Goal: Task Accomplishment & Management: Use online tool/utility

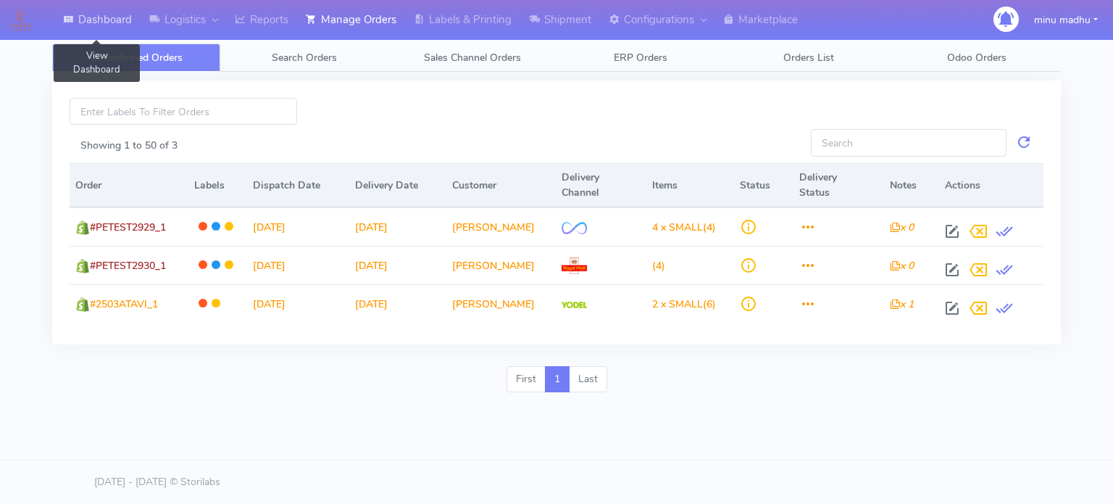
click at [101, 14] on link "Dashboard" at bounding box center [97, 20] width 86 height 40
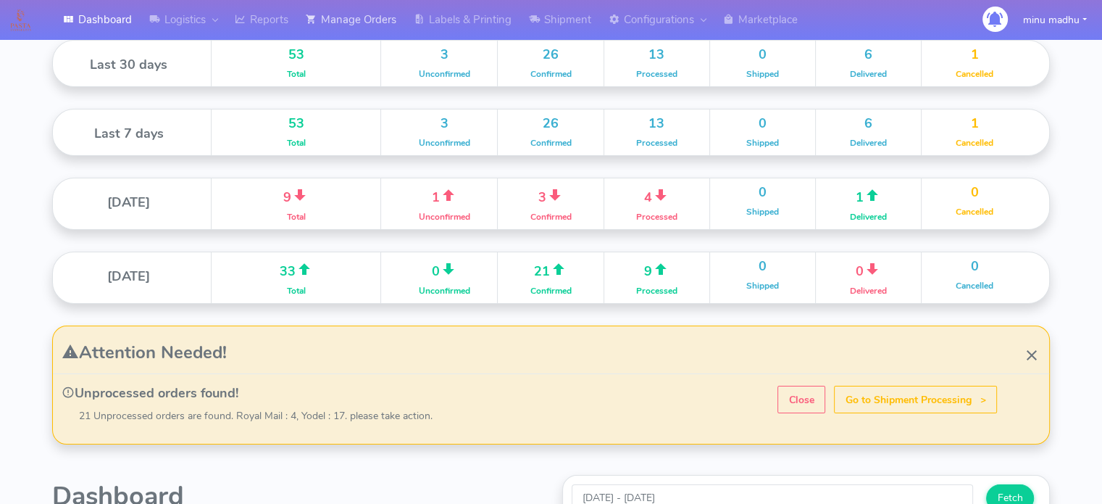
scroll to position [43, 0]
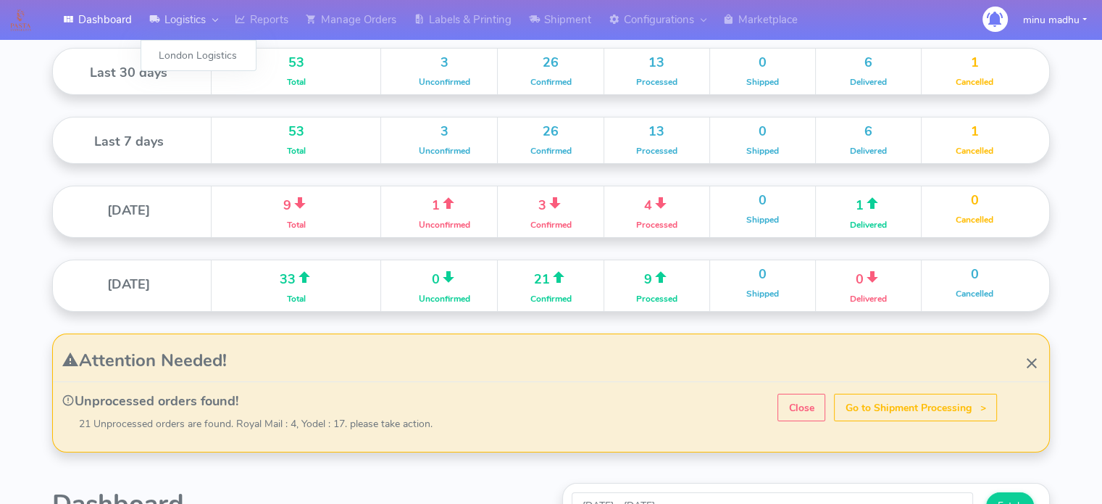
click at [183, 18] on link "Logistics" at bounding box center [183, 20] width 85 height 40
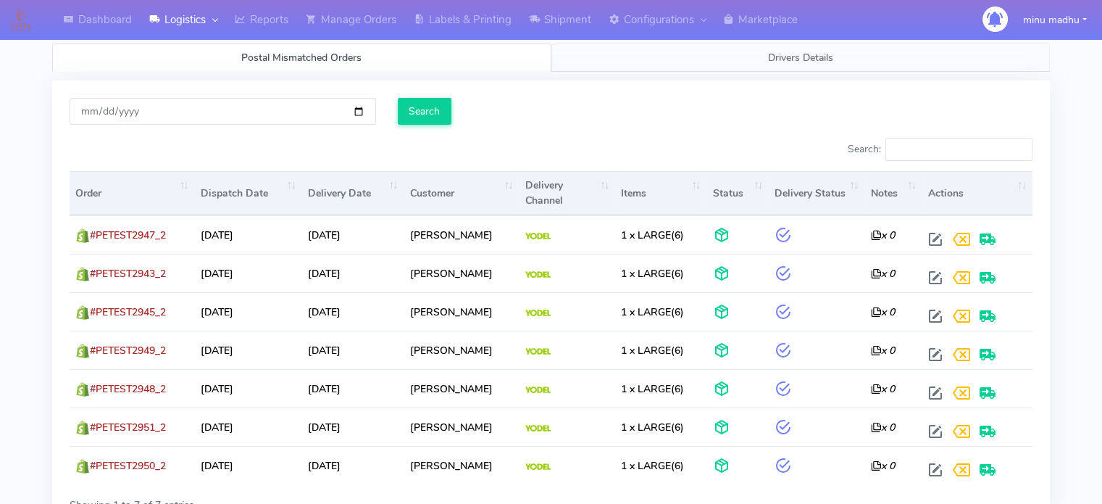
click at [788, 51] on span "Drivers Details" at bounding box center [800, 58] width 65 height 14
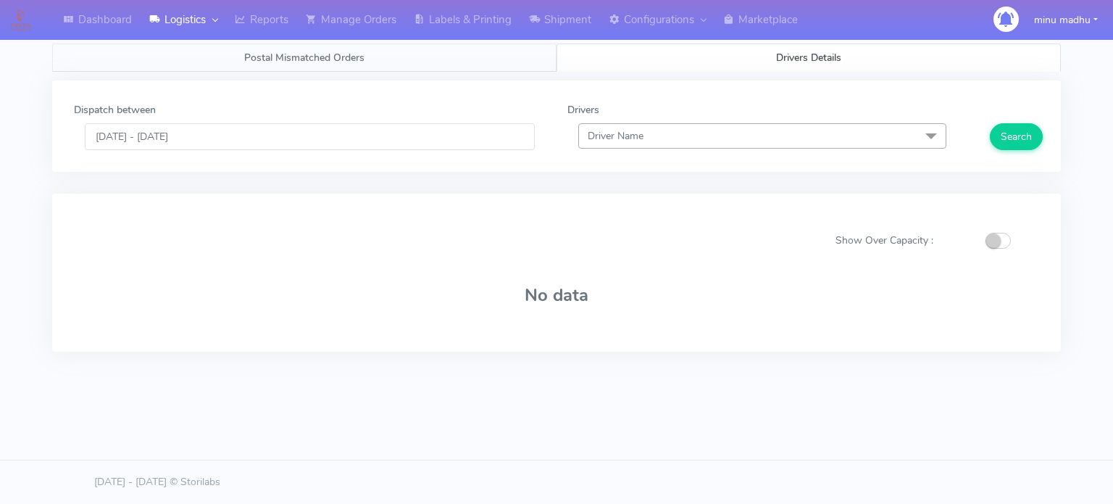
click at [327, 51] on span "Postal Mismatched Orders" at bounding box center [304, 58] width 120 height 14
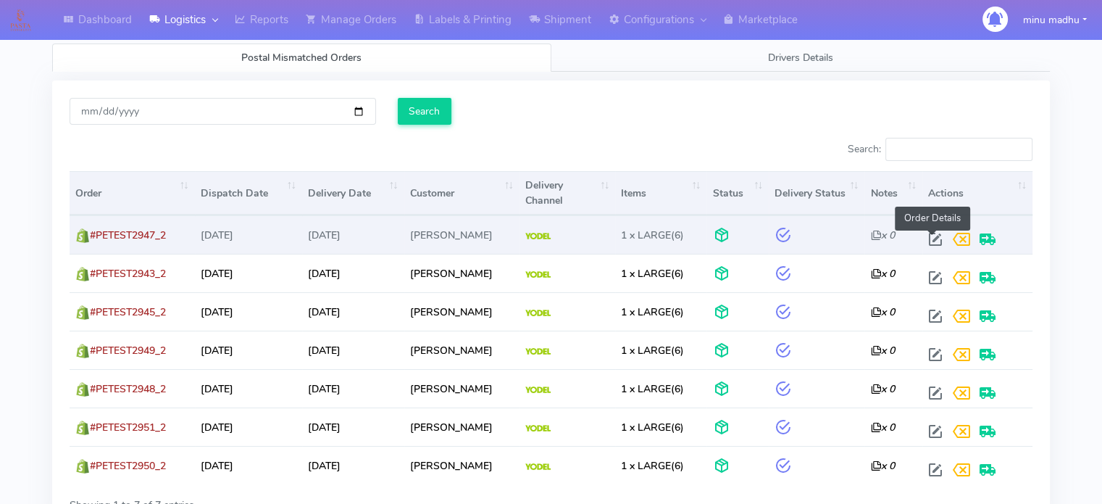
click at [932, 244] on span at bounding box center [935, 242] width 26 height 14
select select "5"
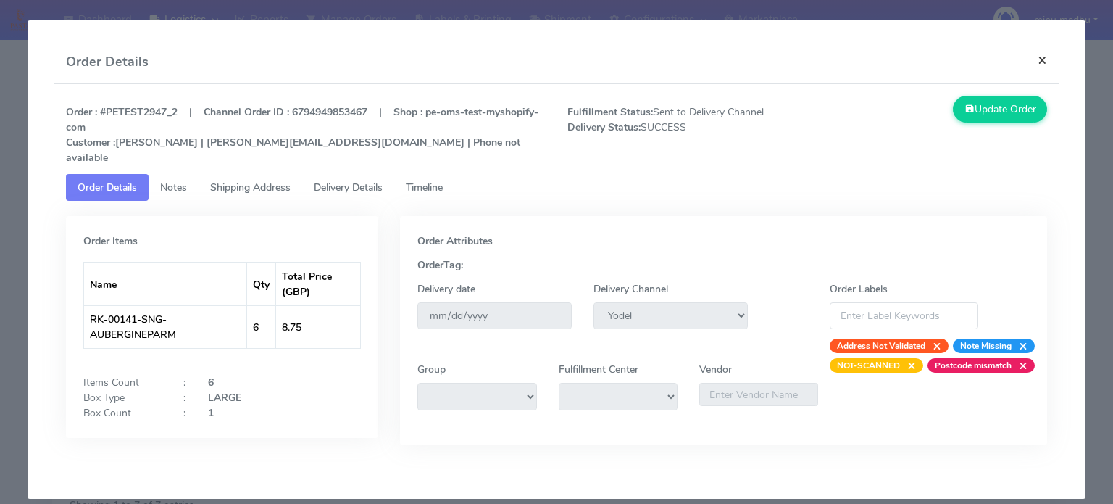
click at [1046, 59] on button "×" at bounding box center [1042, 60] width 33 height 38
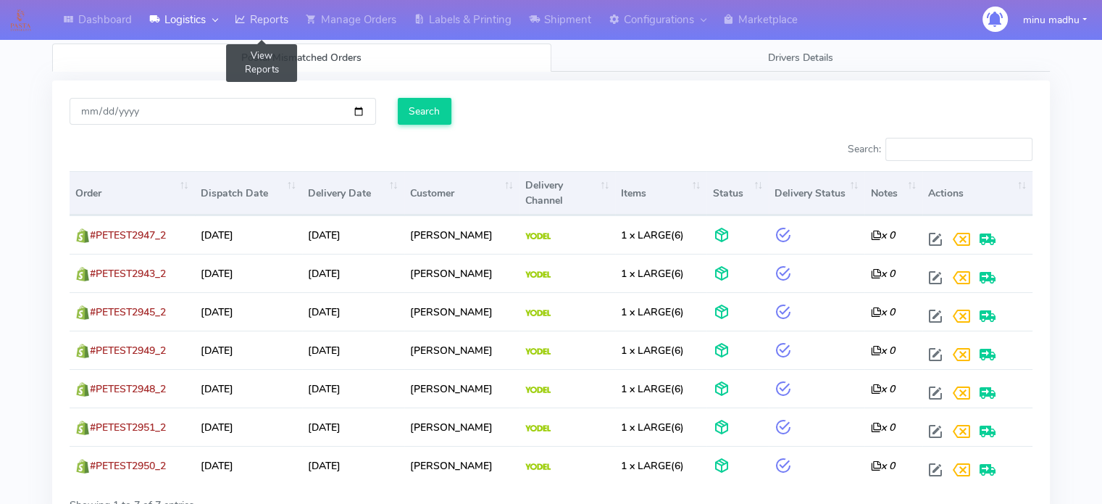
click at [264, 22] on link "Reports" at bounding box center [261, 20] width 71 height 40
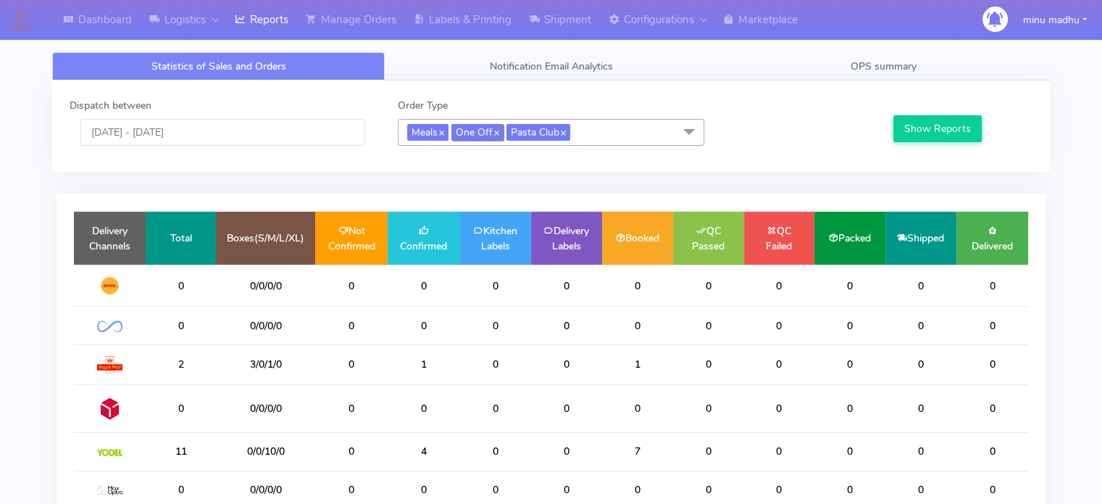
click at [499, 135] on link "x" at bounding box center [496, 131] width 7 height 15
click at [511, 133] on link "x" at bounding box center [507, 131] width 7 height 15
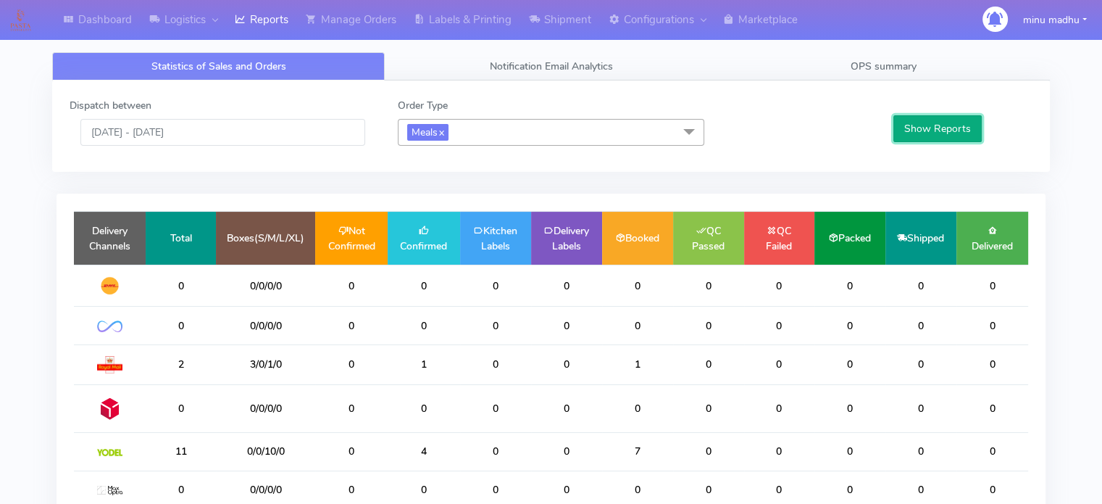
click at [917, 126] on button "Show Reports" at bounding box center [937, 128] width 89 height 27
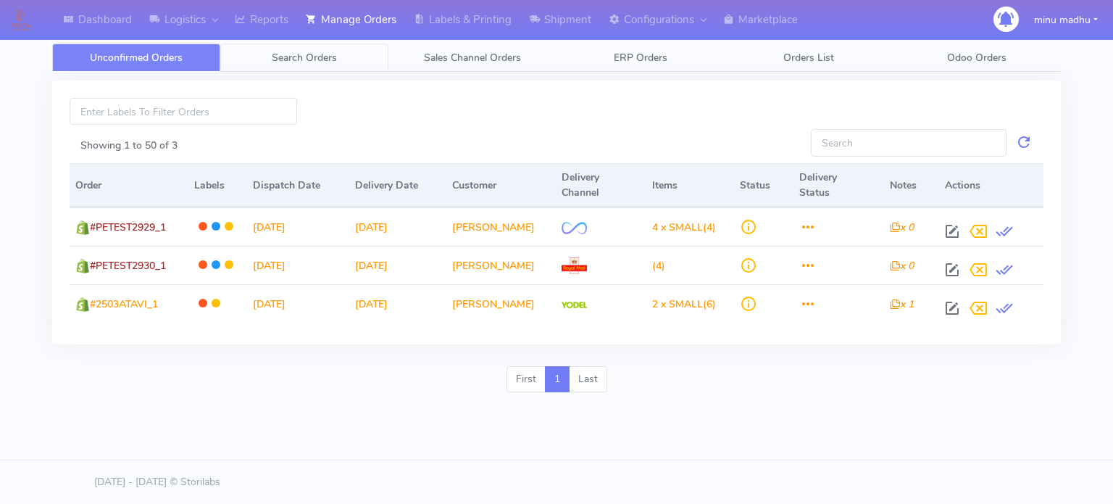
click at [297, 55] on span "Search Orders" at bounding box center [304, 58] width 65 height 14
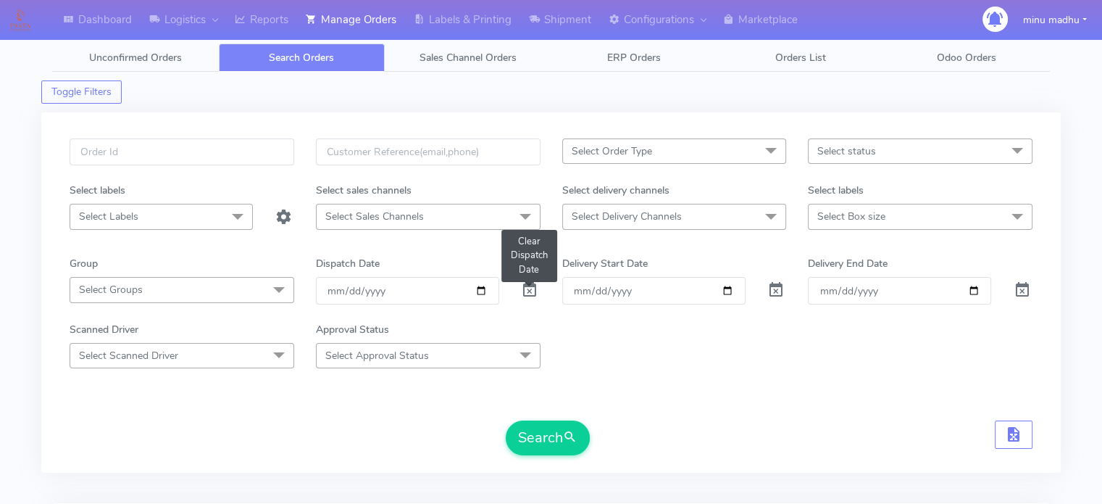
click at [530, 288] on span at bounding box center [529, 293] width 17 height 14
click at [478, 292] on input "date" at bounding box center [407, 290] width 183 height 27
type input "[DATE]"
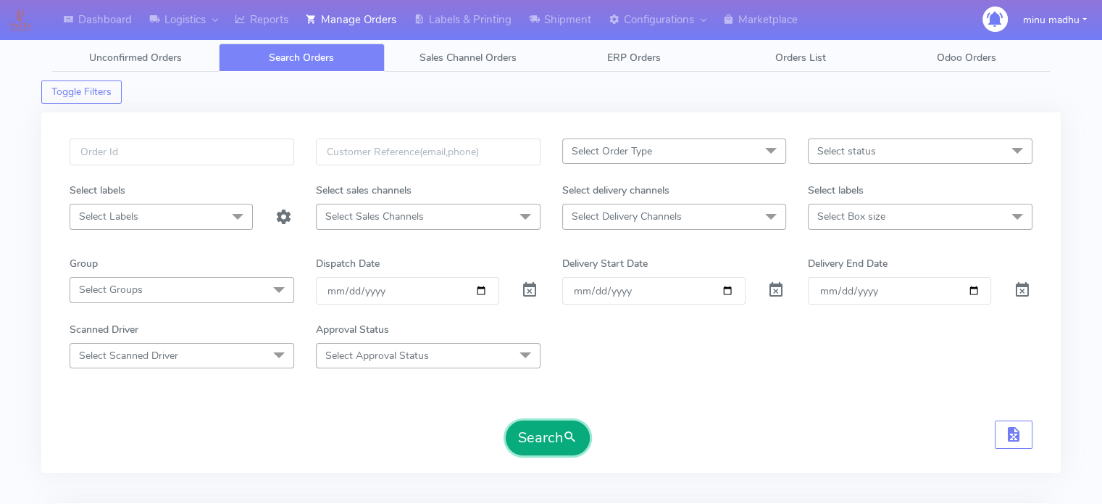
click at [543, 435] on button "Search" at bounding box center [548, 437] width 84 height 35
click at [864, 159] on span "Select status" at bounding box center [920, 150] width 225 height 25
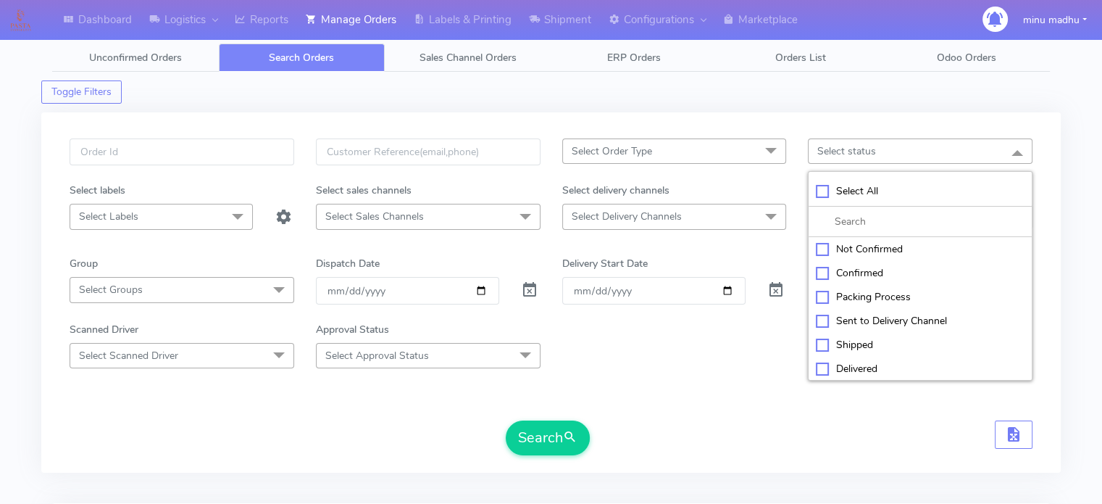
click at [822, 267] on div "Confirmed" at bounding box center [920, 272] width 209 height 15
checkbox input "true"
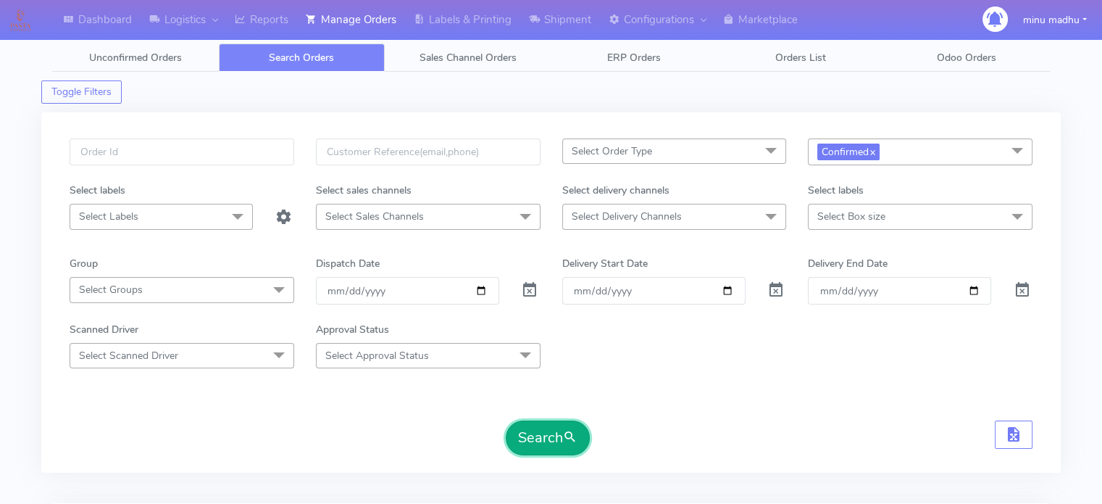
click at [559, 429] on button "Search" at bounding box center [548, 437] width 84 height 35
click at [1019, 150] on span at bounding box center [1017, 152] width 29 height 28
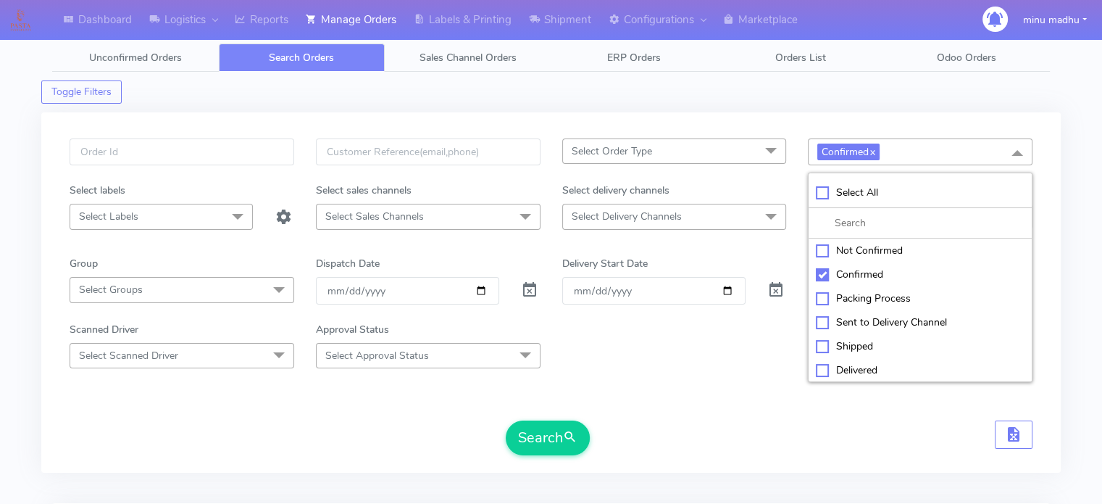
click at [821, 316] on div "Sent to Delivery Channel" at bounding box center [920, 321] width 209 height 15
checkbox input "true"
click at [823, 275] on div "Confirmed" at bounding box center [920, 274] width 209 height 15
checkbox input "false"
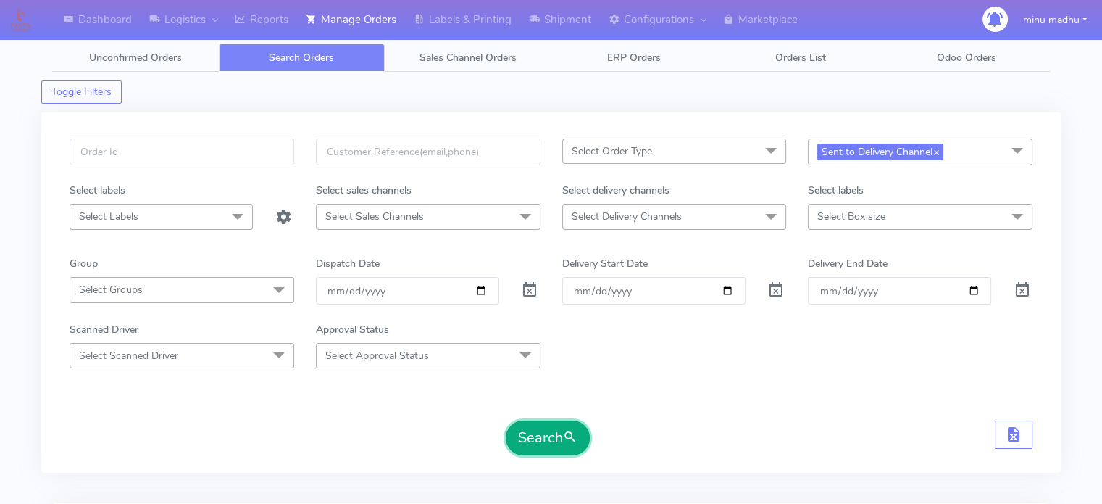
click at [554, 430] on button "Search" at bounding box center [548, 437] width 84 height 35
click at [716, 155] on span "Select Order Type" at bounding box center [674, 150] width 225 height 25
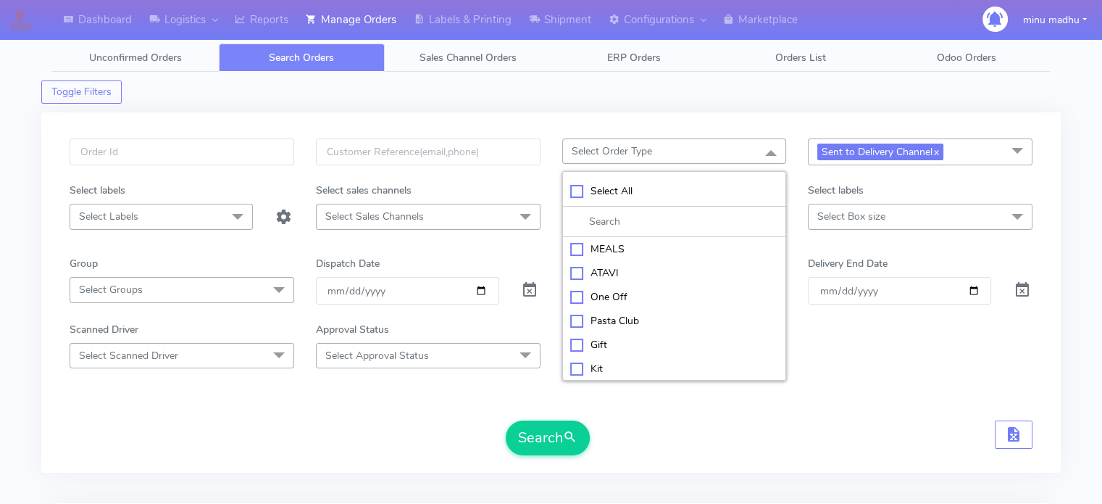
click at [578, 246] on div "MEALS" at bounding box center [674, 248] width 209 height 15
checkbox input "true"
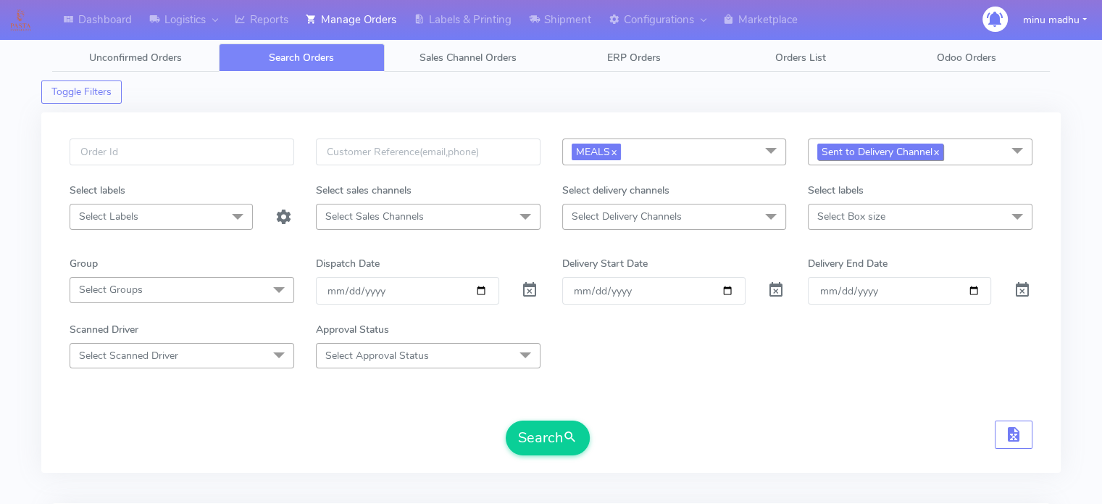
click at [936, 149] on link "x" at bounding box center [935, 150] width 7 height 15
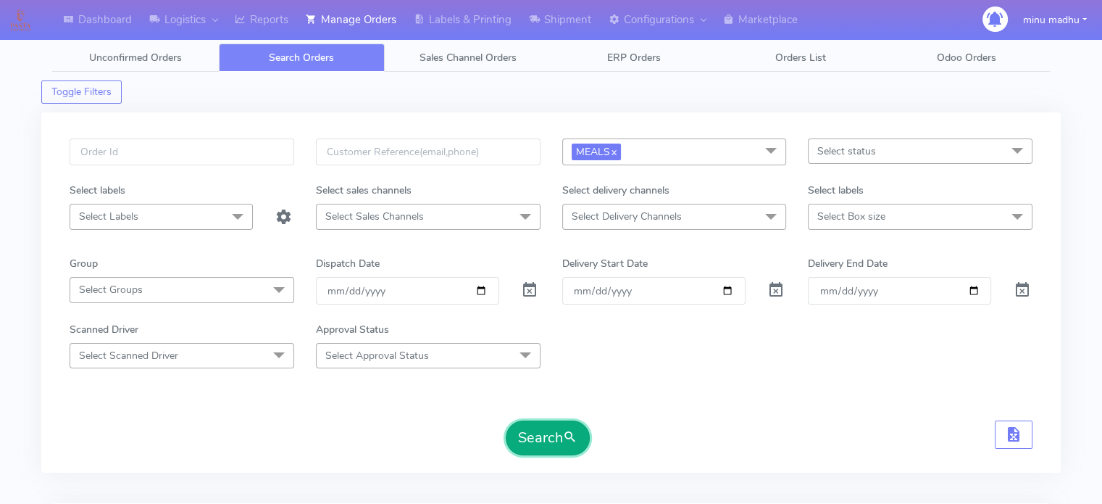
click at [540, 433] on button "Search" at bounding box center [548, 437] width 84 height 35
click at [620, 149] on span "MEALS x" at bounding box center [596, 151] width 49 height 17
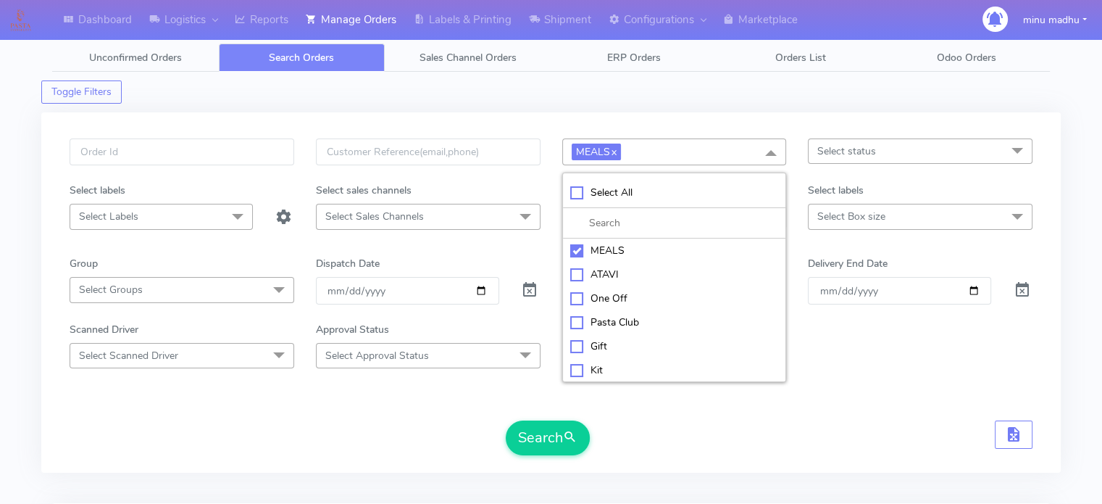
click at [577, 370] on div "Kit" at bounding box center [674, 369] width 209 height 15
checkbox input "true"
click at [576, 245] on div "MEALS" at bounding box center [674, 250] width 209 height 15
checkbox input "false"
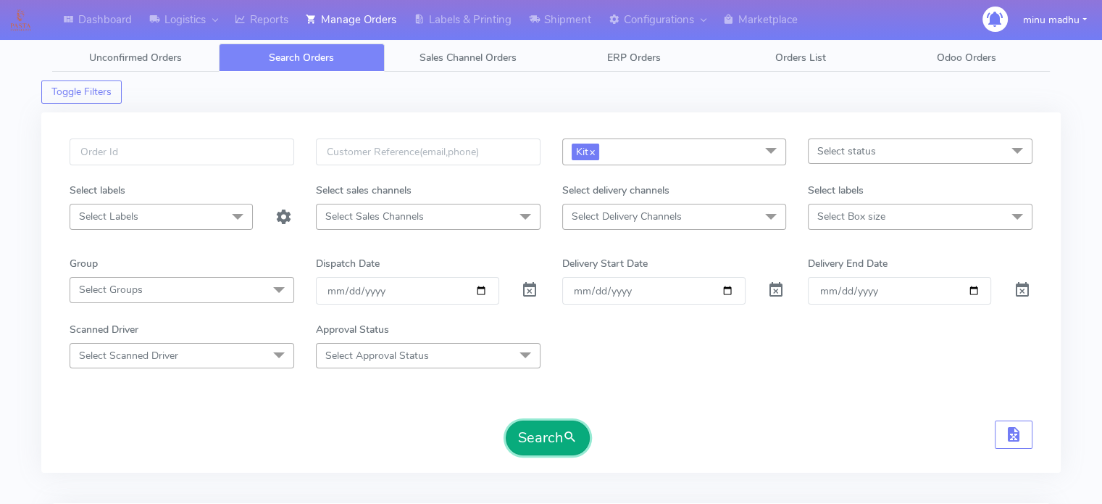
click at [533, 438] on button "Search" at bounding box center [548, 437] width 84 height 35
click at [593, 152] on link "x" at bounding box center [591, 150] width 7 height 15
click at [686, 220] on span "Select Delivery Channels" at bounding box center [674, 216] width 225 height 25
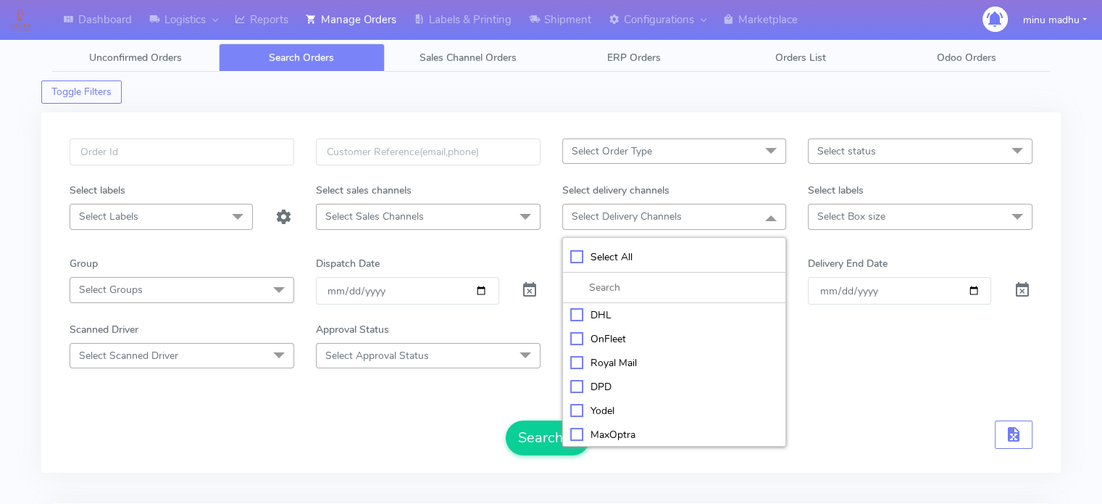
click at [578, 362] on div "Royal Mail" at bounding box center [674, 362] width 209 height 15
checkbox input "true"
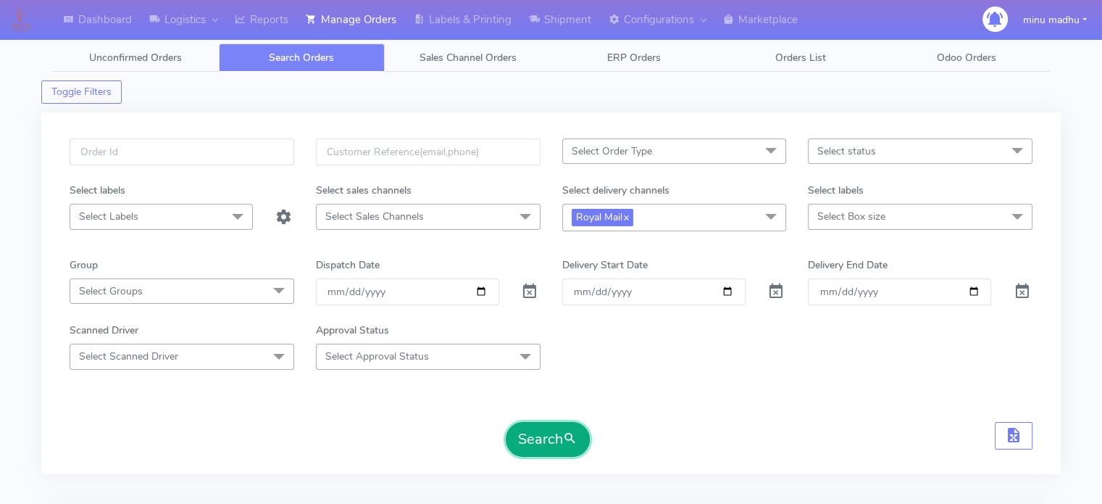
click at [527, 446] on button "Search" at bounding box center [548, 439] width 84 height 35
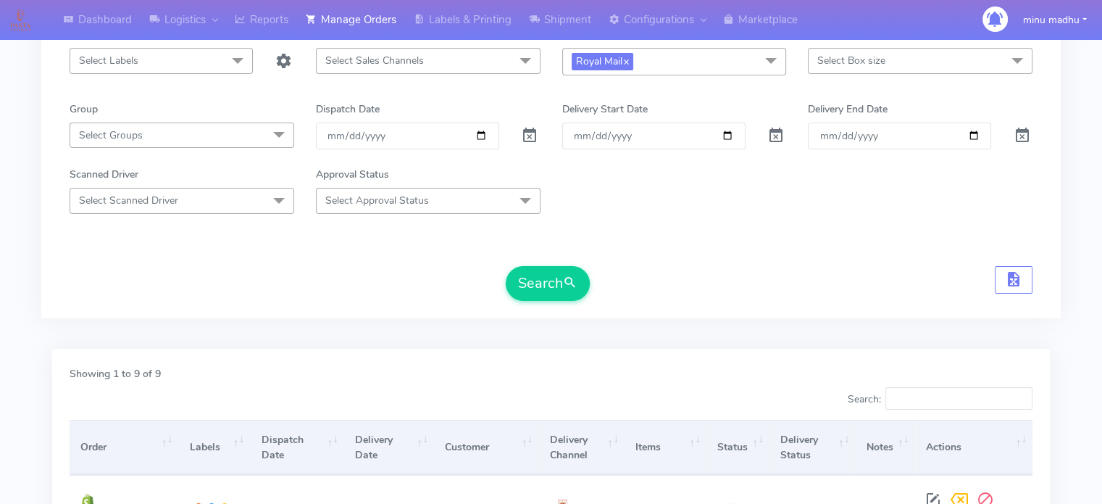
scroll to position [55, 0]
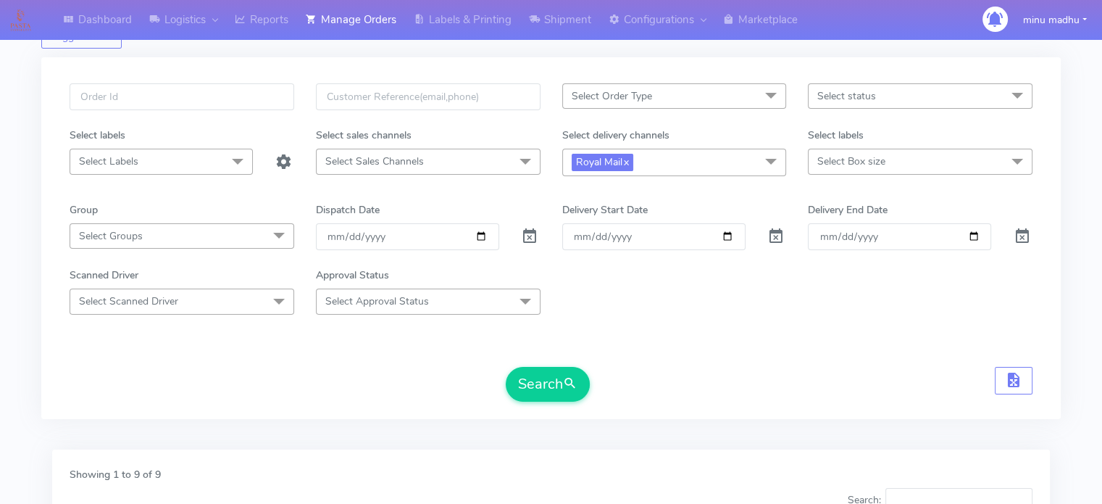
click at [756, 86] on span at bounding box center [770, 97] width 29 height 28
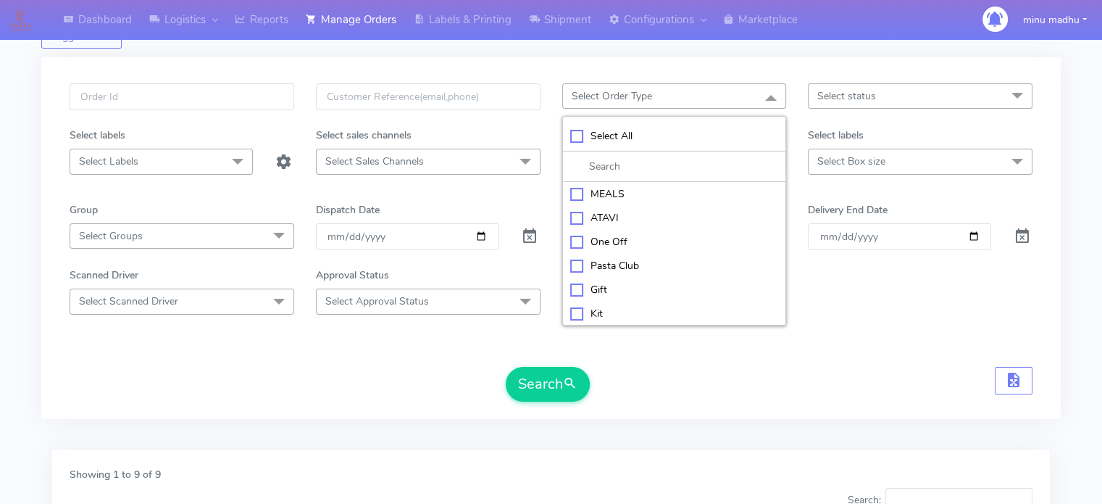
click at [572, 188] on div "MEALS" at bounding box center [674, 193] width 209 height 15
checkbox input "true"
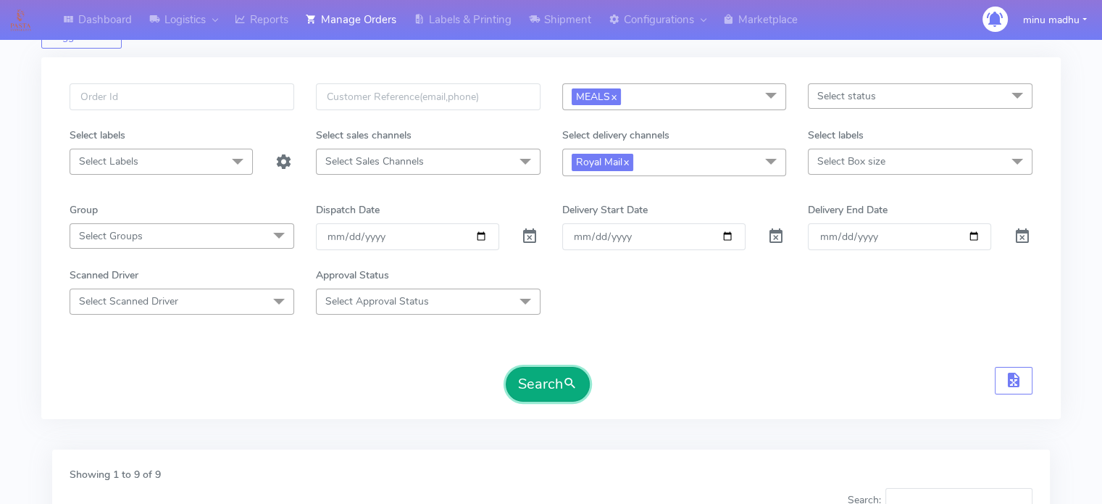
click at [536, 389] on button "Search" at bounding box center [548, 384] width 84 height 35
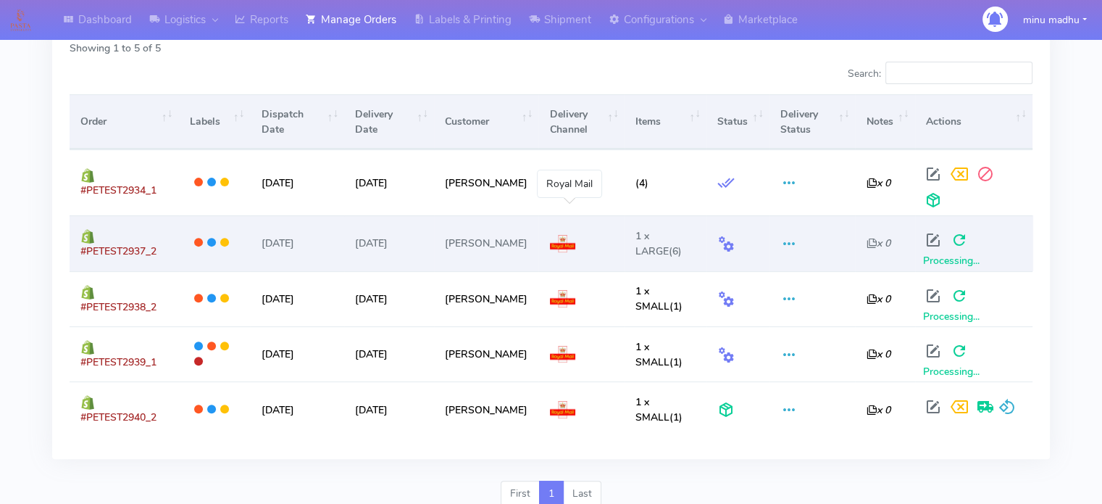
scroll to position [0, 0]
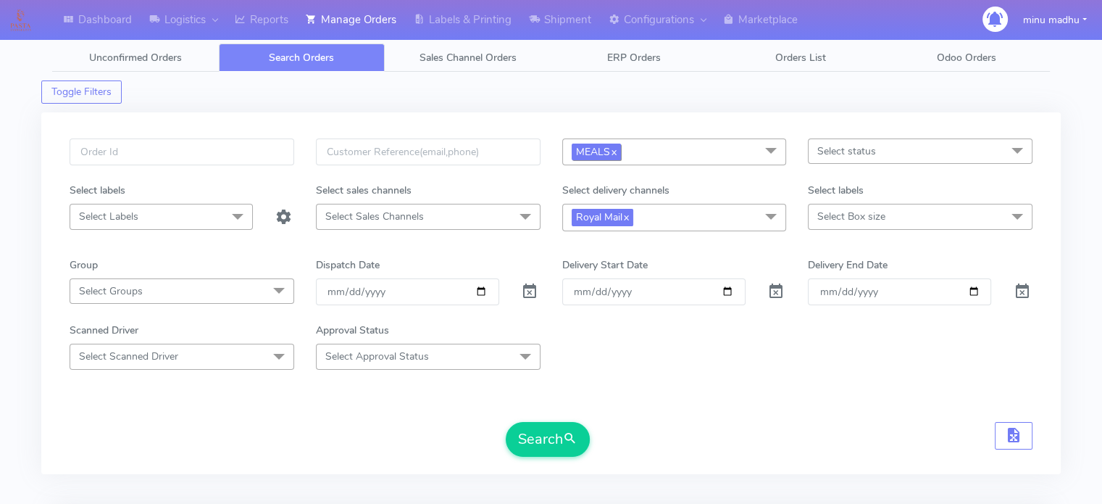
click at [621, 153] on span "MEALS x" at bounding box center [596, 151] width 49 height 17
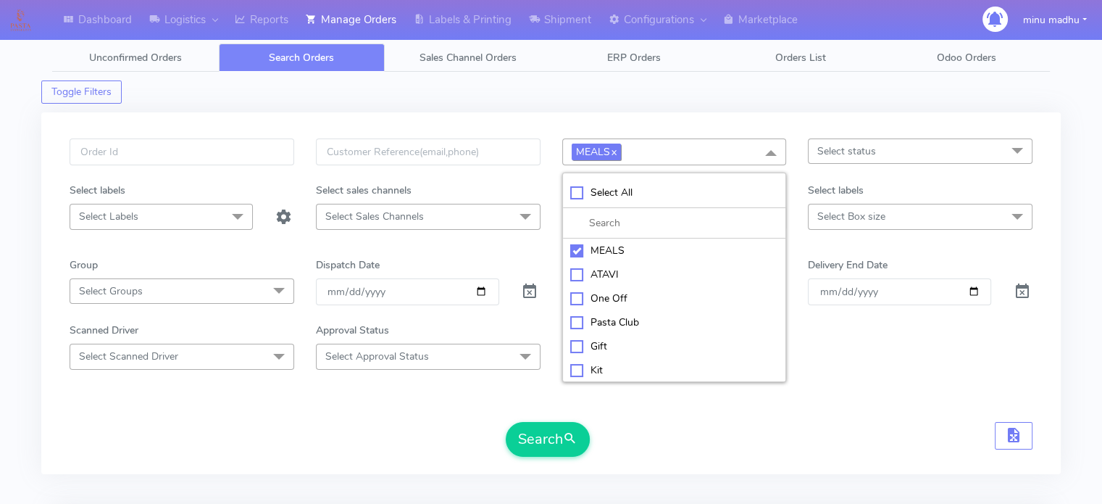
click at [617, 149] on link "x" at bounding box center [613, 150] width 7 height 15
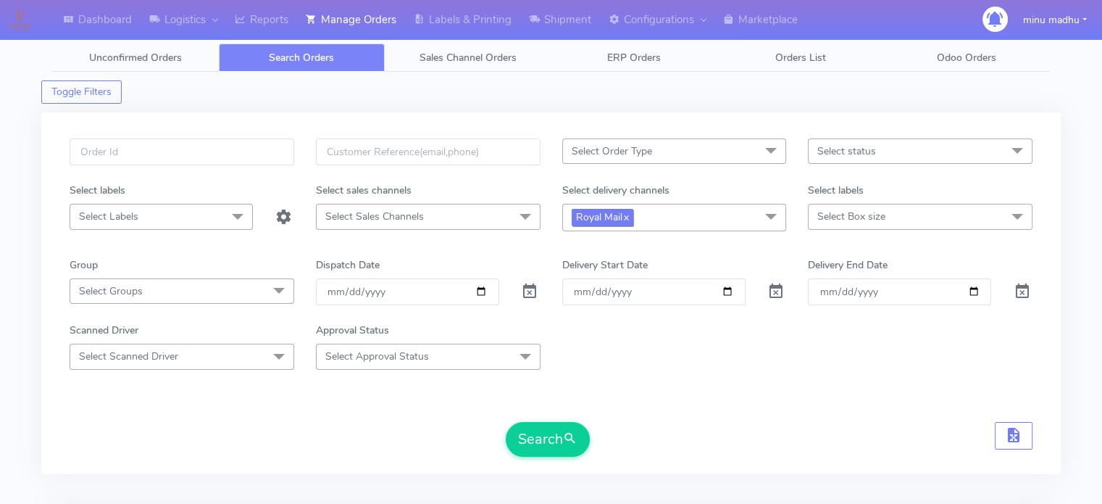
click at [626, 215] on link "x" at bounding box center [625, 216] width 7 height 15
click at [634, 218] on span "Select Delivery Channels" at bounding box center [627, 216] width 110 height 14
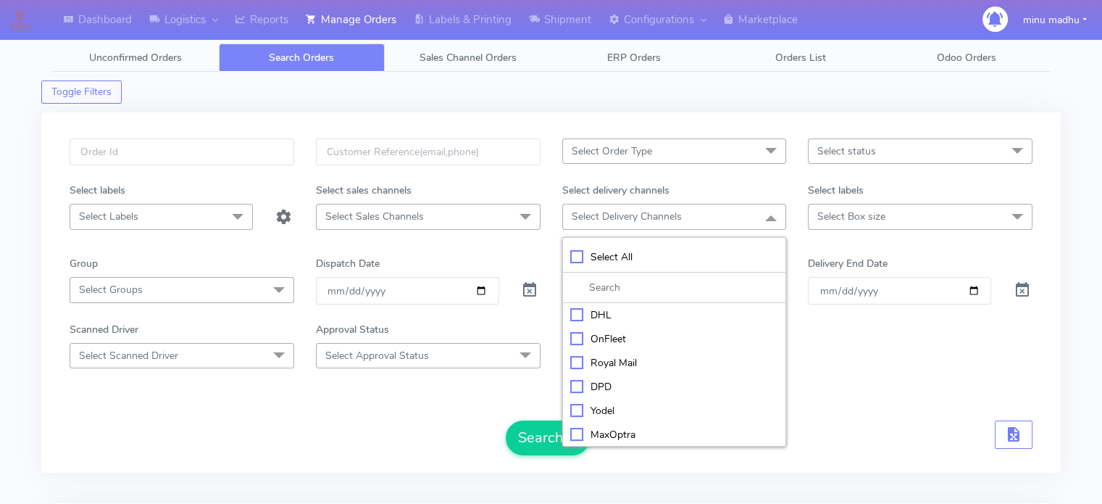
click at [576, 411] on div "Yodel" at bounding box center [674, 410] width 209 height 15
checkbox input "true"
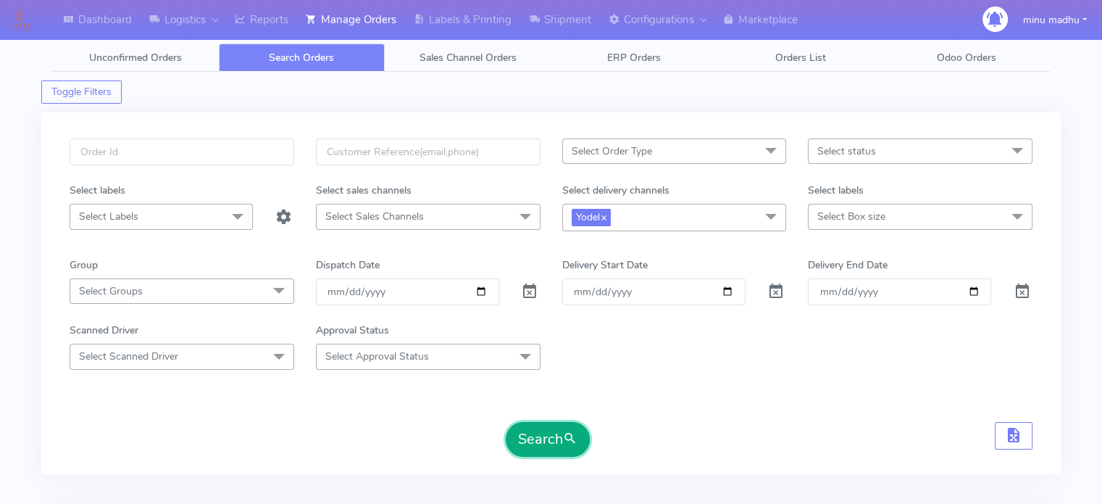
click at [545, 440] on button "Search" at bounding box center [548, 439] width 84 height 35
click at [855, 212] on span "Select Box size" at bounding box center [851, 216] width 68 height 14
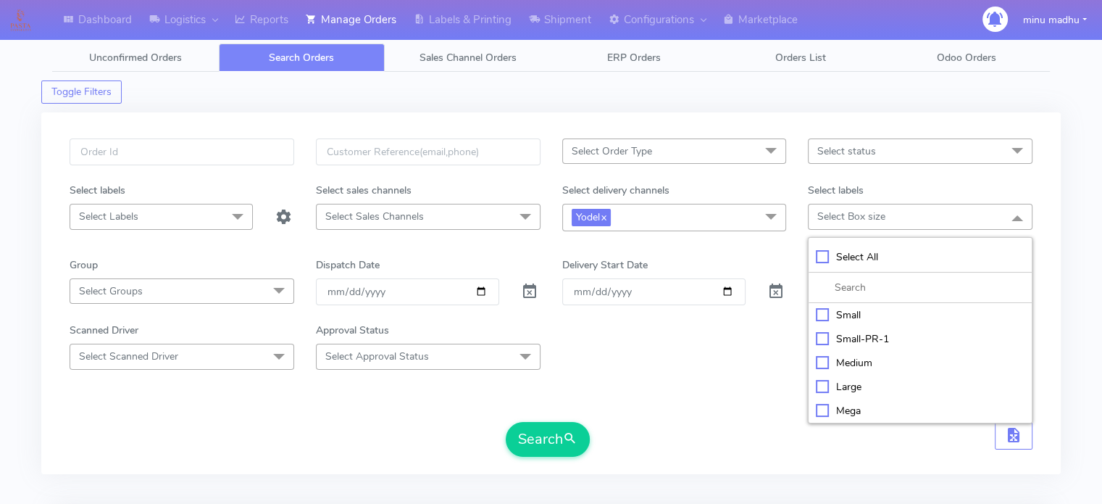
click at [819, 383] on div "Large" at bounding box center [920, 386] width 209 height 15
checkbox input "true"
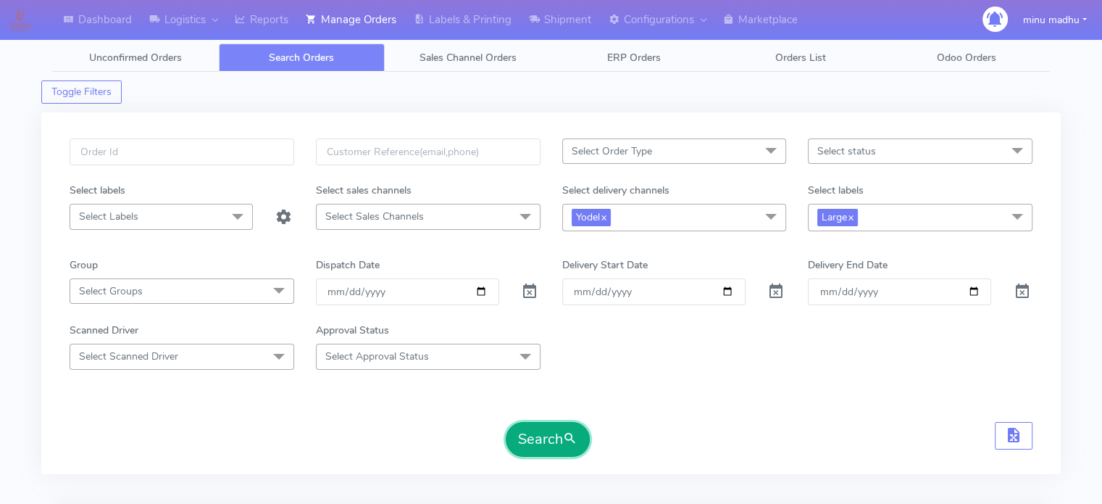
click at [554, 441] on button "Search" at bounding box center [548, 439] width 84 height 35
click at [901, 156] on span "Select status" at bounding box center [920, 150] width 225 height 25
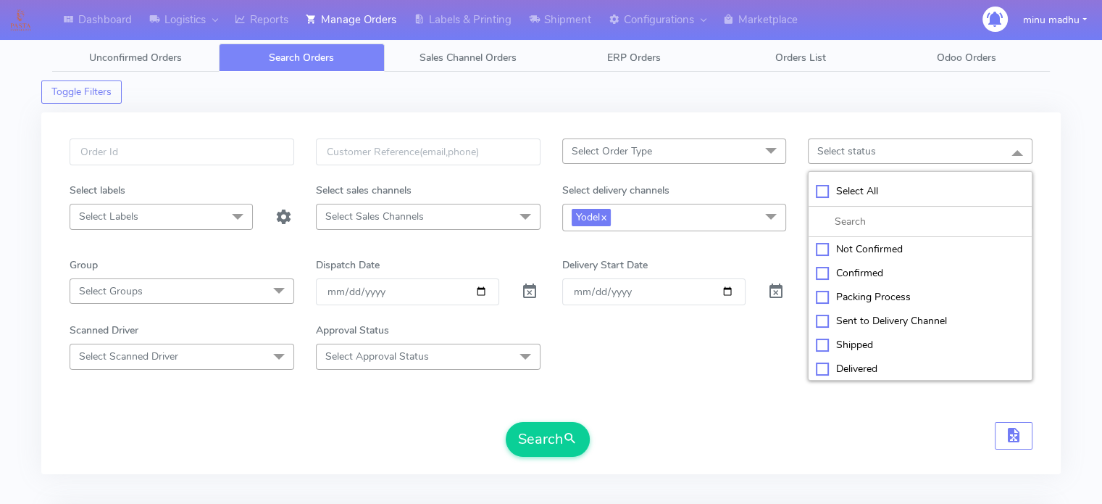
click at [822, 318] on div "Sent to Delivery Channel" at bounding box center [920, 320] width 209 height 15
checkbox input "true"
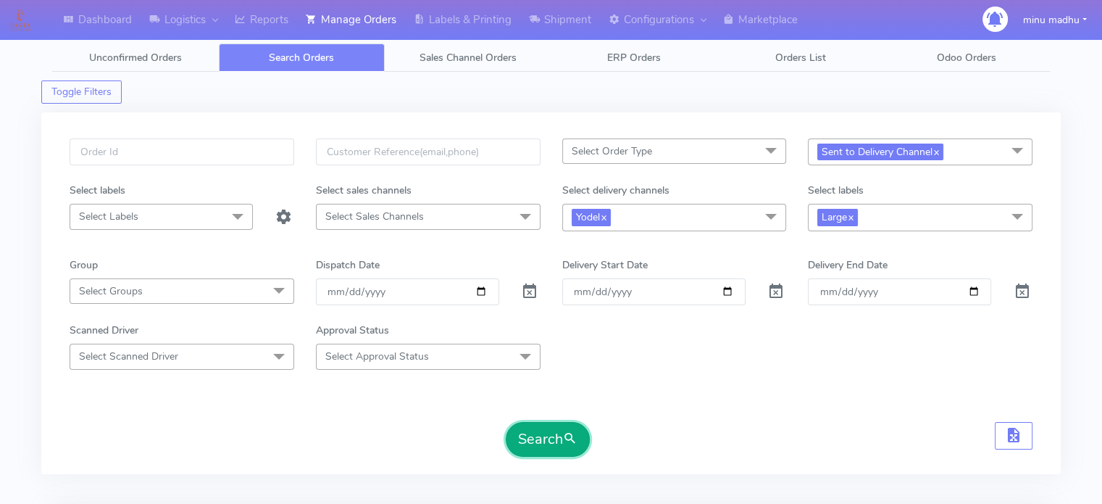
click at [548, 446] on button "Search" at bounding box center [548, 439] width 84 height 35
click at [856, 220] on span "Large x" at bounding box center [837, 217] width 41 height 17
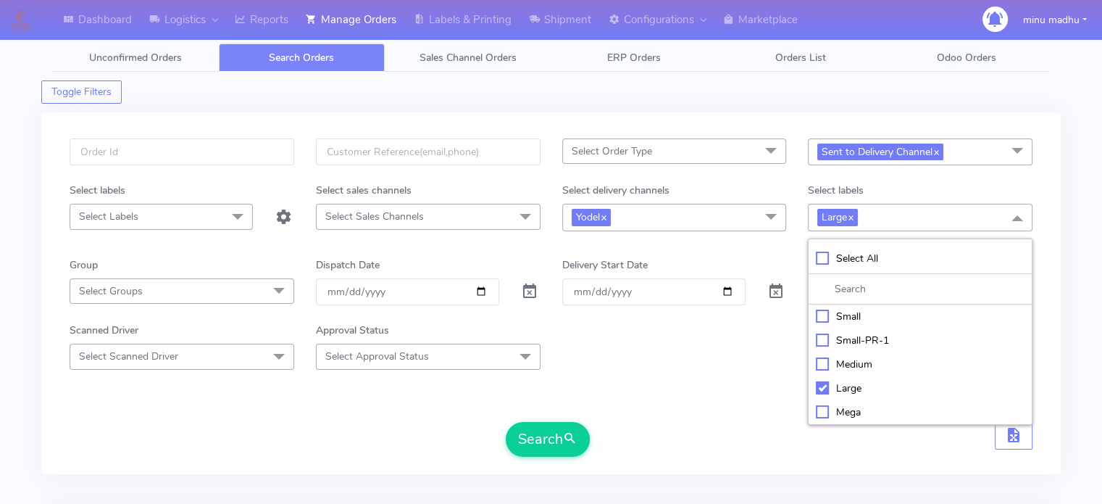
click at [823, 387] on div "Large" at bounding box center [920, 387] width 209 height 15
checkbox input "false"
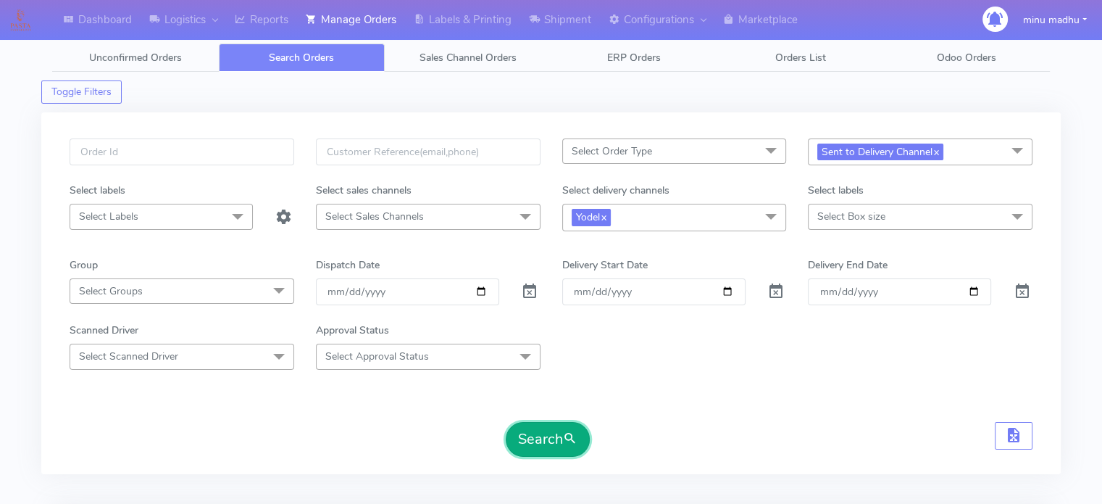
click at [538, 445] on button "Search" at bounding box center [548, 439] width 84 height 35
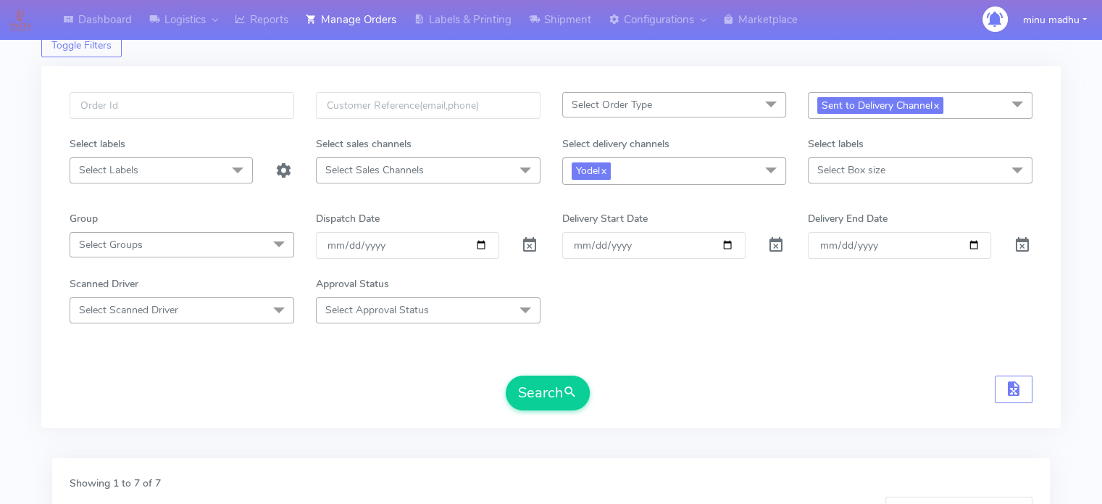
scroll to position [16, 0]
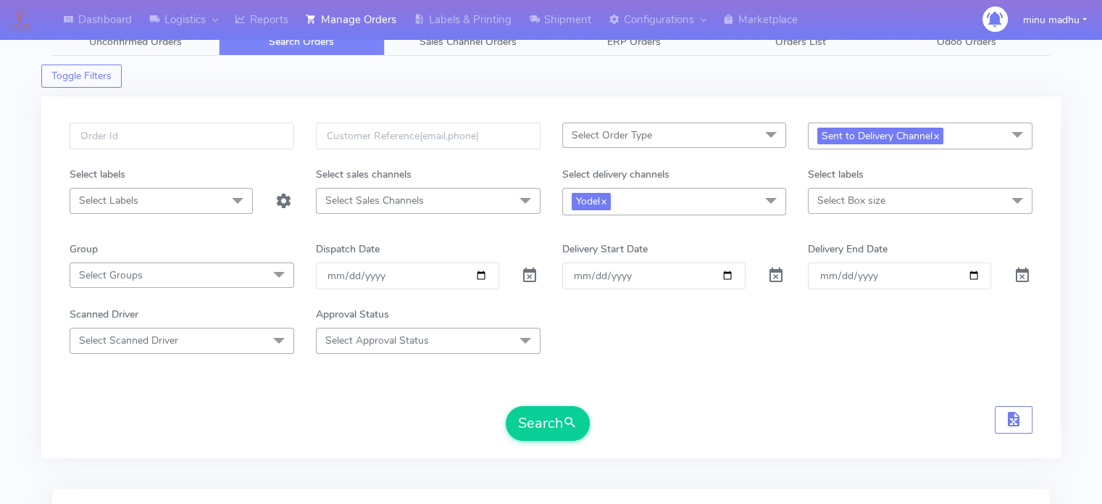
click at [886, 203] on span "Select Box size" at bounding box center [920, 200] width 225 height 25
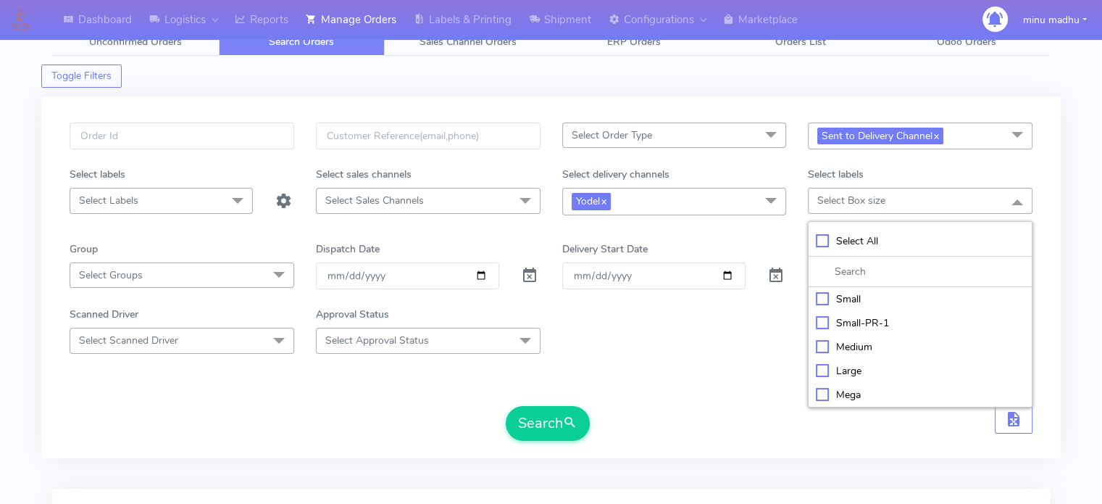
click at [992, 133] on span "Sent to Delivery Channel x" at bounding box center [920, 135] width 225 height 27
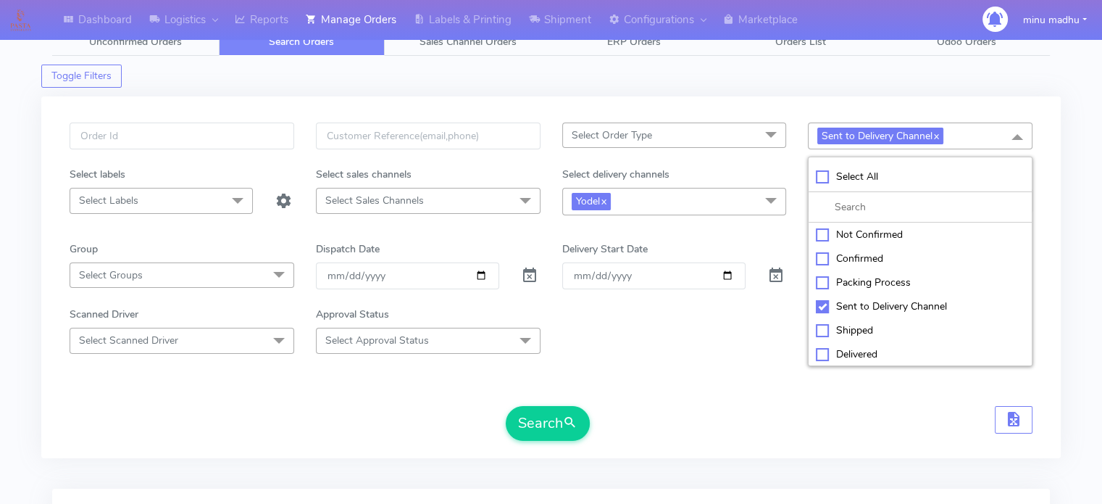
click at [823, 254] on div "Confirmed" at bounding box center [920, 258] width 209 height 15
checkbox input "true"
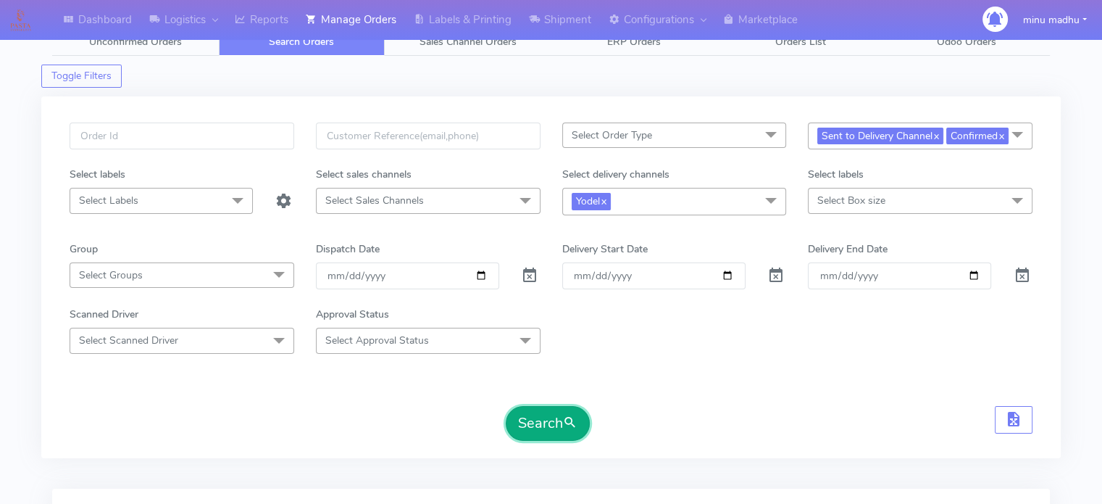
click at [539, 420] on button "Search" at bounding box center [548, 423] width 84 height 35
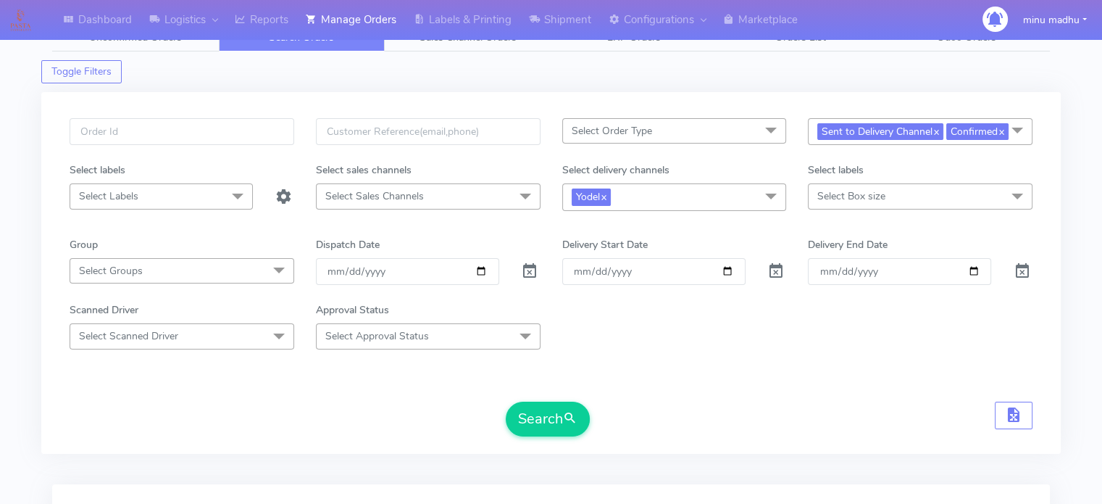
scroll to position [0, 0]
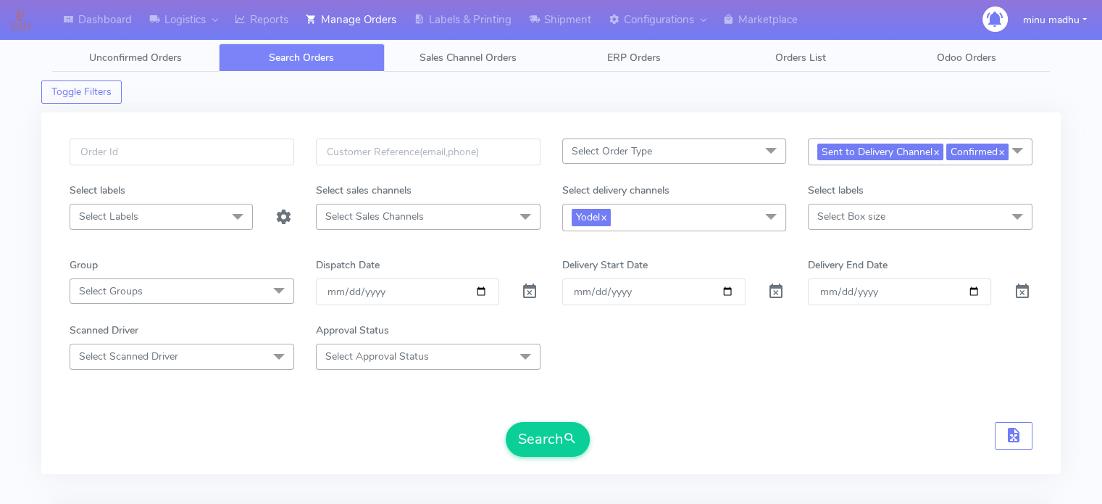
click at [846, 218] on span "Select Box size" at bounding box center [851, 216] width 68 height 14
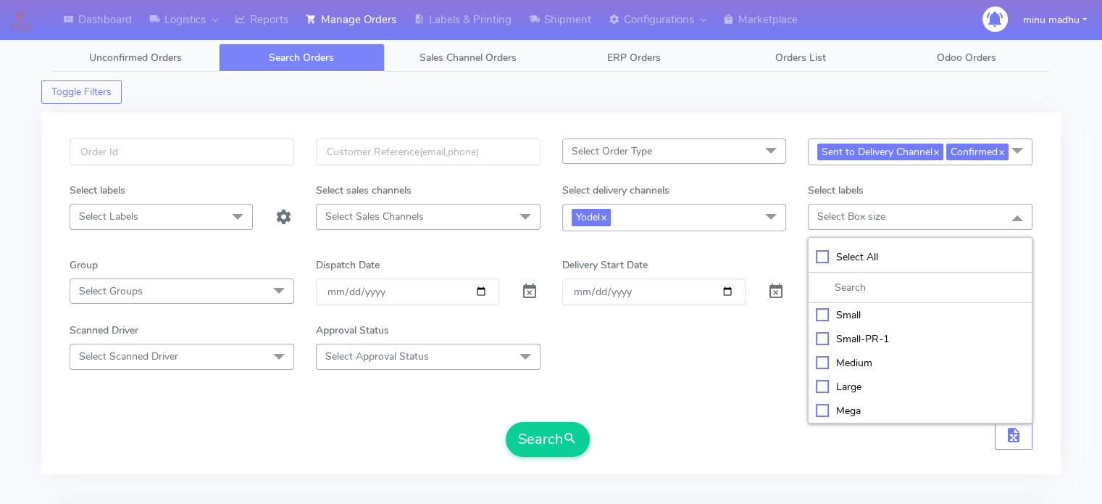
click at [821, 385] on div "Large" at bounding box center [920, 386] width 209 height 15
checkbox input "true"
click at [819, 304] on li "Small" at bounding box center [920, 316] width 223 height 24
checkbox input "false"
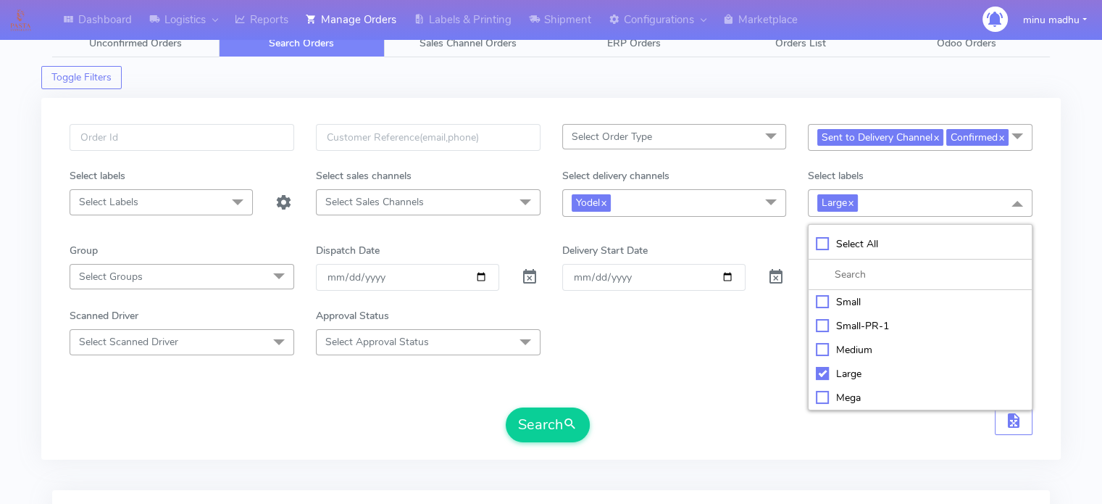
scroll to position [15, 0]
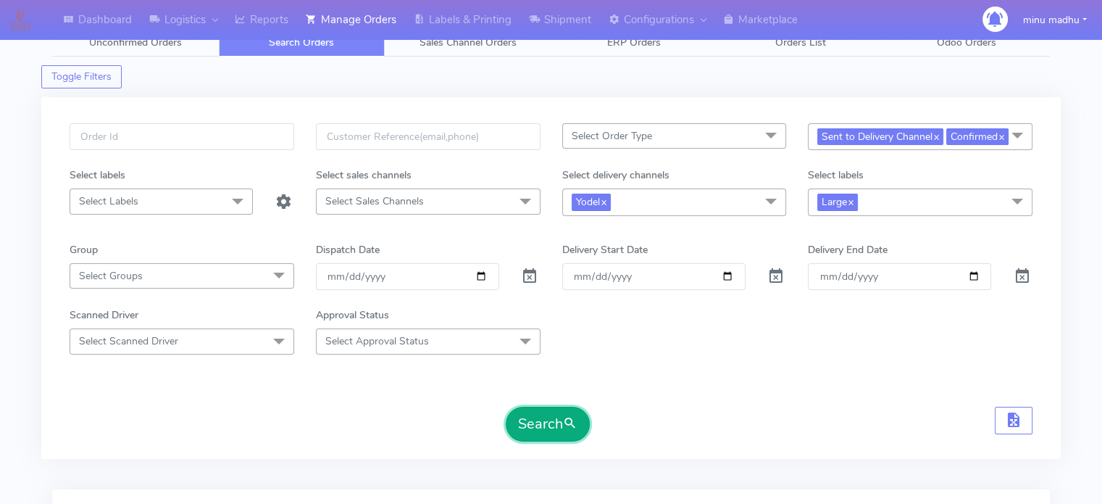
click at [538, 422] on button "Search" at bounding box center [548, 423] width 84 height 35
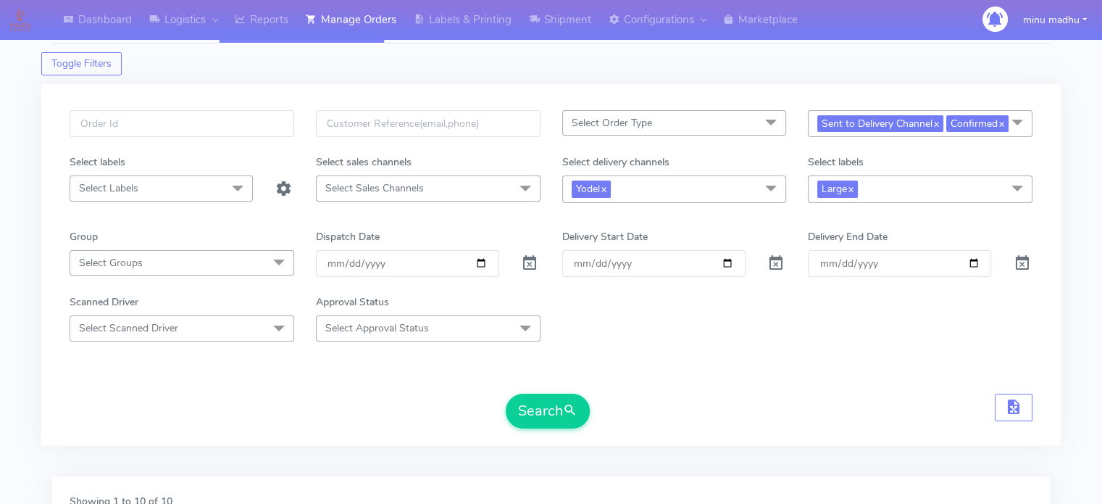
scroll to position [0, 0]
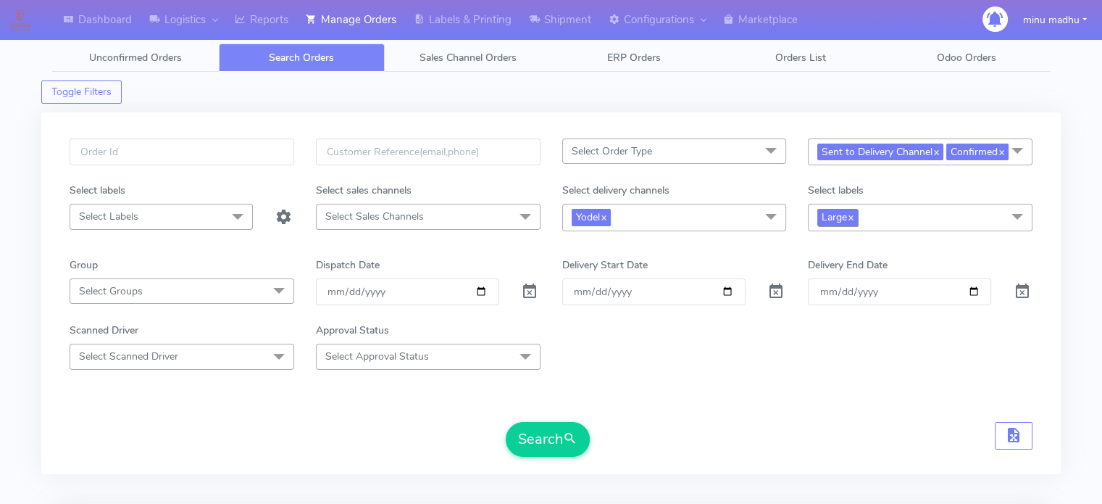
click at [853, 217] on link "x" at bounding box center [850, 216] width 7 height 15
click at [543, 427] on button "Search" at bounding box center [548, 439] width 84 height 35
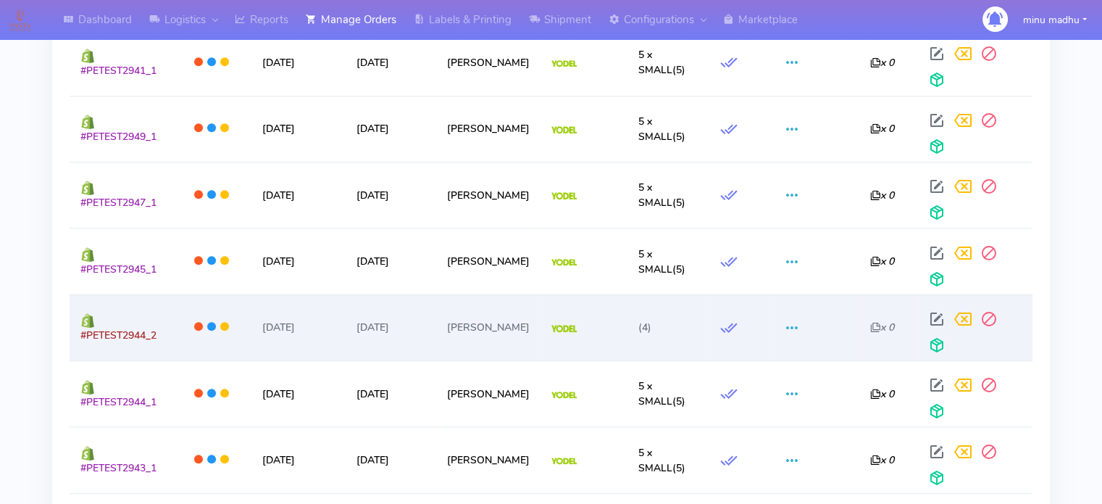
scroll to position [1196, 0]
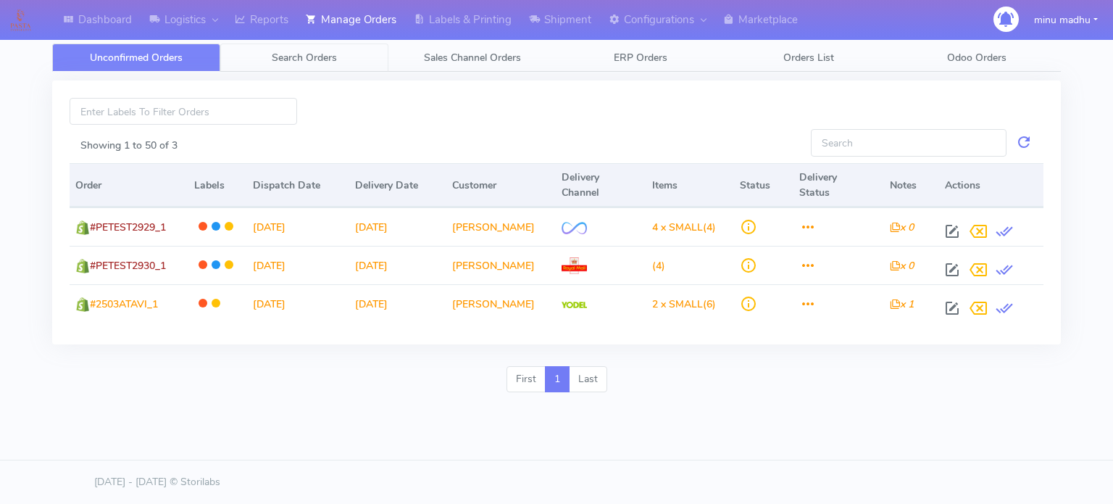
click at [299, 56] on span "Search Orders" at bounding box center [304, 58] width 65 height 14
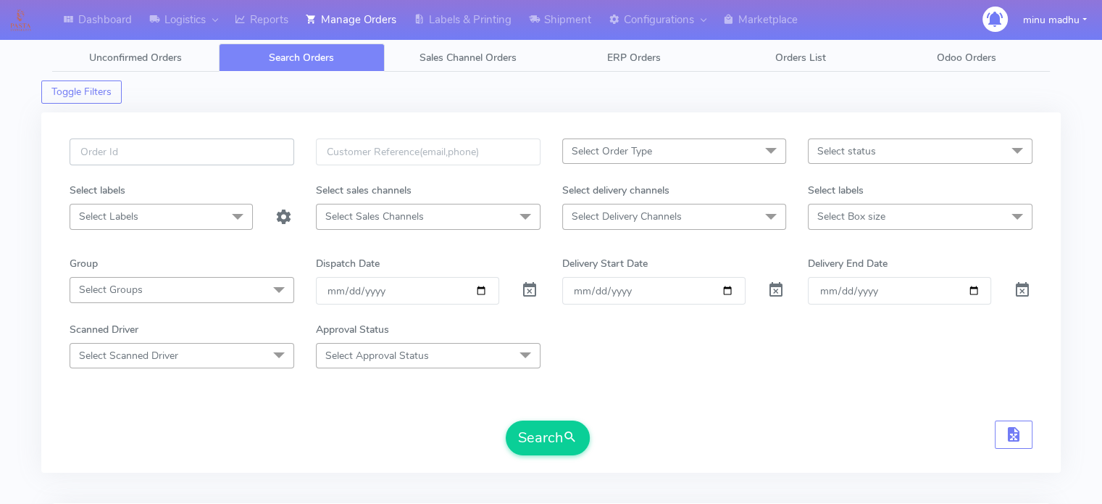
click at [204, 152] on input "text" at bounding box center [182, 151] width 225 height 27
paste input "#PETEST2951"
type input "#PETEST2951"
click at [527, 288] on span at bounding box center [529, 293] width 17 height 14
click at [542, 433] on button "Search" at bounding box center [548, 437] width 84 height 35
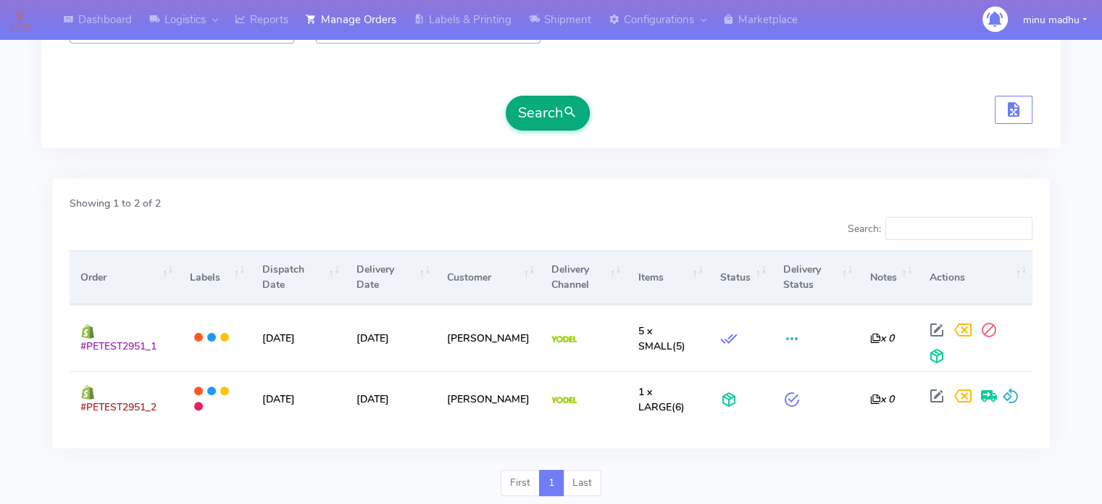
scroll to position [326, 0]
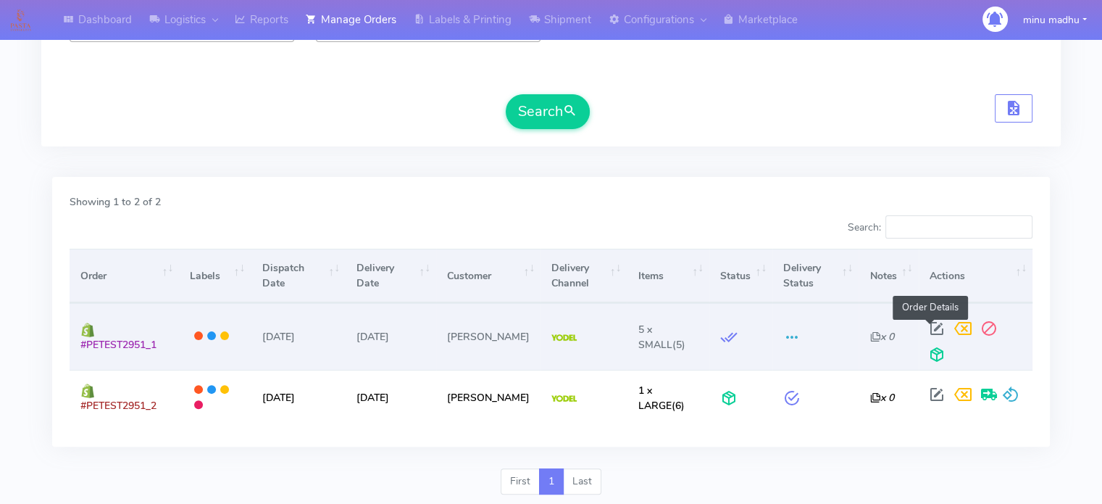
click at [930, 327] on span at bounding box center [937, 332] width 26 height 14
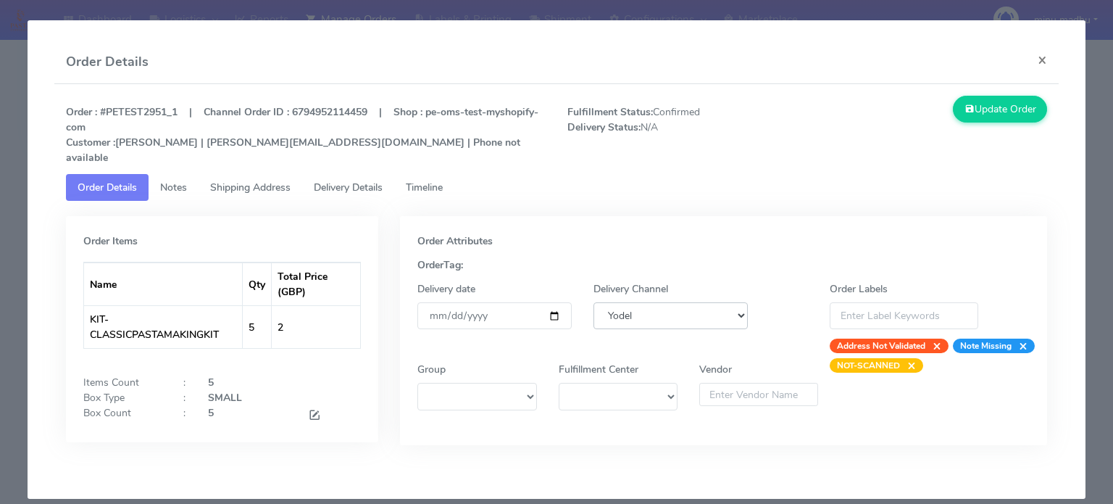
click at [712, 302] on select "DHL OnFleet Royal Mail DPD Yodel MaxOptra Amazon Collection" at bounding box center [670, 315] width 154 height 27
select select "8"
click at [593, 302] on select "DHL OnFleet Royal Mail DPD Yodel MaxOptra Amazon Collection" at bounding box center [670, 315] width 154 height 27
click at [1003, 99] on button "Update Order" at bounding box center [1000, 109] width 94 height 27
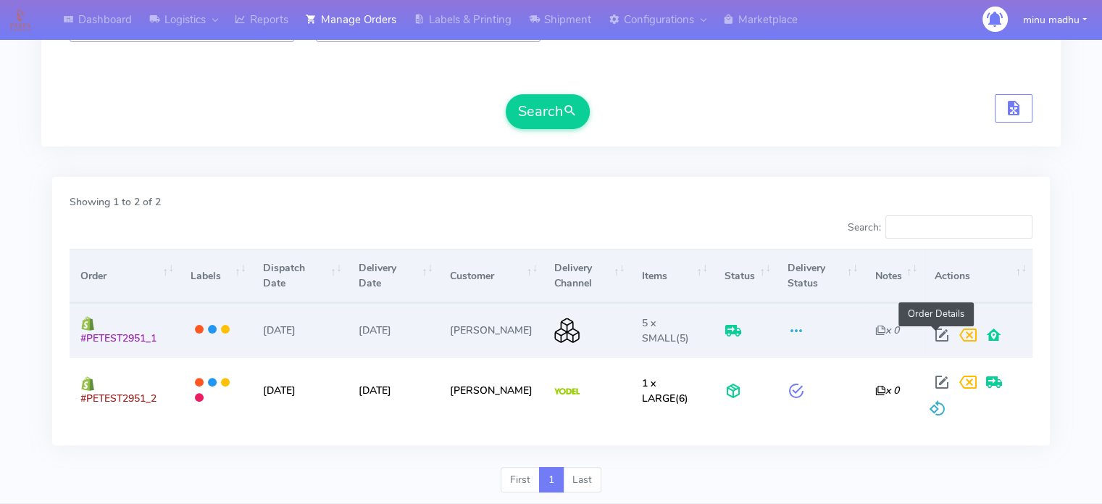
click at [929, 335] on span at bounding box center [942, 338] width 26 height 14
select select "8"
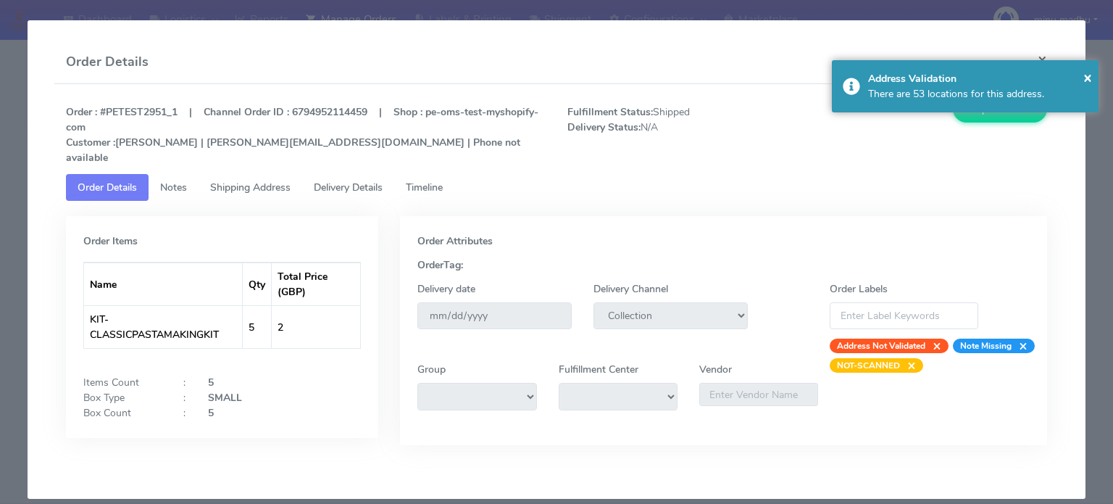
click at [1041, 57] on button "×" at bounding box center [1042, 60] width 33 height 38
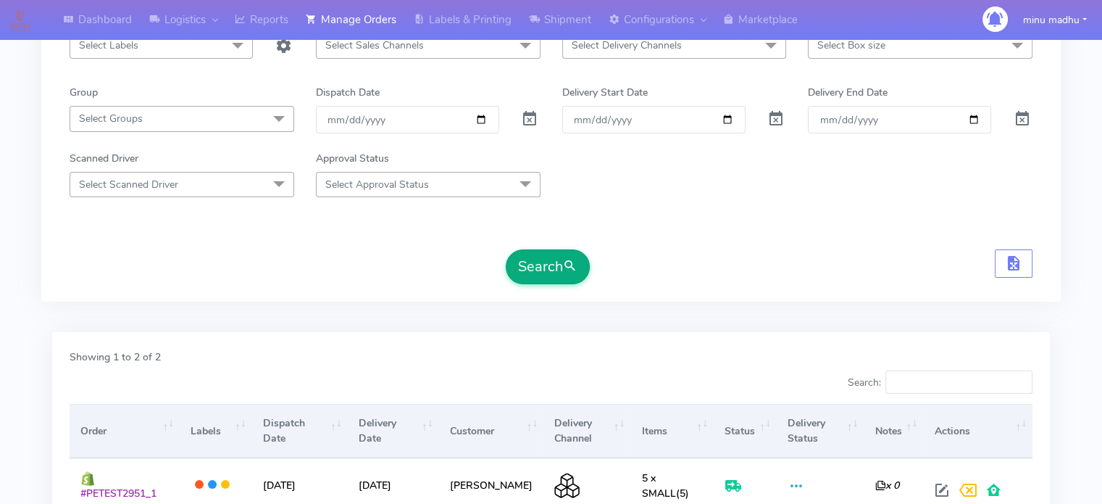
scroll to position [240, 0]
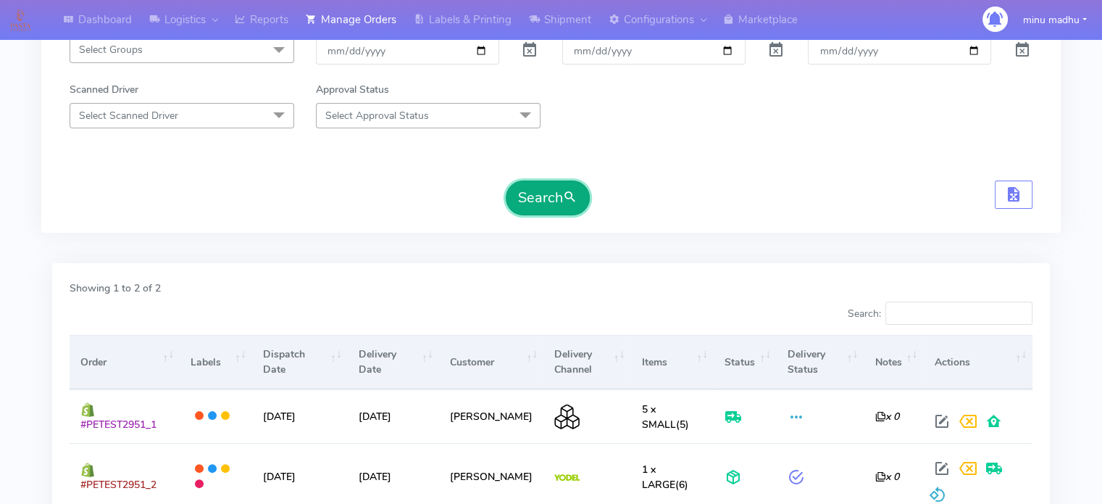
click at [545, 199] on button "Search" at bounding box center [548, 197] width 84 height 35
click at [539, 201] on button "Search" at bounding box center [548, 197] width 84 height 35
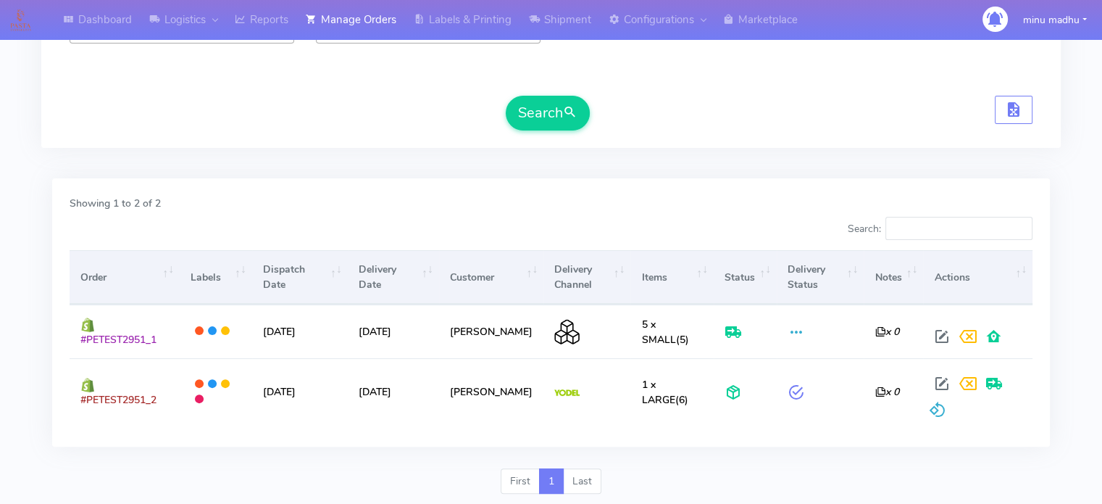
scroll to position [0, 0]
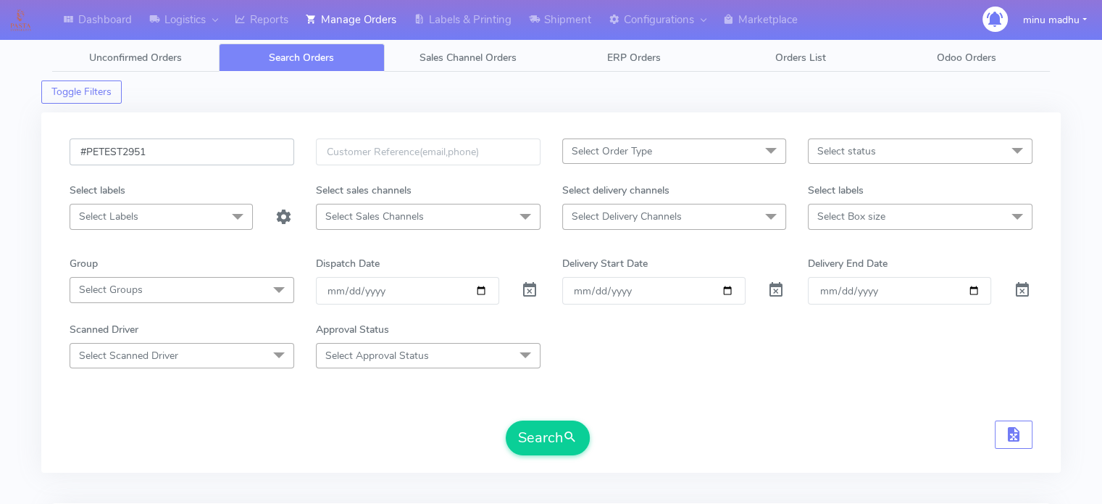
click at [200, 155] on input "#PETEST2951" at bounding box center [182, 151] width 225 height 27
drag, startPoint x: 200, startPoint y: 155, endPoint x: 57, endPoint y: 160, distance: 143.5
click at [57, 160] on div "#PETEST2951 Select Order Type Select All MEALS ATAVI One Off Pasta Club Gift Ki…" at bounding box center [550, 292] width 1019 height 360
paste input "2"
type input "#PETEST2952"
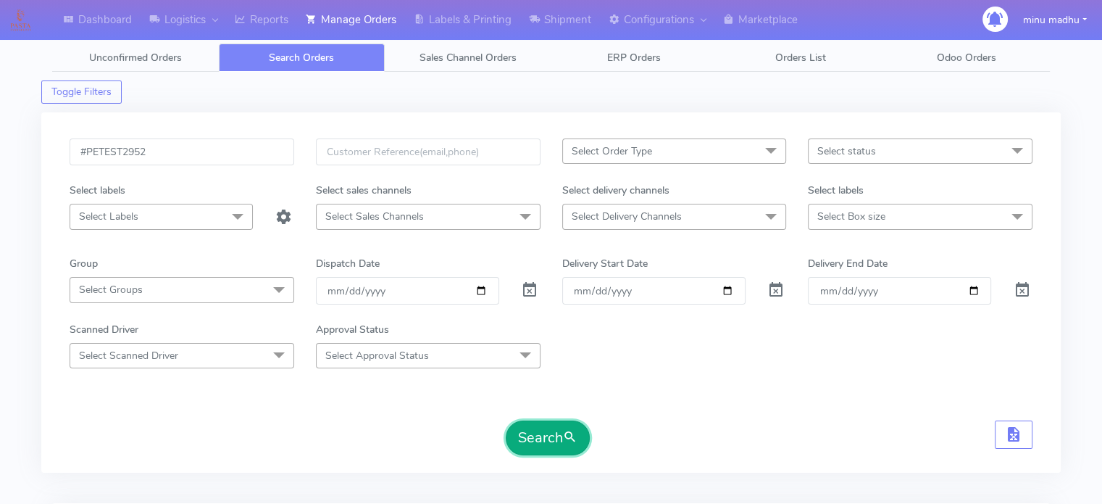
click at [540, 426] on button "Search" at bounding box center [548, 437] width 84 height 35
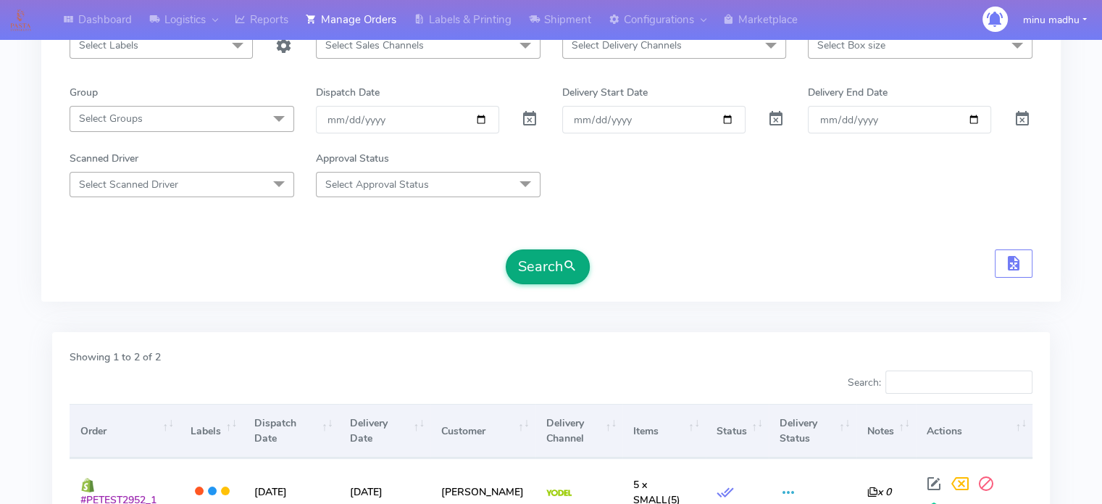
scroll to position [358, 0]
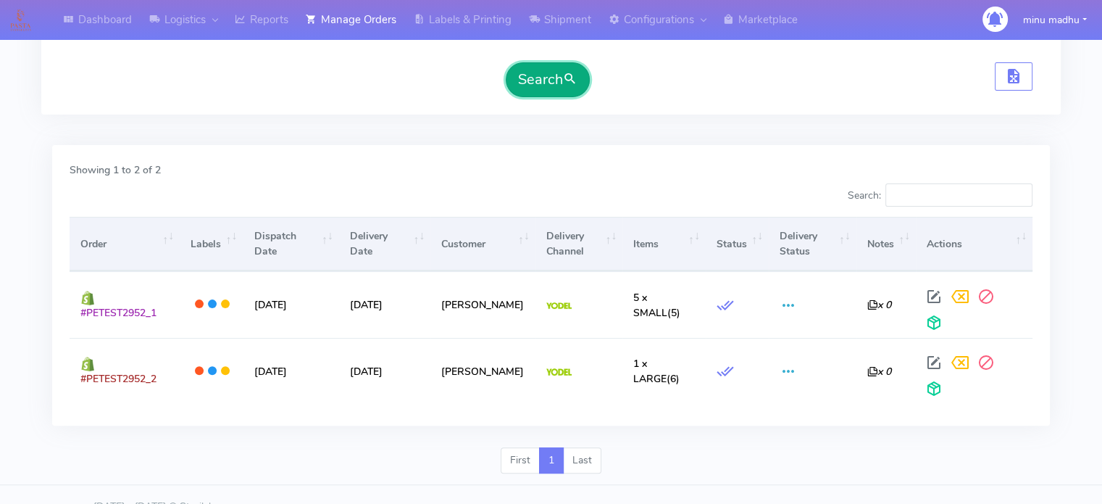
click at [556, 76] on button "Search" at bounding box center [548, 79] width 84 height 35
click at [539, 80] on button "Search" at bounding box center [548, 79] width 84 height 35
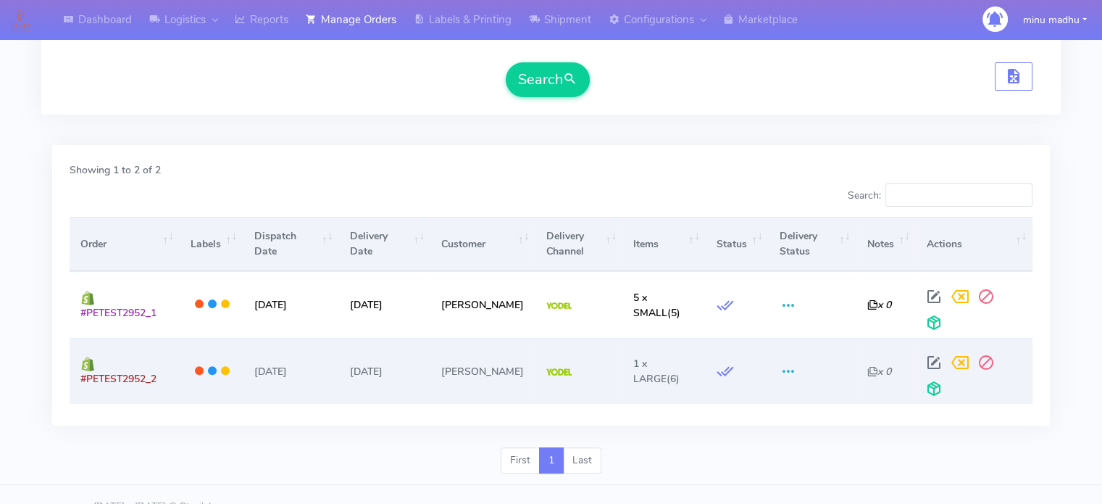
click at [840, 355] on td at bounding box center [813, 371] width 88 height 66
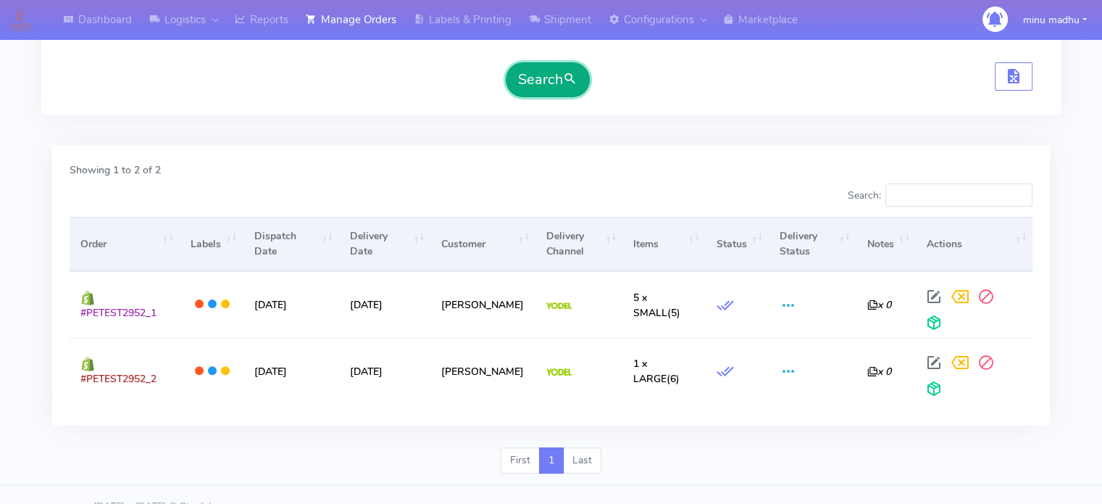
click at [537, 78] on button "Search" at bounding box center [548, 79] width 84 height 35
click at [548, 75] on button "Search" at bounding box center [548, 79] width 84 height 35
click at [545, 77] on button "Search" at bounding box center [548, 79] width 84 height 35
click at [535, 72] on button "Search" at bounding box center [548, 79] width 84 height 35
click at [525, 85] on button "Search" at bounding box center [548, 79] width 84 height 35
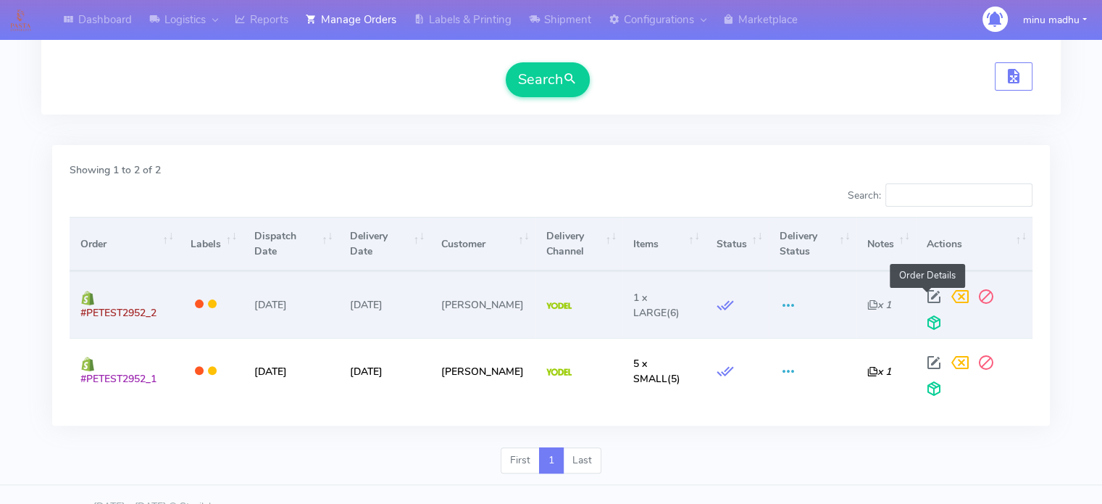
click at [927, 297] on span at bounding box center [934, 300] width 26 height 14
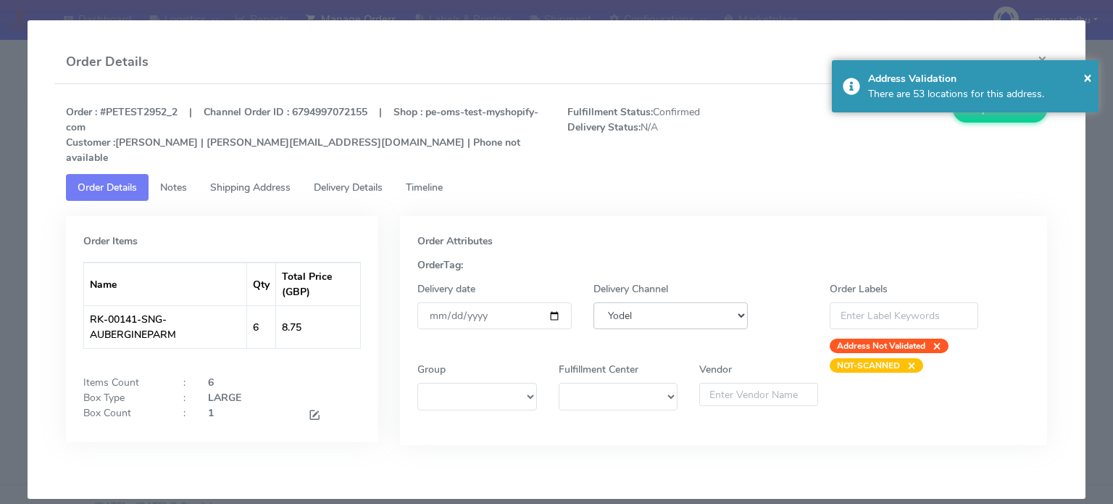
click at [659, 302] on select "DHL OnFleet Royal Mail DPD Yodel MaxOptra Amazon Collection" at bounding box center [670, 315] width 154 height 27
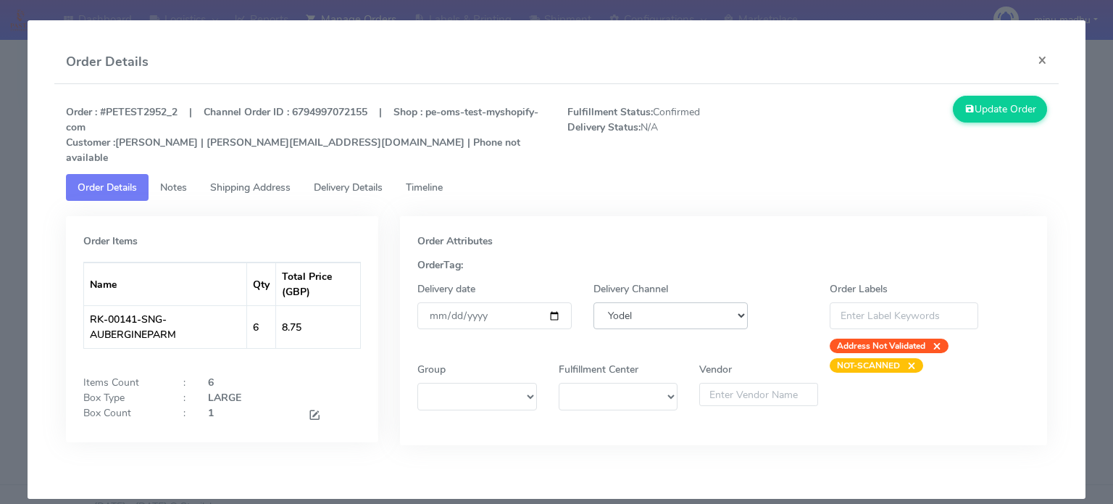
select select "8"
click at [593, 302] on select "DHL OnFleet Royal Mail DPD Yodel MaxOptra Amazon Collection" at bounding box center [670, 315] width 154 height 27
click at [997, 109] on button "Update Order" at bounding box center [1000, 109] width 94 height 27
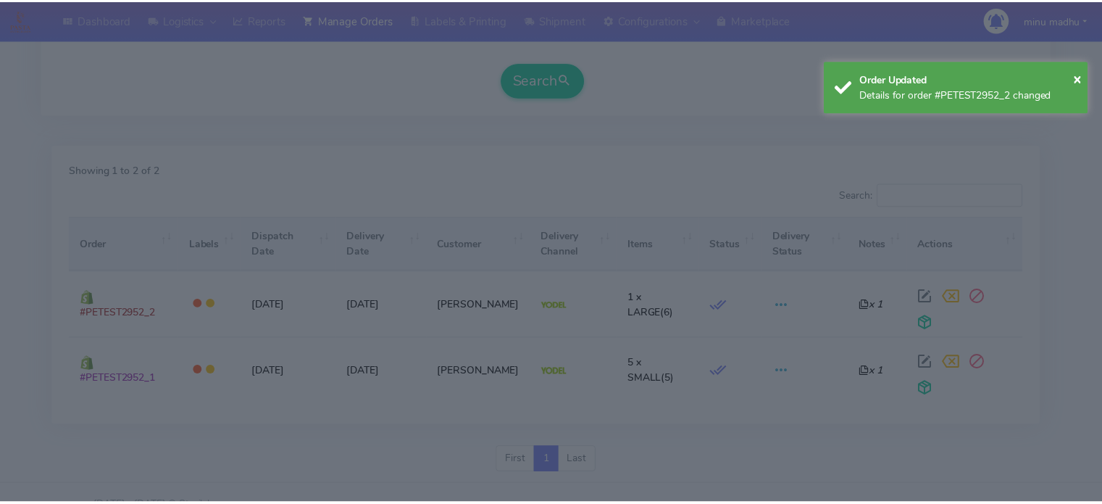
scroll to position [345, 0]
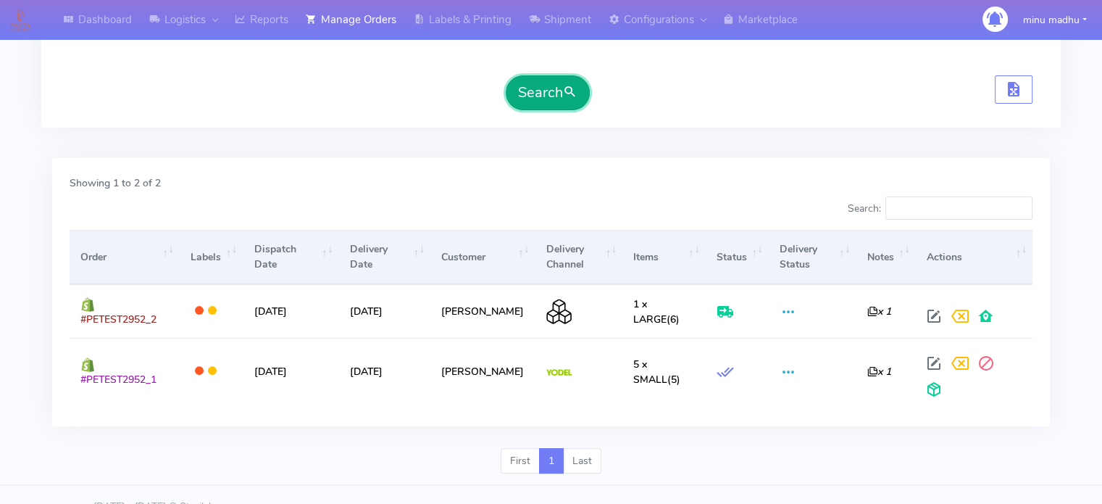
click at [528, 96] on button "Search" at bounding box center [548, 92] width 84 height 35
click at [524, 96] on button "Search" at bounding box center [548, 92] width 84 height 35
click at [546, 96] on button "Search" at bounding box center [548, 92] width 84 height 35
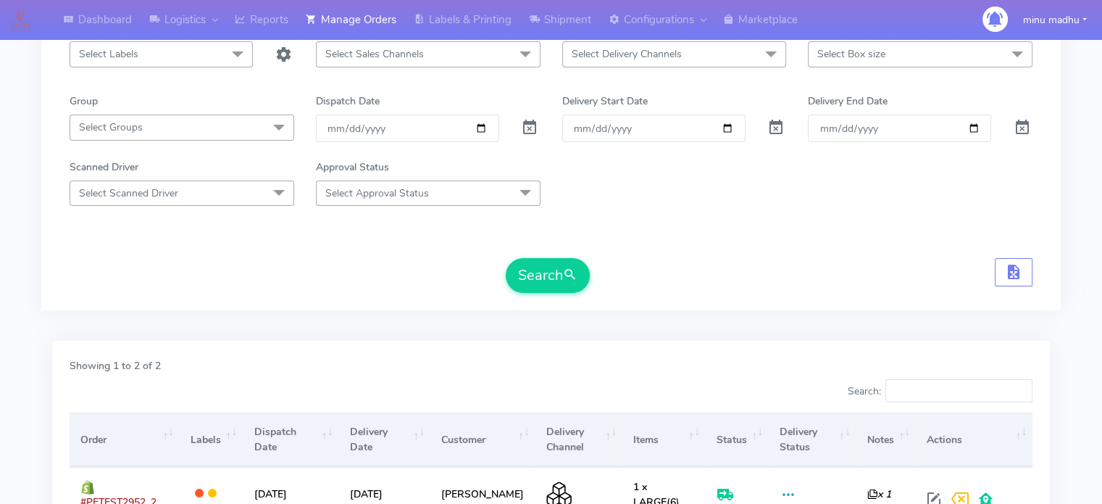
scroll to position [44, 0]
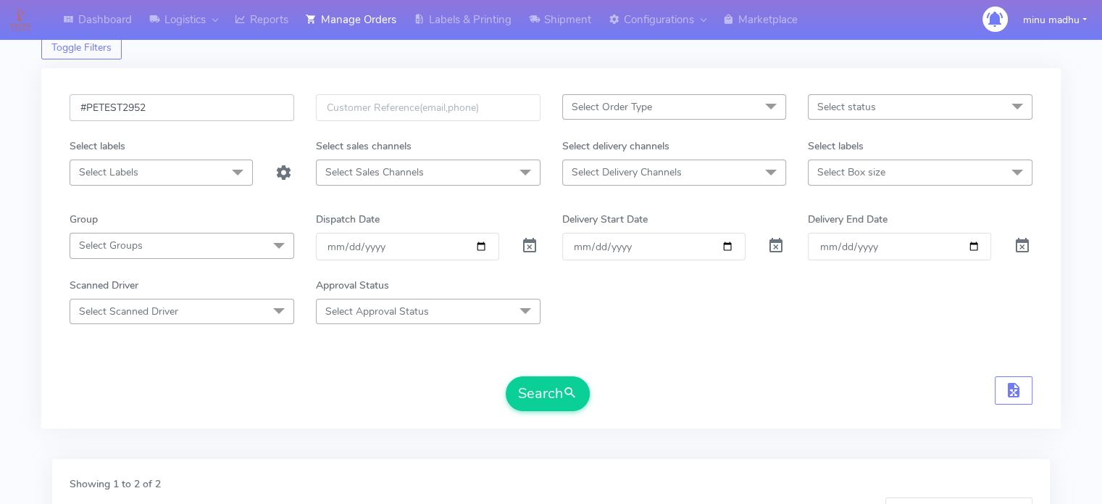
drag, startPoint x: 187, startPoint y: 107, endPoint x: 72, endPoint y: 107, distance: 114.5
click at [72, 107] on input "#PETEST2952" at bounding box center [182, 107] width 225 height 27
paste input "5"
click at [550, 391] on button "Search" at bounding box center [548, 393] width 84 height 35
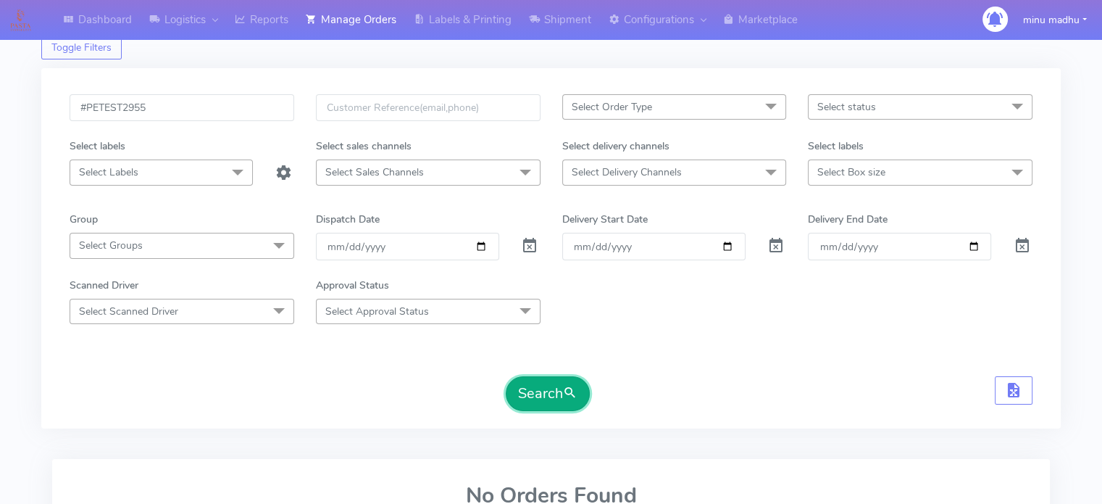
click at [550, 391] on button "Search" at bounding box center [548, 393] width 84 height 35
click at [550, 392] on button "Search" at bounding box center [548, 393] width 84 height 35
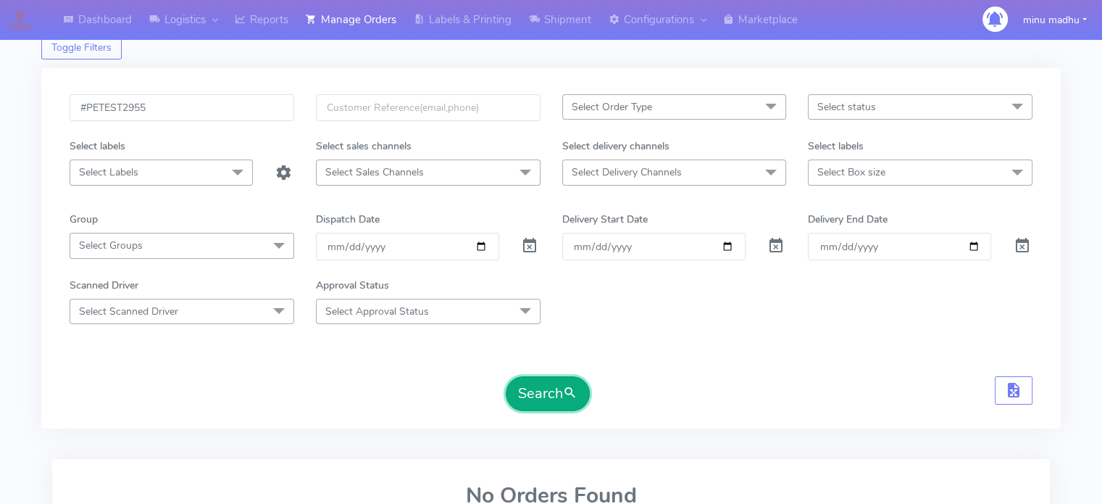
click at [550, 392] on button "Search" at bounding box center [548, 393] width 84 height 35
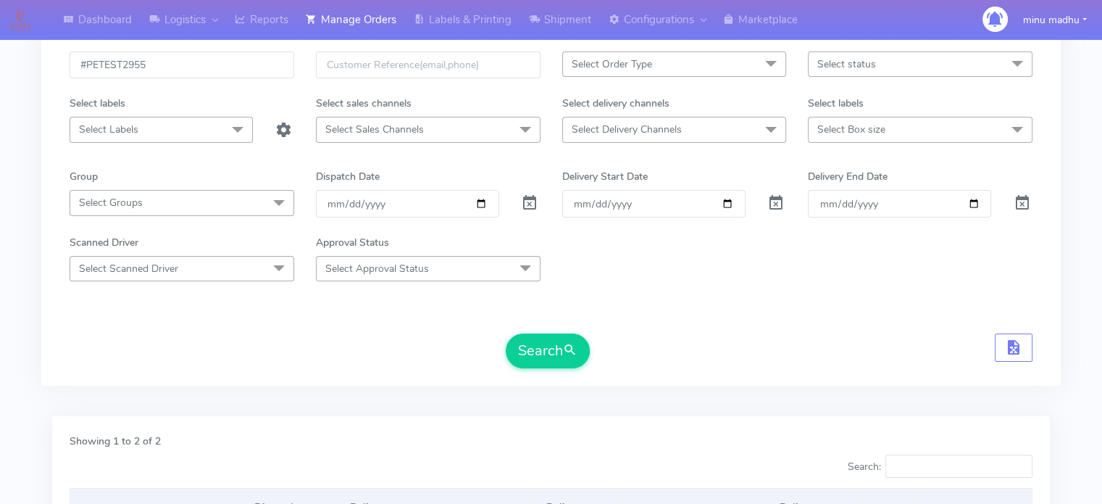
scroll to position [86, 0]
drag, startPoint x: 156, startPoint y: 67, endPoint x: 52, endPoint y: 60, distance: 103.8
click at [52, 60] on div "#PETEST2955 Select Order Type Select All MEALS ATAVI One Off Pasta Club Gift Ki…" at bounding box center [550, 206] width 1019 height 360
paste input "7"
type input "#PETEST2957"
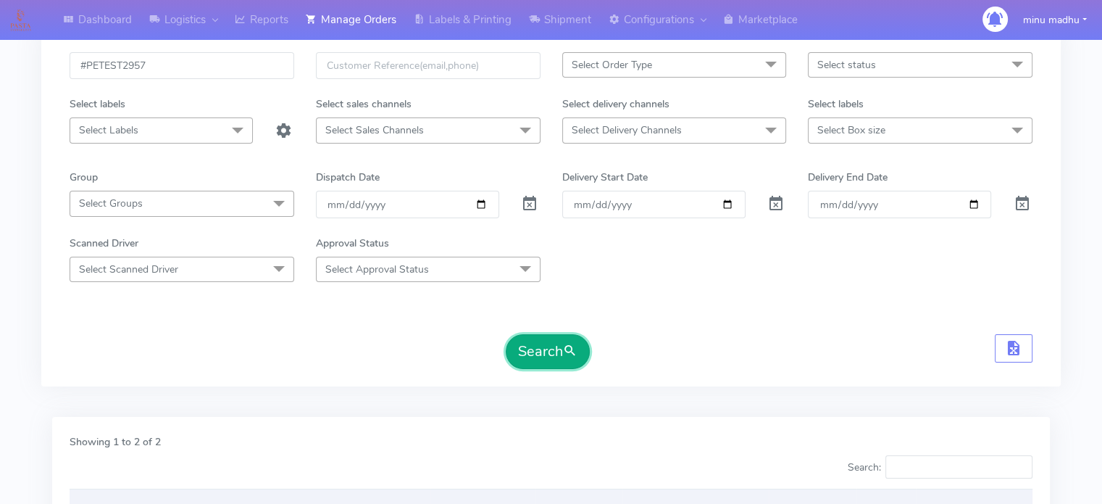
click at [542, 347] on button "Search" at bounding box center [548, 351] width 84 height 35
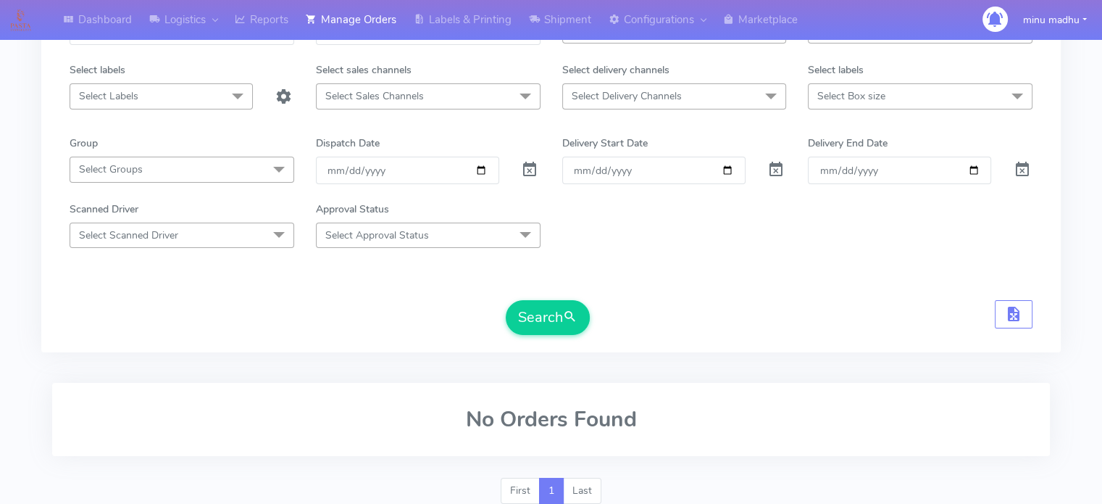
scroll to position [122, 0]
click at [536, 310] on button "Search" at bounding box center [548, 315] width 84 height 35
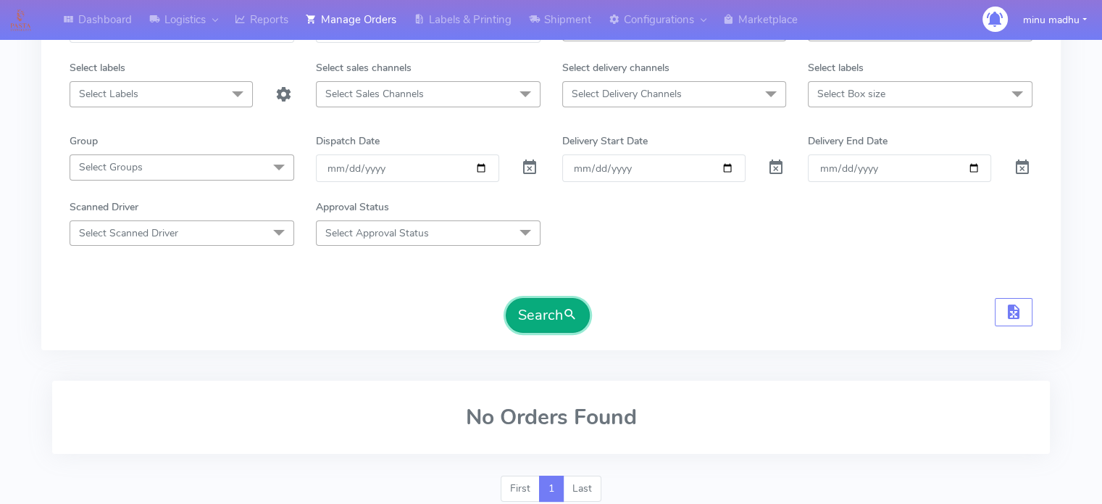
click at [536, 310] on button "Search" at bounding box center [548, 315] width 84 height 35
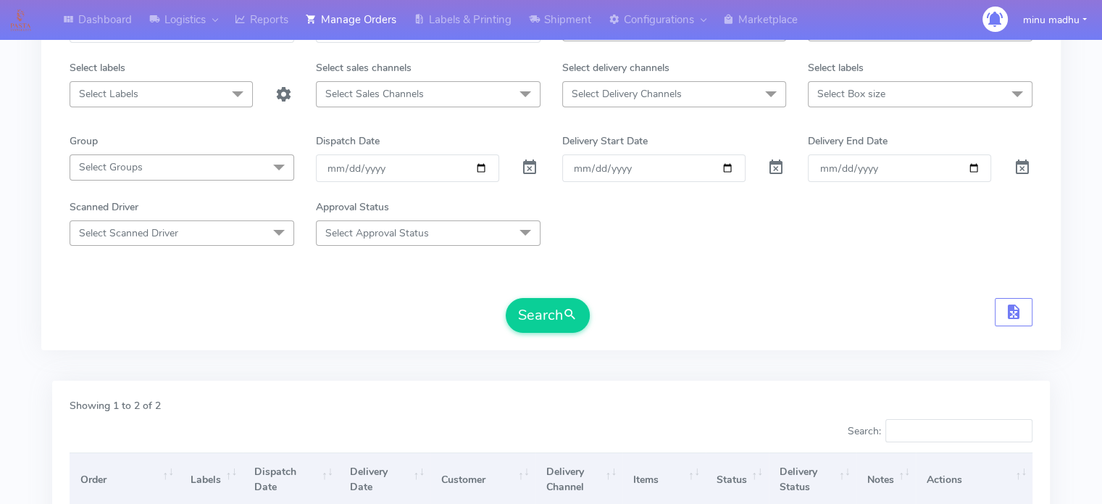
scroll to position [300, 0]
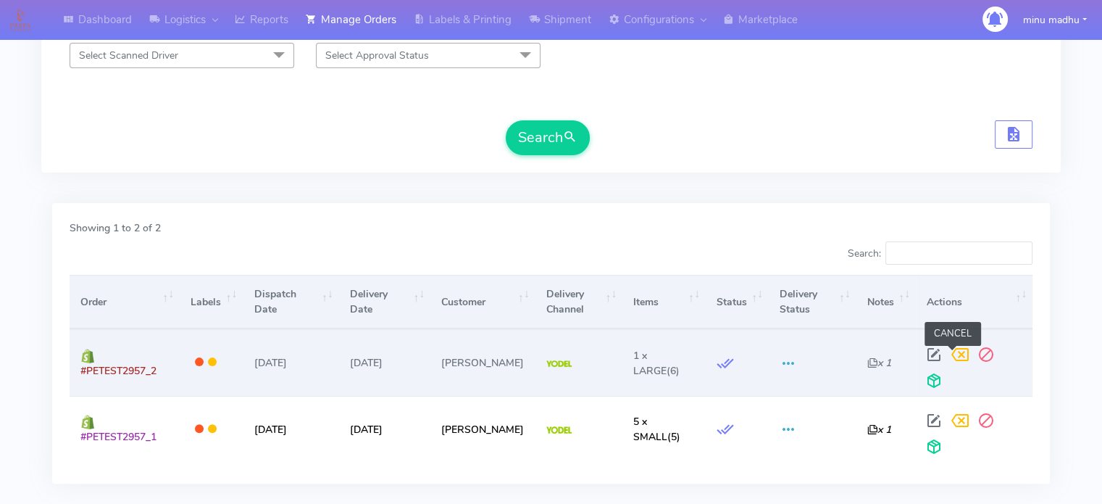
click at [956, 351] on span at bounding box center [960, 358] width 26 height 14
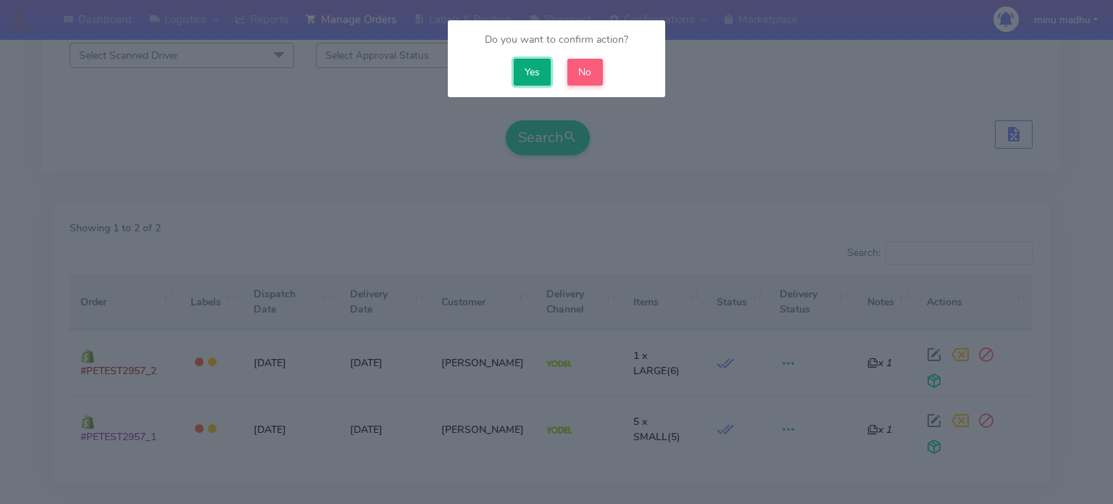
click at [528, 75] on button "Yes" at bounding box center [533, 72] width 38 height 27
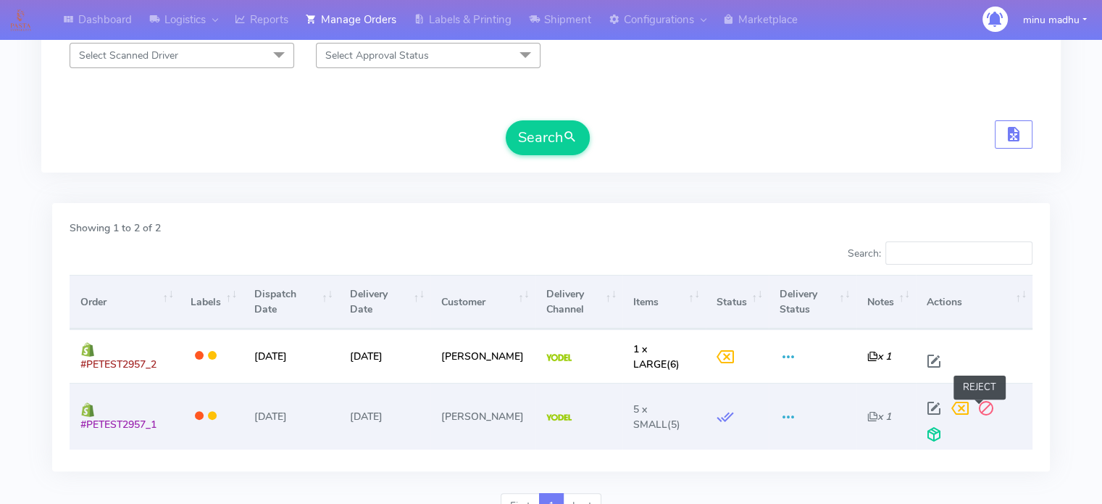
click at [981, 406] on span at bounding box center [986, 411] width 26 height 14
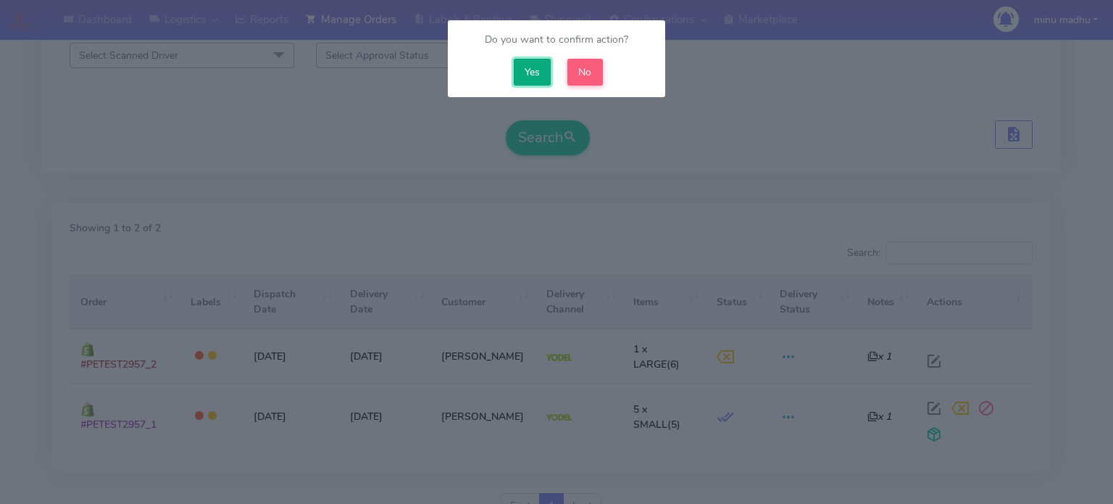
click at [527, 74] on button "Yes" at bounding box center [533, 72] width 38 height 27
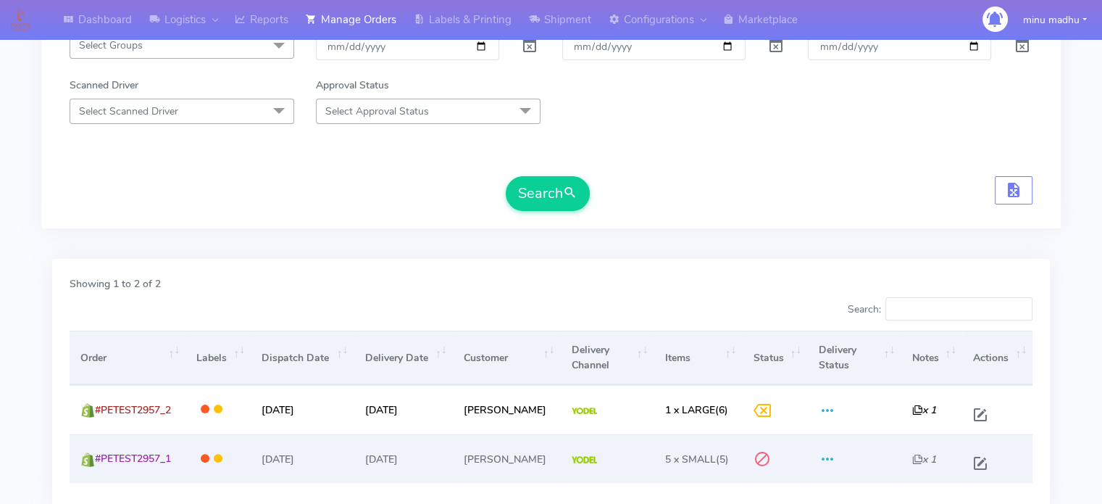
scroll to position [198, 0]
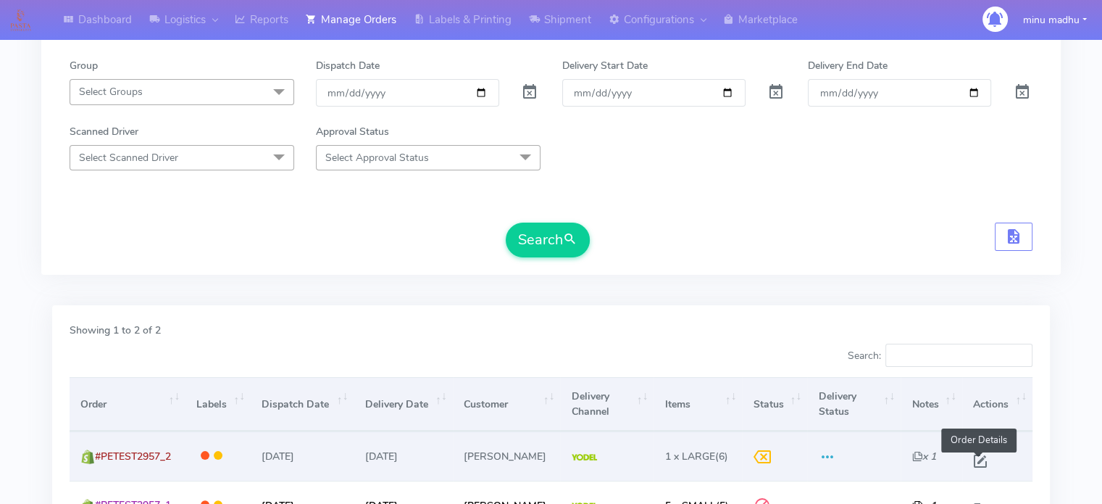
click at [974, 457] on span at bounding box center [980, 464] width 26 height 14
select select "5"
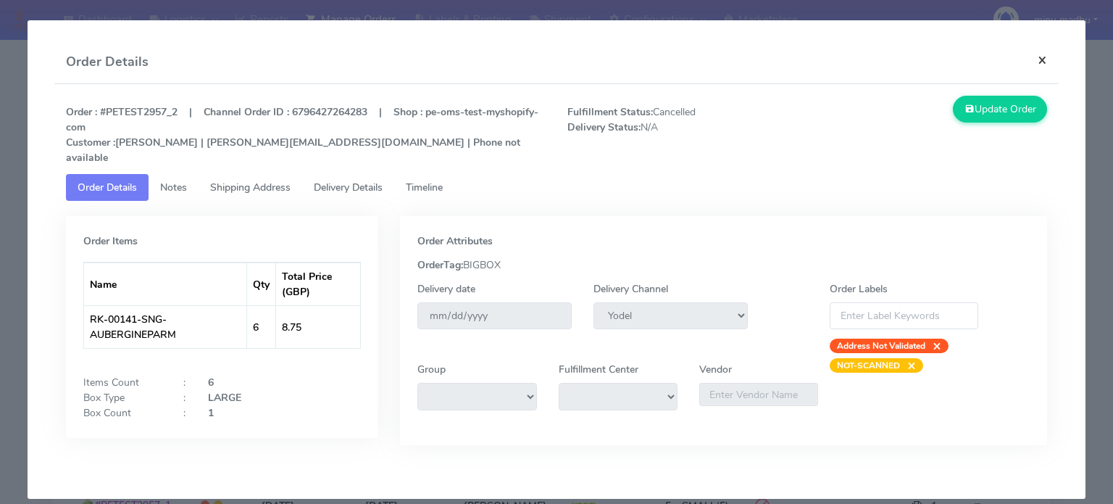
click at [1040, 58] on button "×" at bounding box center [1042, 60] width 33 height 38
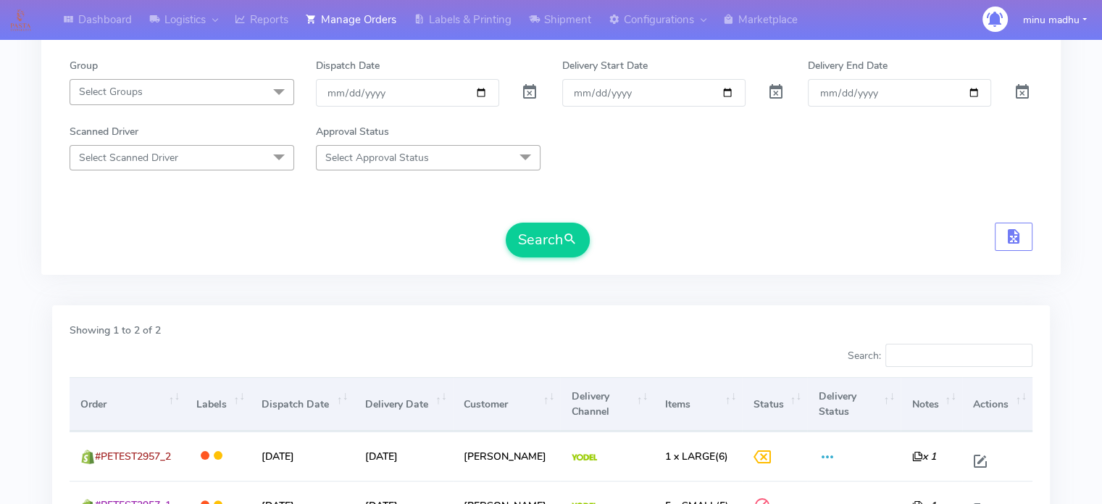
scroll to position [96, 0]
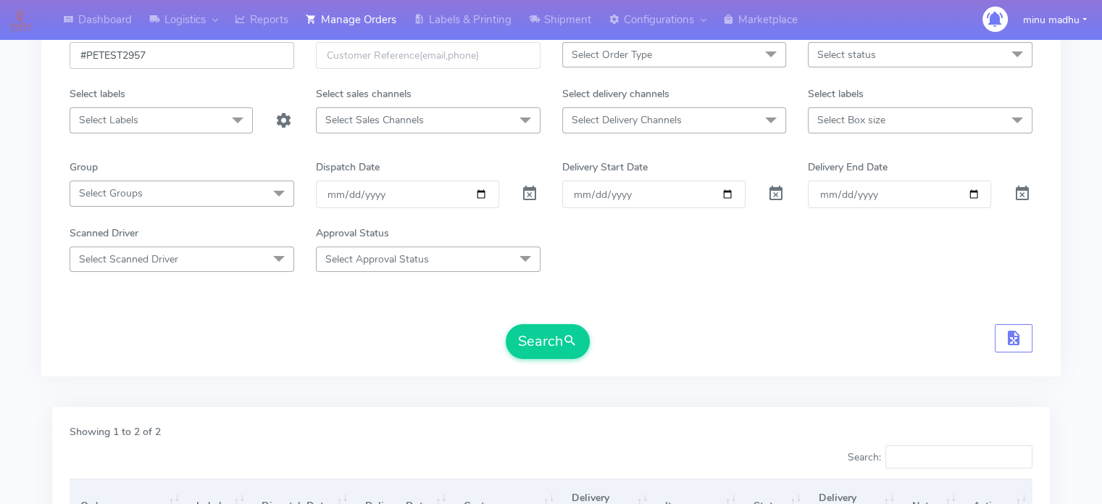
drag, startPoint x: 156, startPoint y: 54, endPoint x: 49, endPoint y: 57, distance: 107.3
click at [49, 57] on div "#PETEST2957 Select Order Type Select All MEALS ATAVI One Off Pasta Club Gift Ki…" at bounding box center [550, 196] width 1019 height 360
paste input "8"
click at [549, 344] on button "Search" at bounding box center [548, 341] width 84 height 35
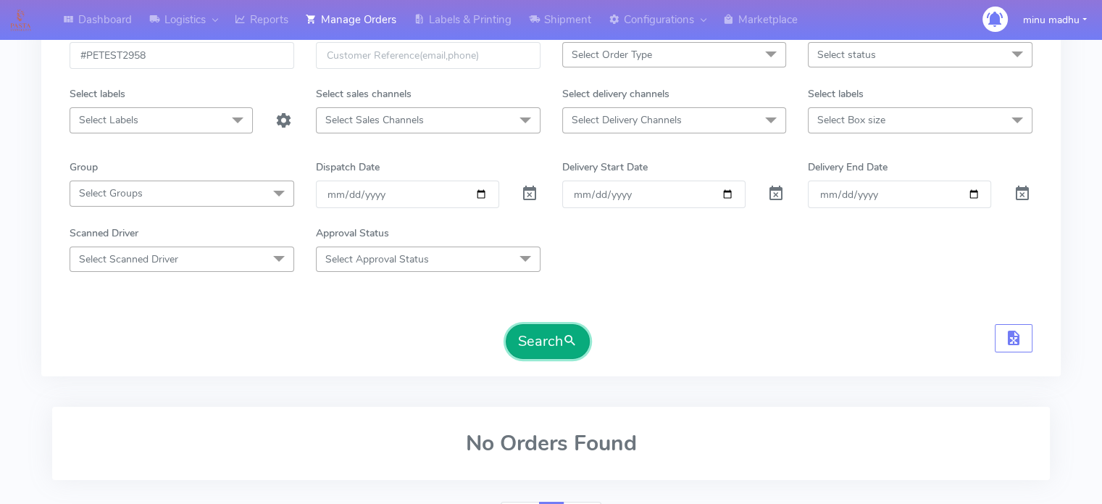
click at [538, 348] on button "Search" at bounding box center [548, 341] width 84 height 35
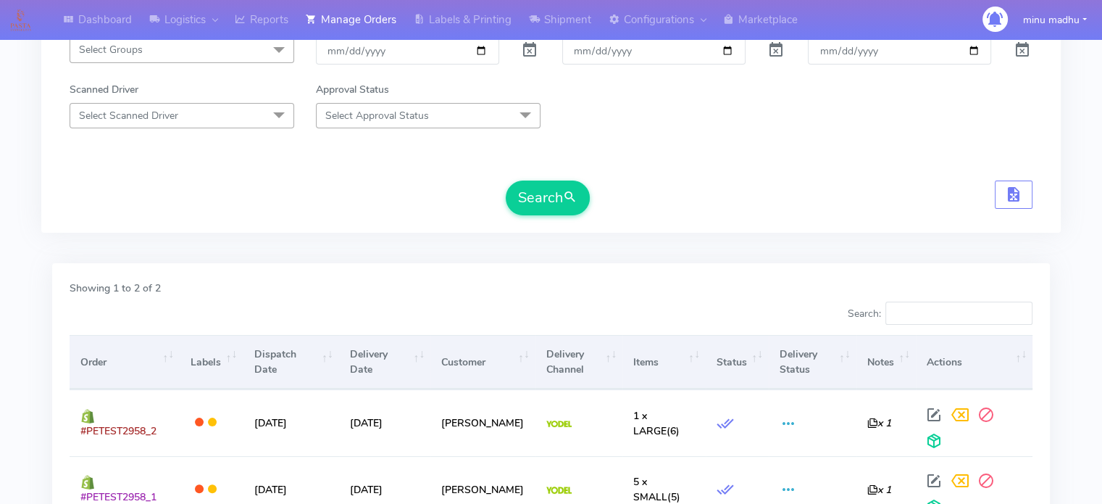
scroll to position [243, 0]
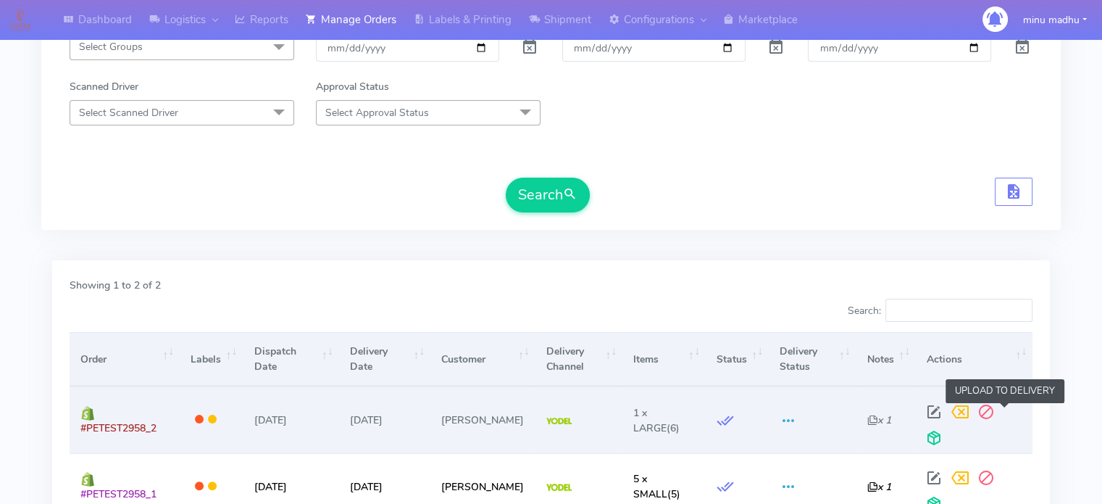
click at [947, 434] on span at bounding box center [934, 441] width 26 height 14
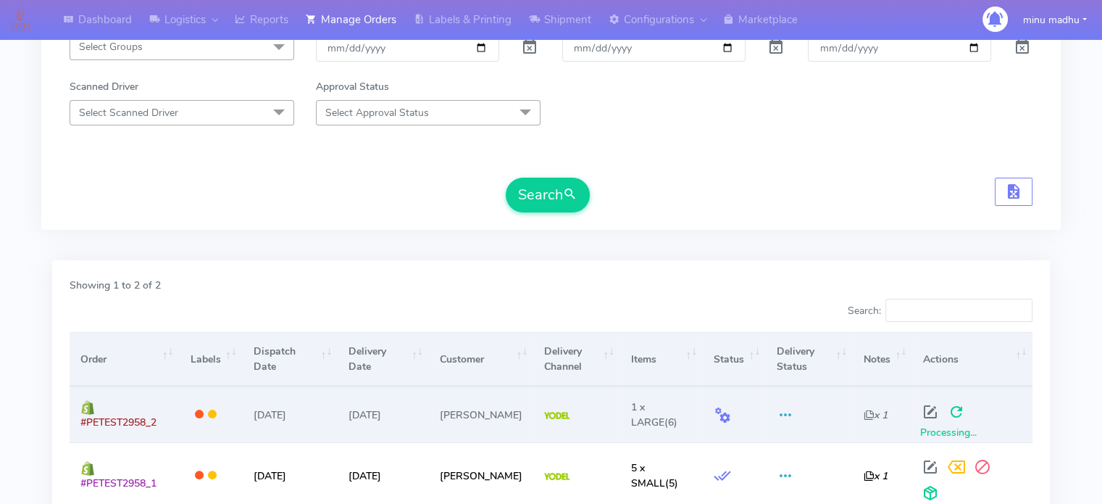
click at [948, 425] on span "Processing..." at bounding box center [948, 432] width 57 height 14
click at [948, 410] on span at bounding box center [956, 415] width 26 height 14
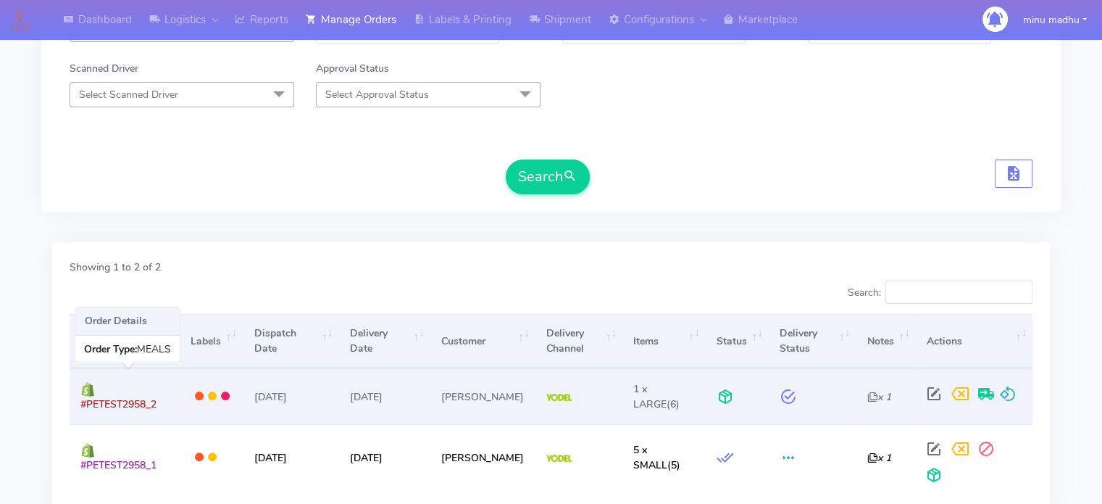
drag, startPoint x: 156, startPoint y: 396, endPoint x: 80, endPoint y: 408, distance: 77.0
click at [80, 408] on span "#PETEST2958_2" at bounding box center [118, 404] width 76 height 14
copy span "#PETEST2958_2"
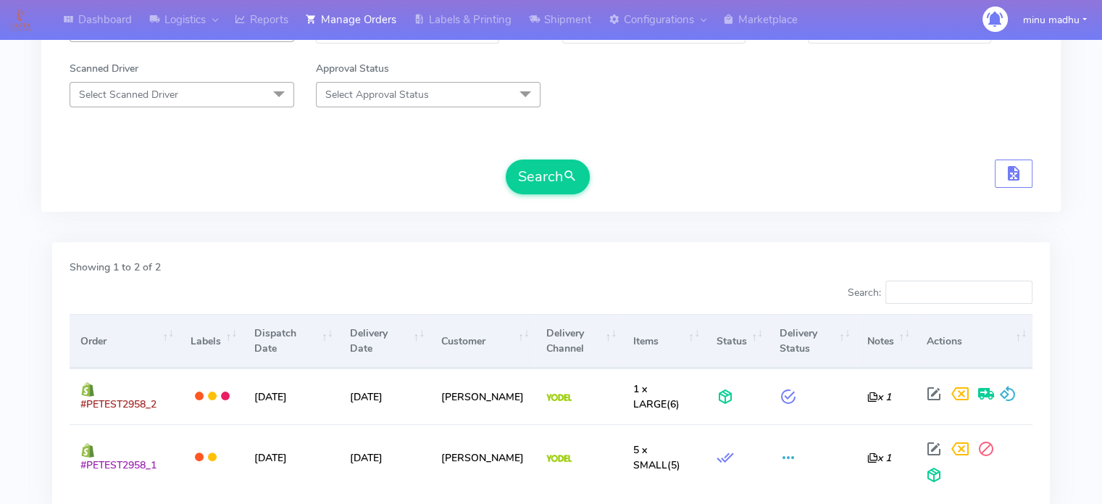
click at [853, 123] on form "#PETEST2958 Select Order Type Select All MEALS ATAVI One Off Pasta Club Gift Ki…" at bounding box center [551, 36] width 963 height 317
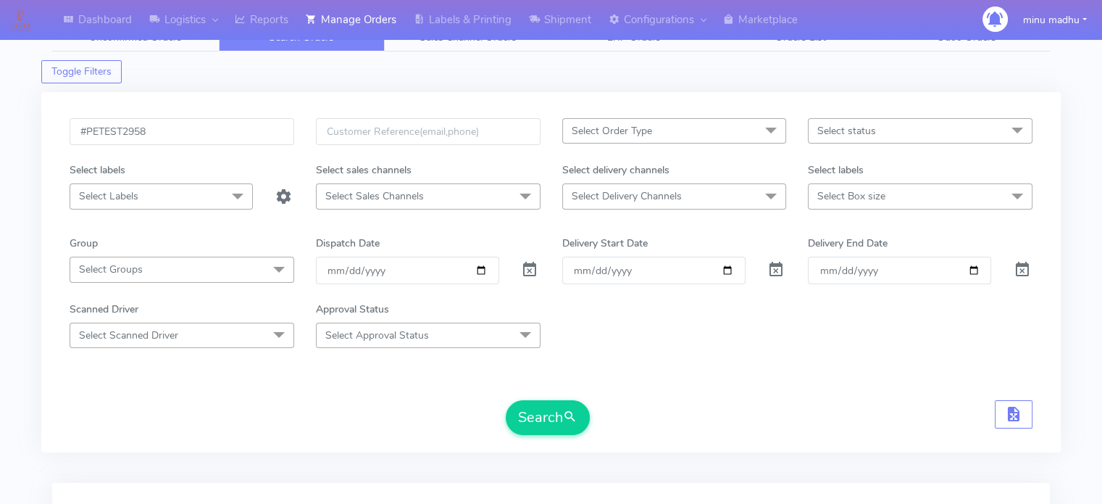
scroll to position [20, 0]
drag, startPoint x: 209, startPoint y: 132, endPoint x: 64, endPoint y: 130, distance: 144.2
click at [64, 130] on div "#PETEST2958" at bounding box center [182, 140] width 246 height 44
paste input "60"
type input "#PETEST2960"
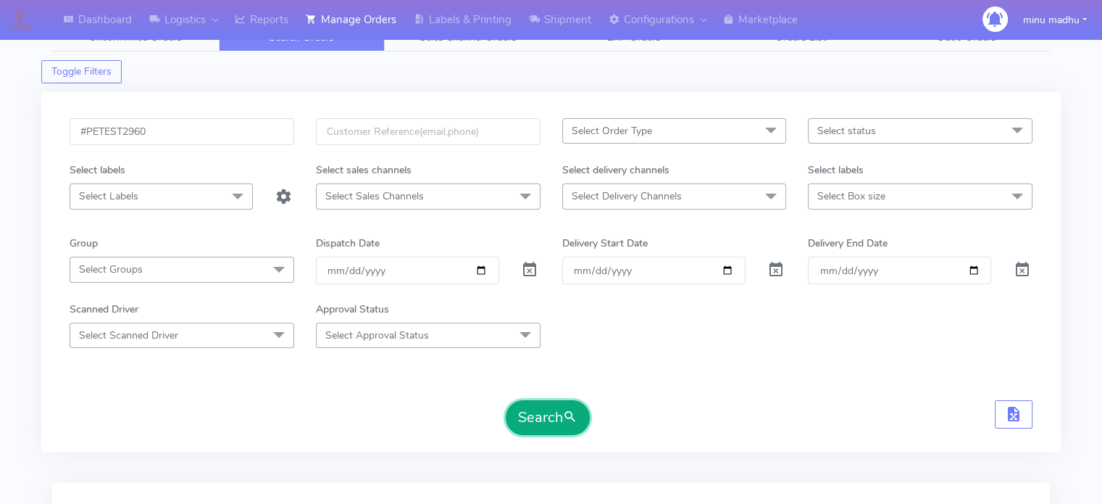
click at [532, 414] on button "Search" at bounding box center [548, 417] width 84 height 35
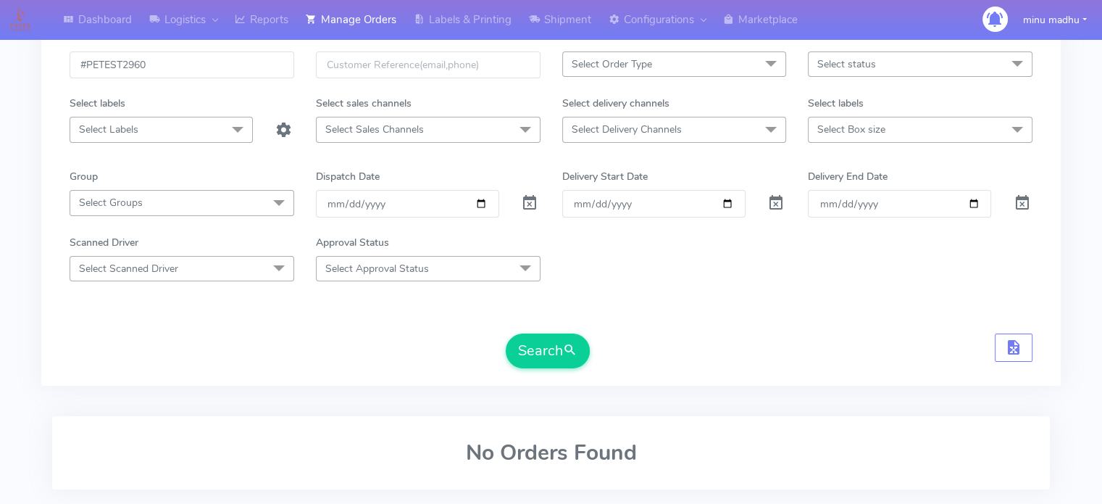
scroll to position [89, 0]
click at [548, 355] on button "Search" at bounding box center [548, 348] width 84 height 35
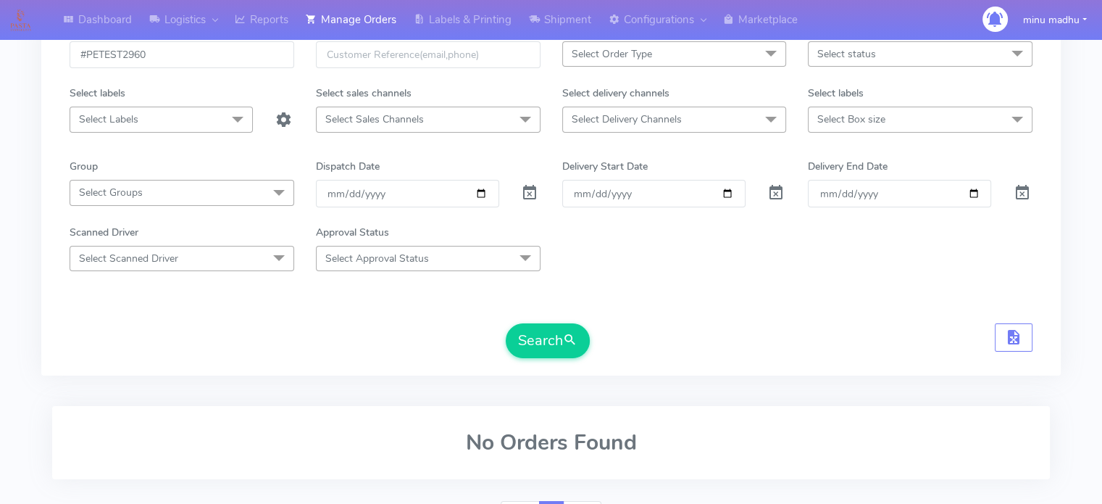
scroll to position [93, 0]
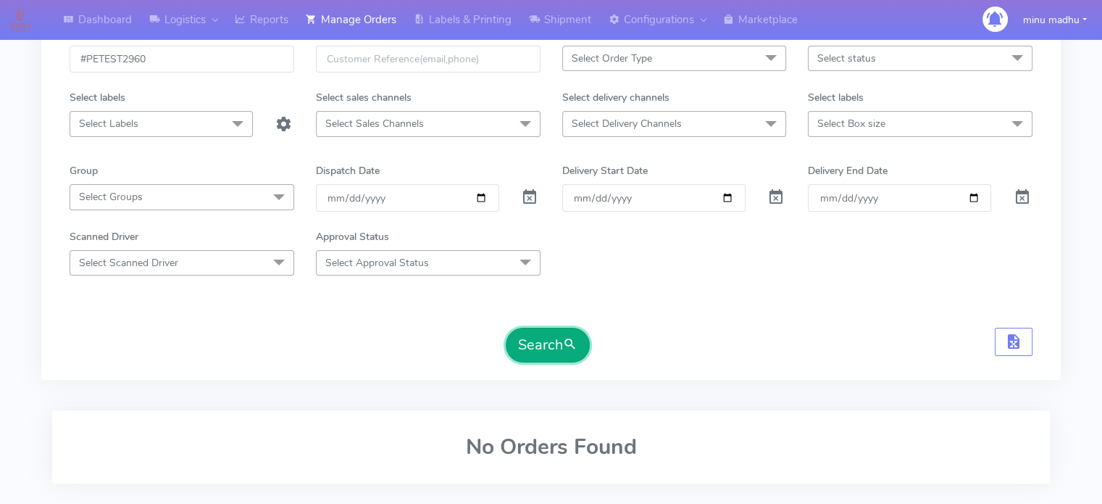
click at [549, 339] on button "Search" at bounding box center [548, 344] width 84 height 35
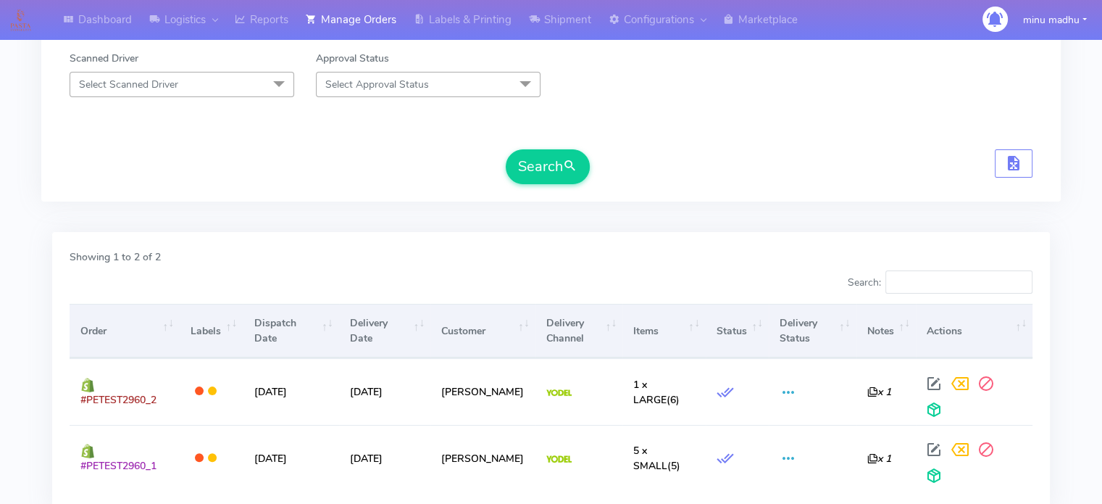
scroll to position [272, 0]
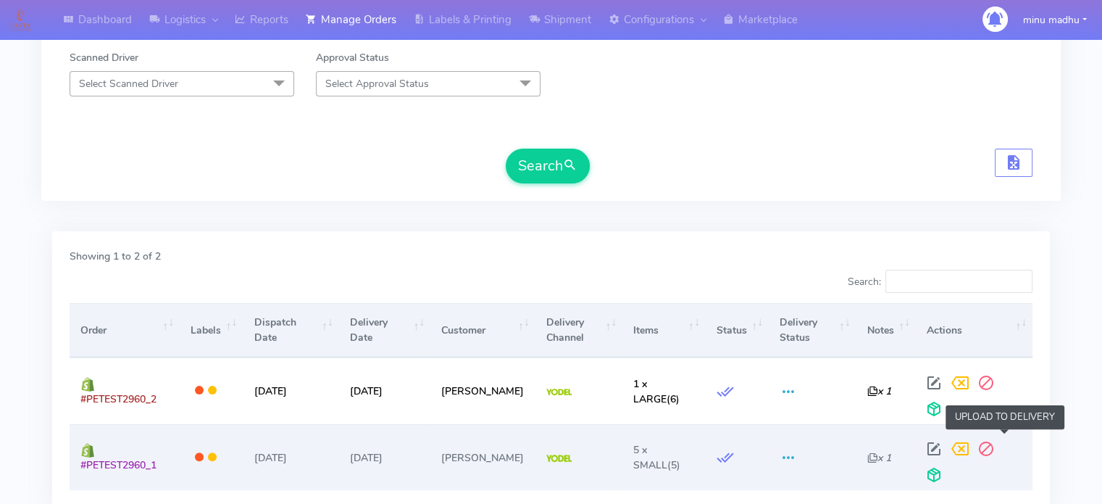
click at [947, 471] on span at bounding box center [934, 478] width 26 height 14
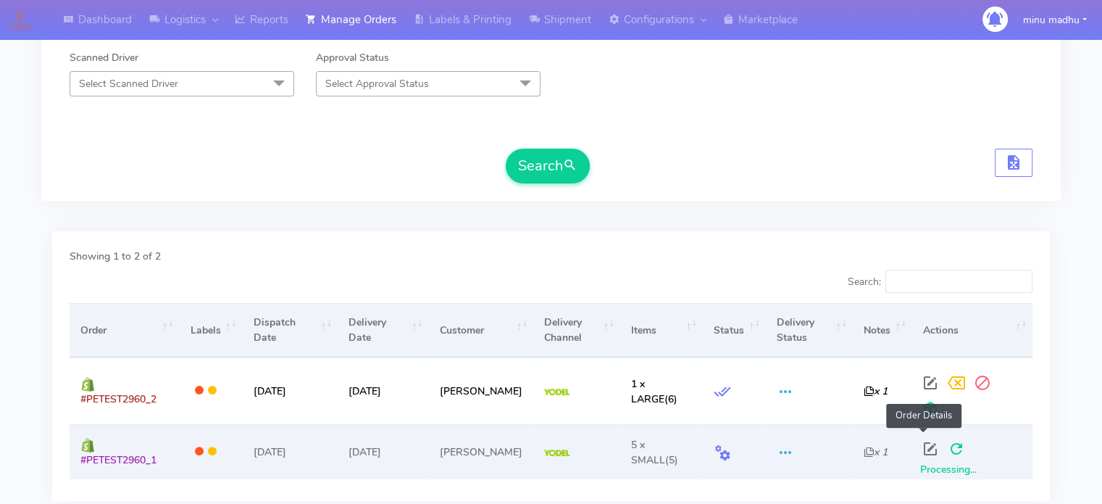
click at [922, 445] on span at bounding box center [930, 452] width 26 height 14
select select "5"
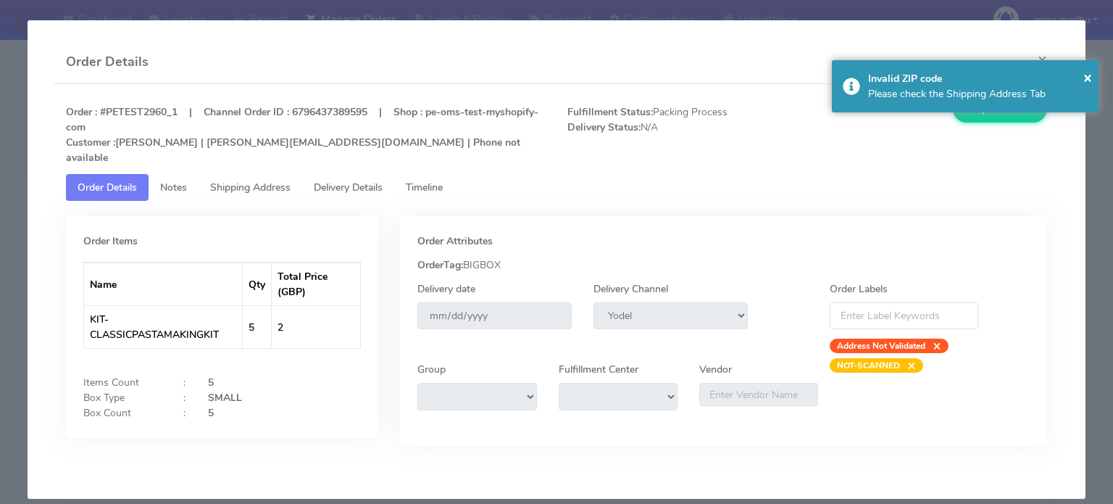
click at [431, 180] on span "Timeline" at bounding box center [424, 187] width 37 height 14
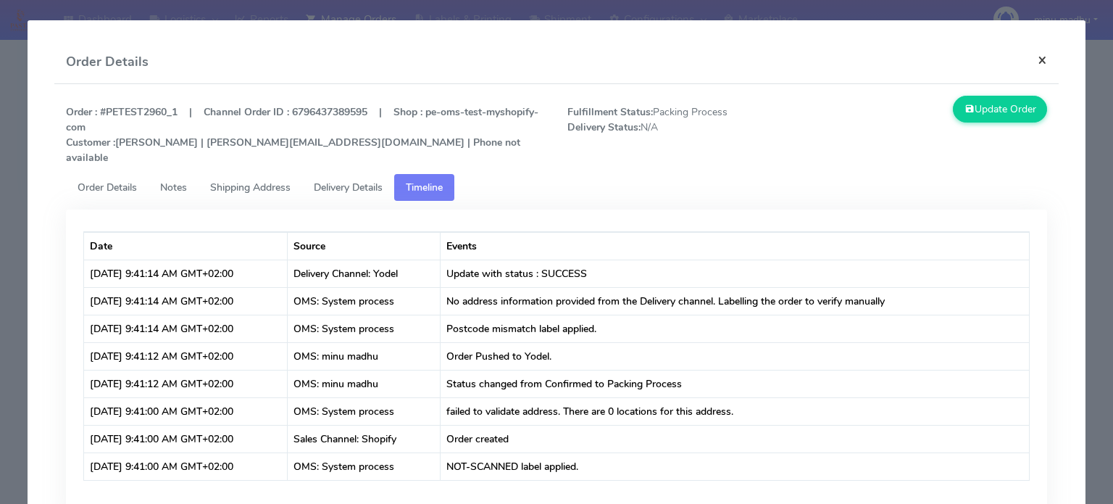
click at [1034, 49] on button "×" at bounding box center [1042, 60] width 33 height 38
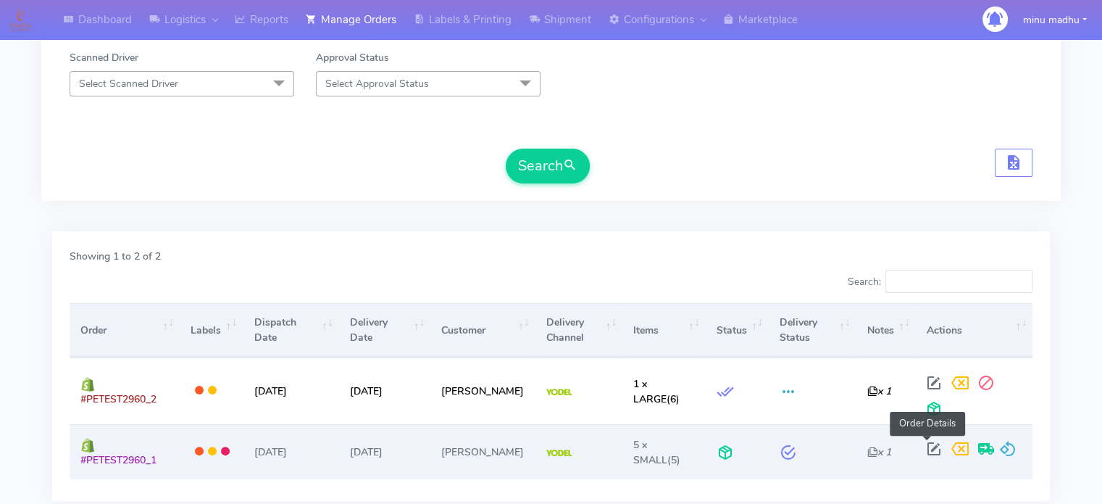
click at [927, 445] on span at bounding box center [934, 452] width 26 height 14
select select "5"
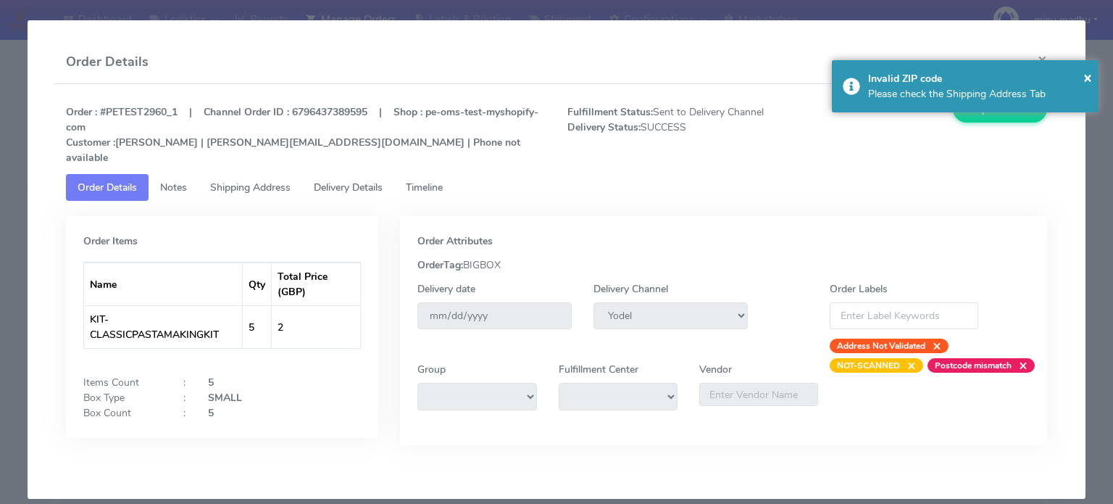
click at [419, 180] on span "Timeline" at bounding box center [424, 187] width 37 height 14
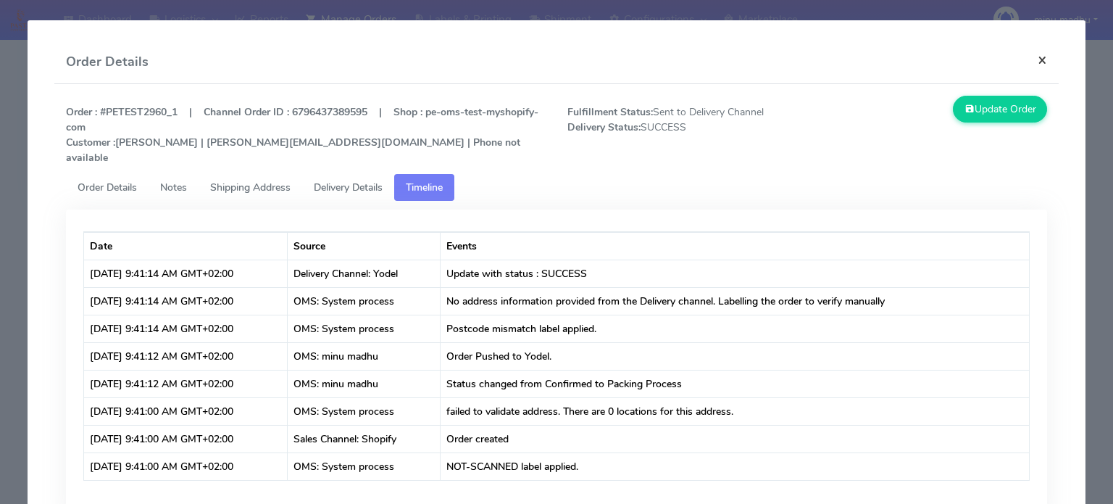
click at [1032, 58] on button "×" at bounding box center [1042, 60] width 33 height 38
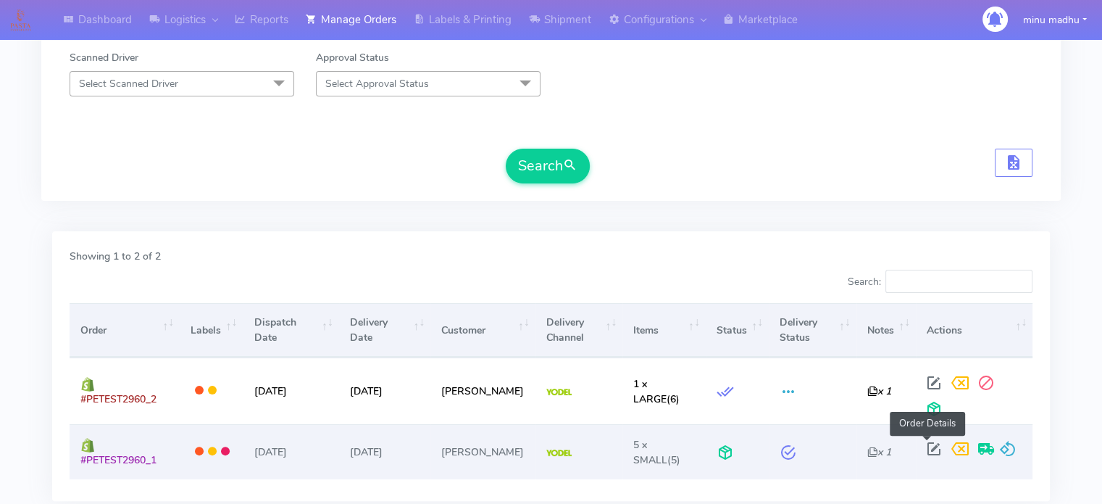
click at [930, 448] on span at bounding box center [934, 452] width 26 height 14
select select "5"
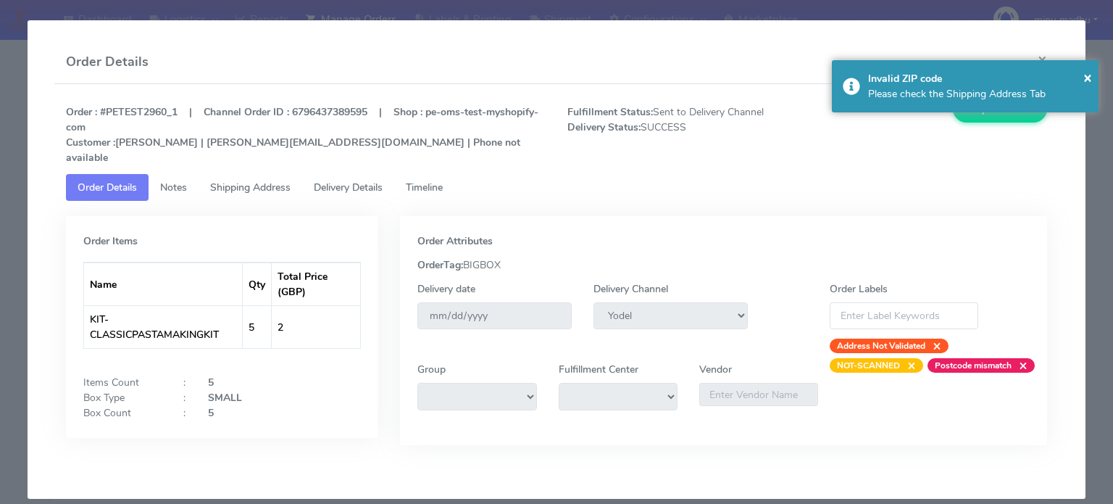
click at [439, 180] on span "Timeline" at bounding box center [424, 187] width 37 height 14
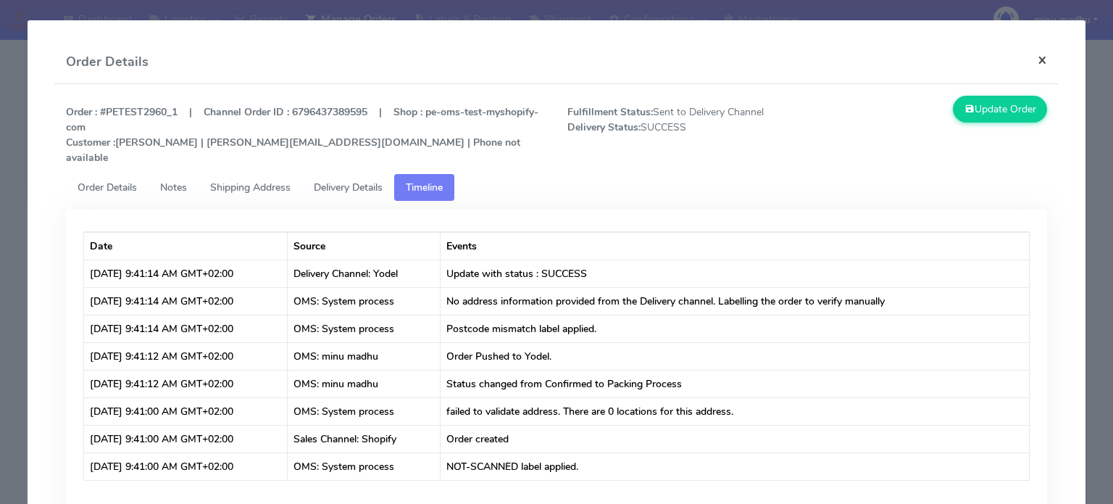
click at [1033, 59] on button "×" at bounding box center [1042, 60] width 33 height 38
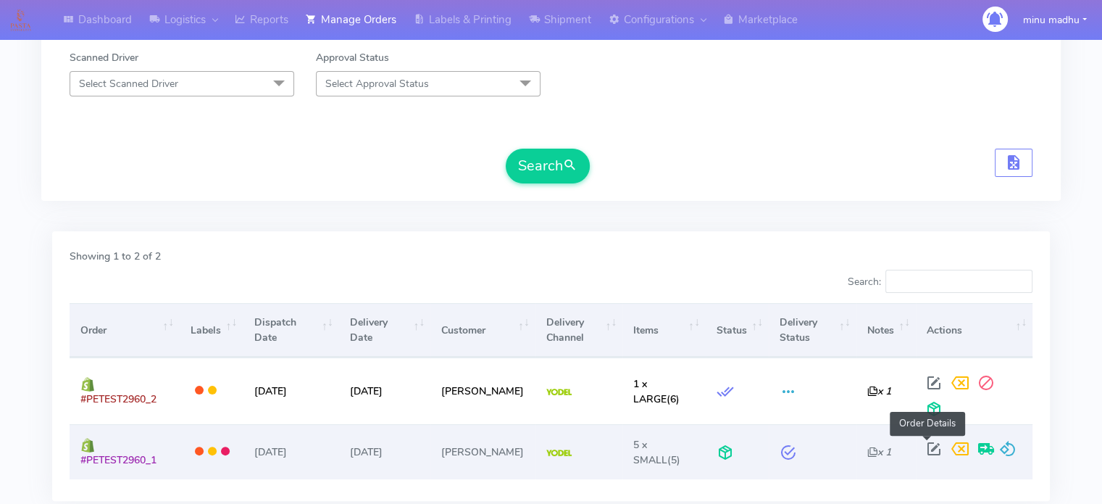
click at [927, 445] on span at bounding box center [934, 452] width 26 height 14
select select "5"
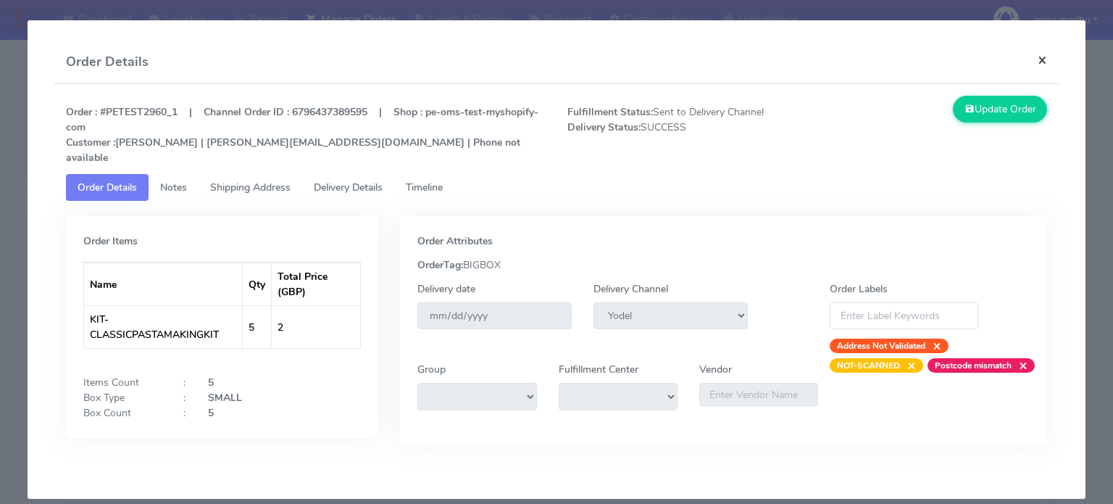
click at [1041, 59] on button "×" at bounding box center [1042, 60] width 33 height 38
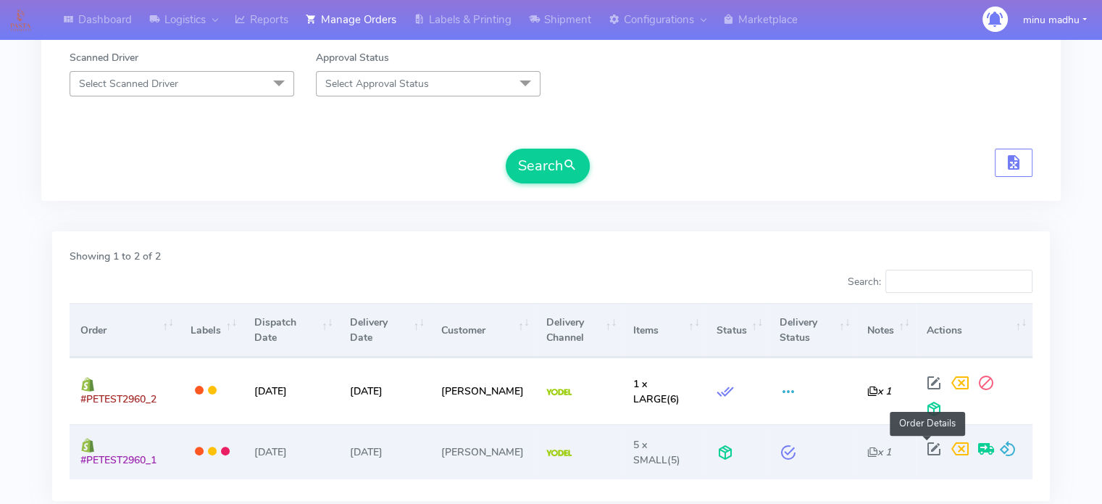
click at [925, 445] on span at bounding box center [934, 452] width 26 height 14
select select "5"
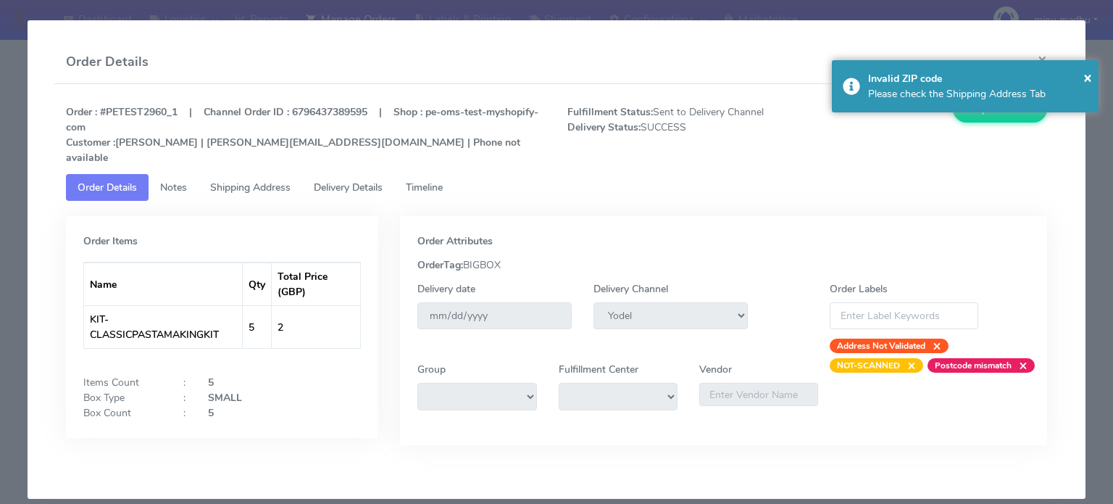
click at [356, 180] on span "Delivery Details" at bounding box center [348, 187] width 69 height 14
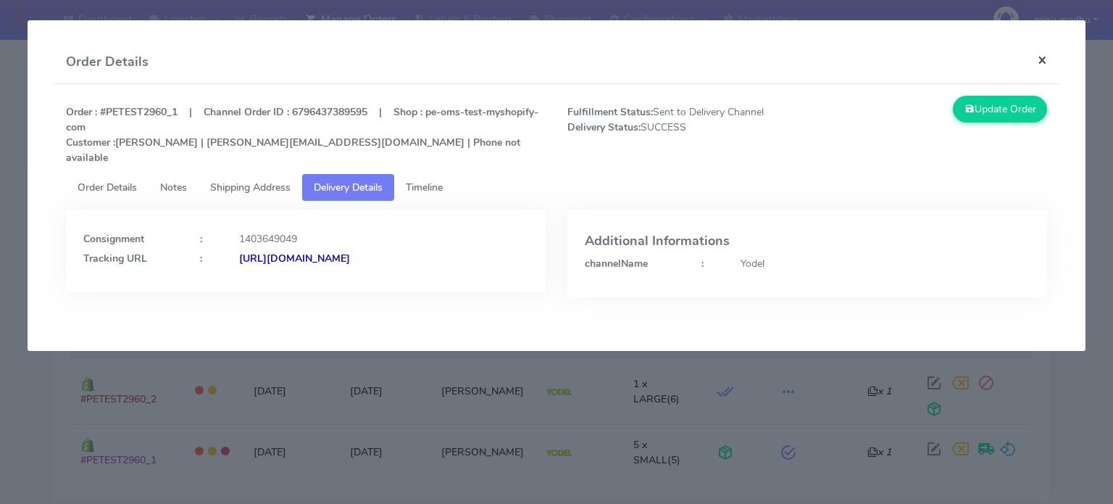
click at [1038, 60] on button "×" at bounding box center [1042, 60] width 33 height 38
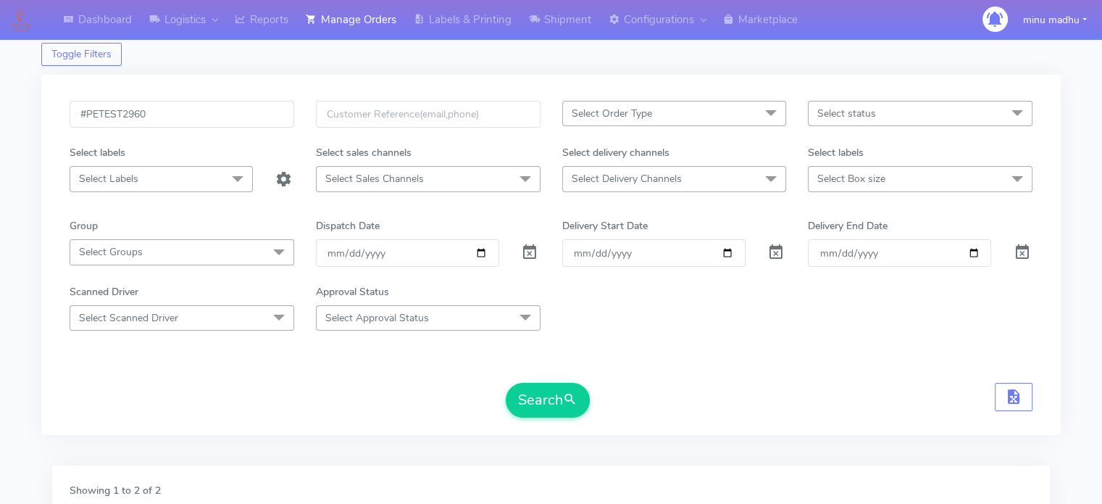
scroll to position [0, 0]
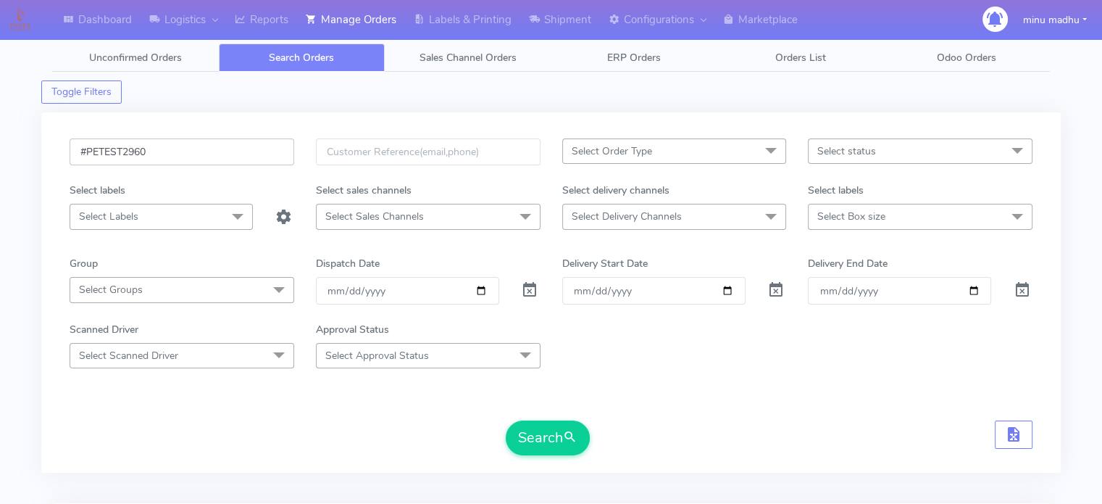
click at [163, 149] on input "#PETEST2960" at bounding box center [182, 151] width 225 height 27
type input "#PETEST2922"
click at [542, 434] on button "Search" at bounding box center [548, 437] width 84 height 35
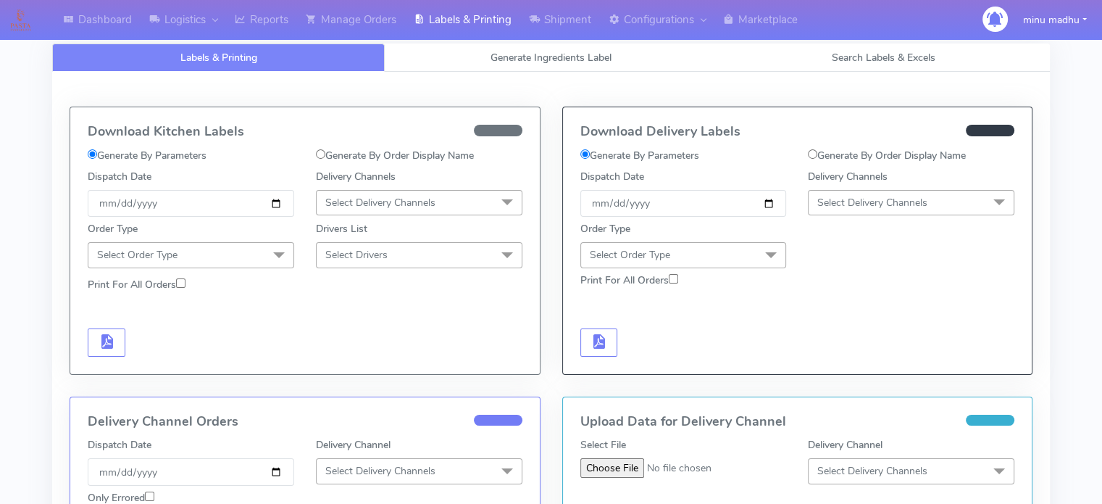
click at [322, 154] on input "Generate By Order Display Name" at bounding box center [320, 153] width 9 height 9
radio input "true"
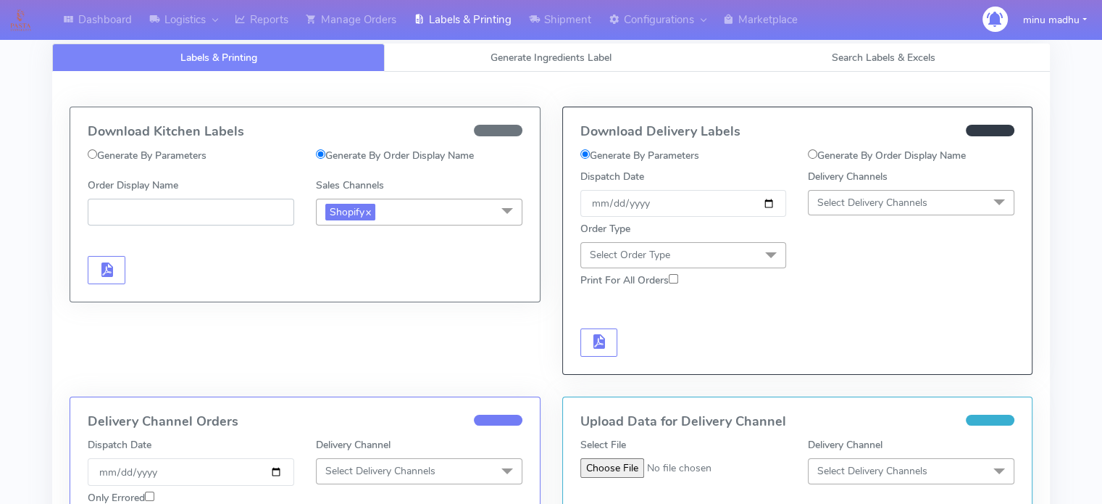
click at [202, 214] on input "Order Display Name" at bounding box center [191, 212] width 206 height 27
paste input "#PETEST2958_2"
type input "#PETEST2958_2"
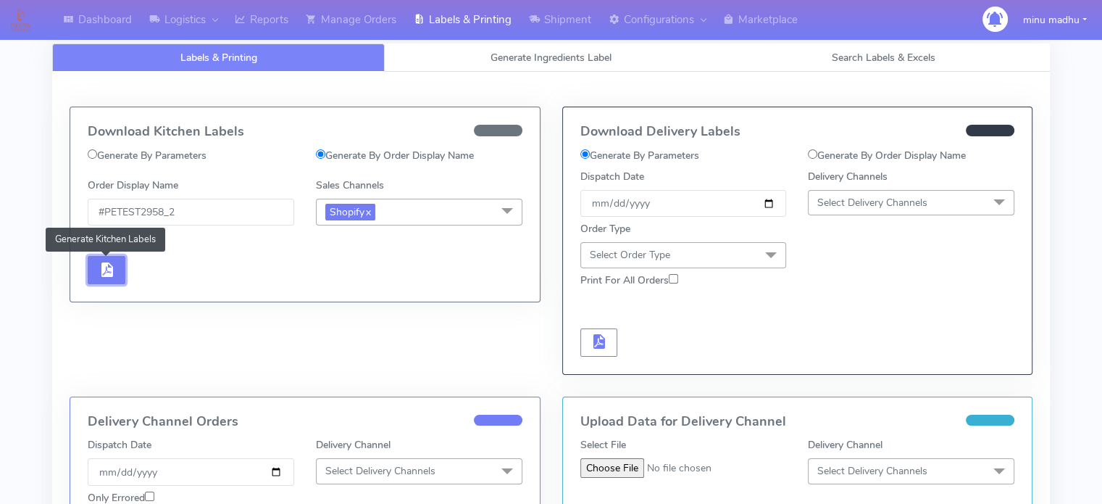
click at [104, 269] on span "button" at bounding box center [106, 273] width 17 height 14
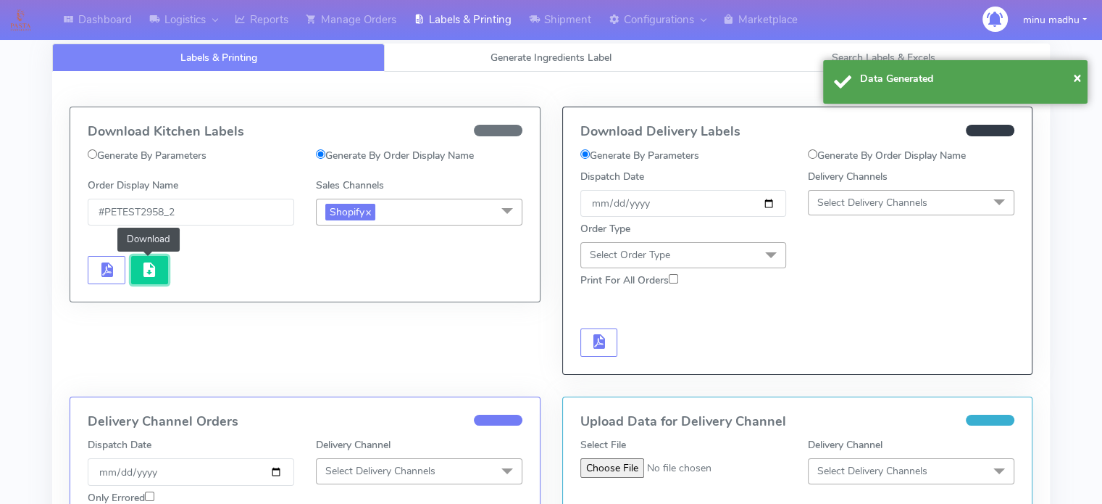
click at [151, 266] on span "button" at bounding box center [149, 273] width 17 height 14
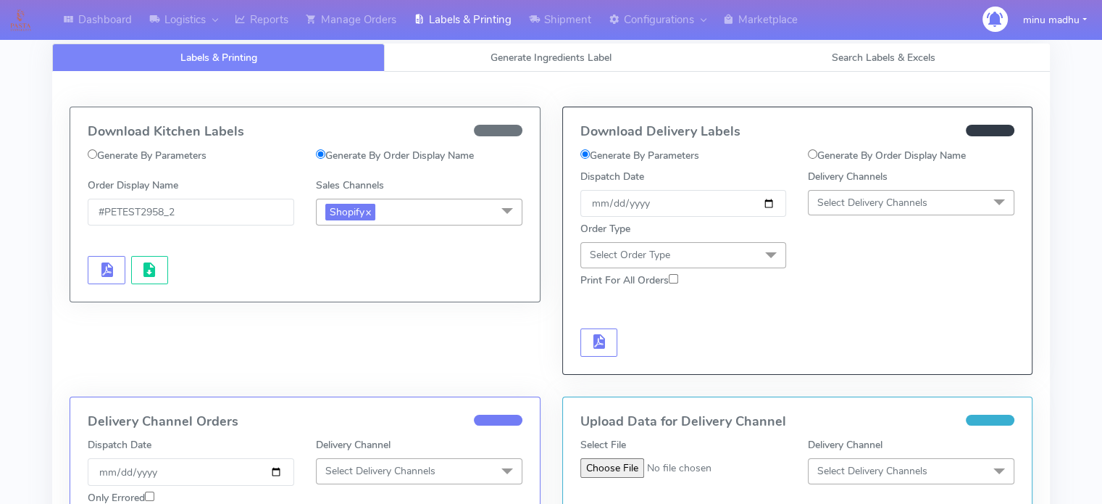
click at [1083, 98] on div "Dashboard Logistics London Logistics Reports Manage Orders Labels & Printing Sh…" at bounding box center [551, 467] width 1102 height 883
click at [814, 154] on input "Generate By Order Display Name" at bounding box center [812, 153] width 9 height 9
radio input "true"
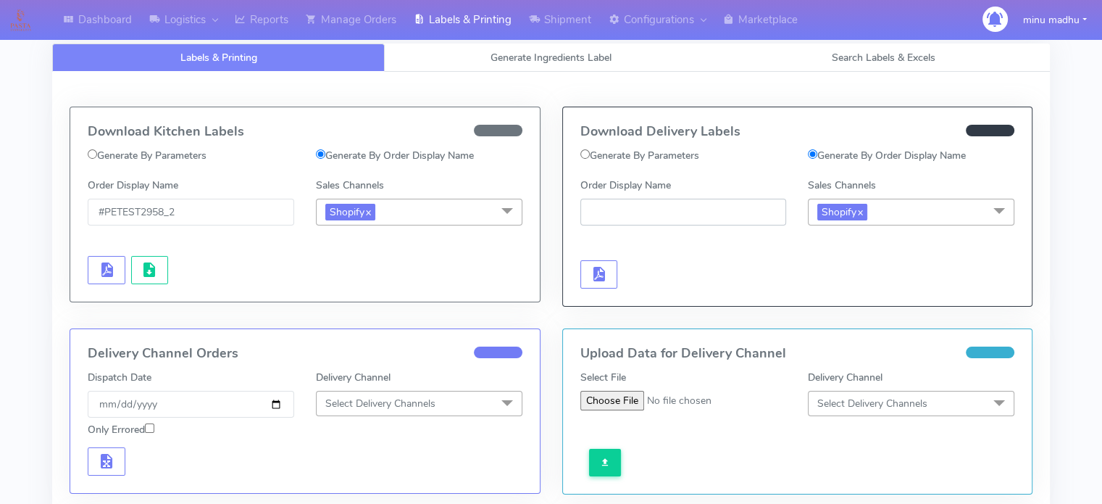
click at [681, 211] on input "Order Display Name" at bounding box center [683, 212] width 206 height 27
paste input "#PETEST2958_2"
type input "#PETEST2958_2"
click at [596, 276] on span "button" at bounding box center [598, 277] width 17 height 14
click at [638, 275] on span "button" at bounding box center [641, 277] width 17 height 14
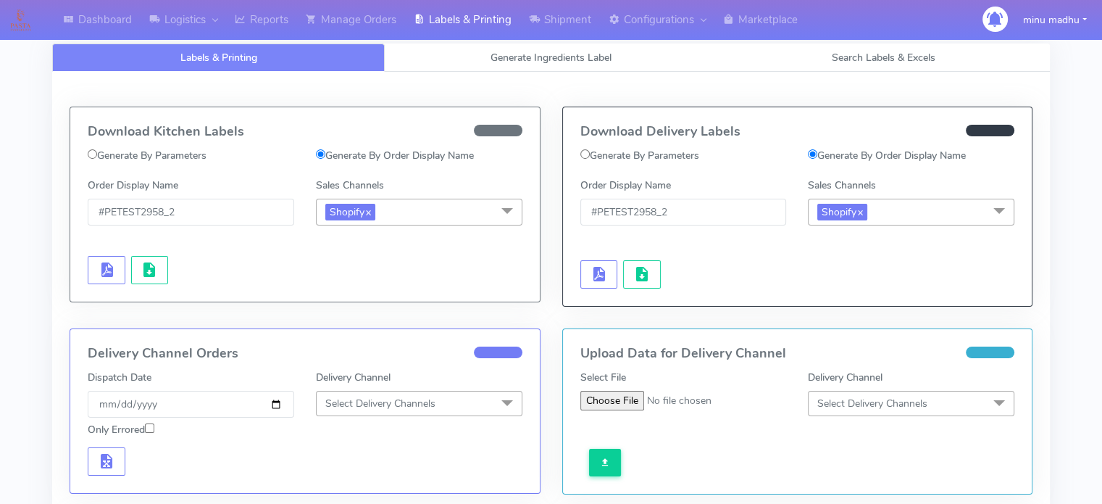
click at [1093, 258] on div "Dashboard Logistics London Logistics Reports Manage Orders Labels & Printing Sh…" at bounding box center [551, 433] width 1102 height 815
drag, startPoint x: 202, startPoint y: 216, endPoint x: 84, endPoint y: 217, distance: 118.1
click at [84, 217] on div "Order Display Name #PETEST2958_2" at bounding box center [191, 202] width 228 height 48
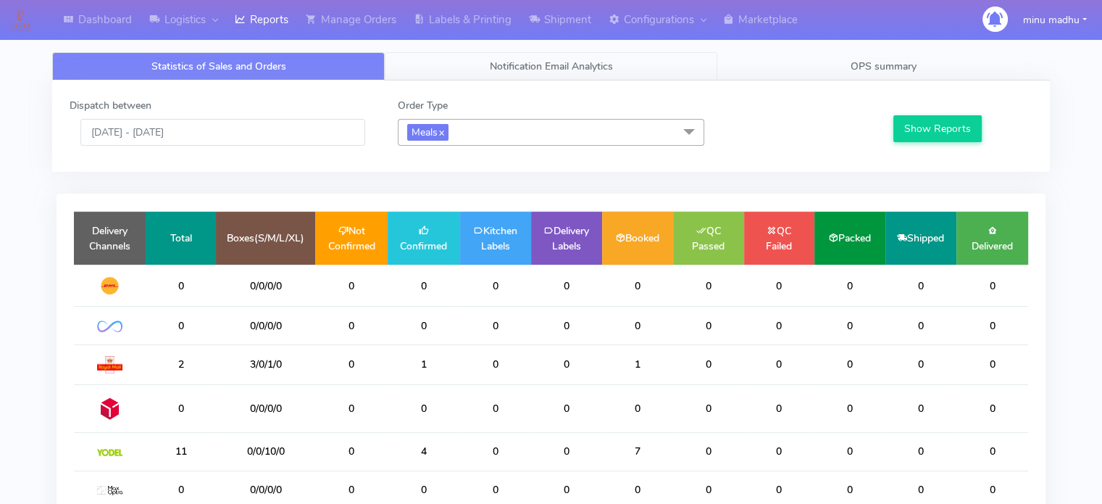
click at [554, 54] on link "Notification Email Analytics" at bounding box center [551, 66] width 333 height 28
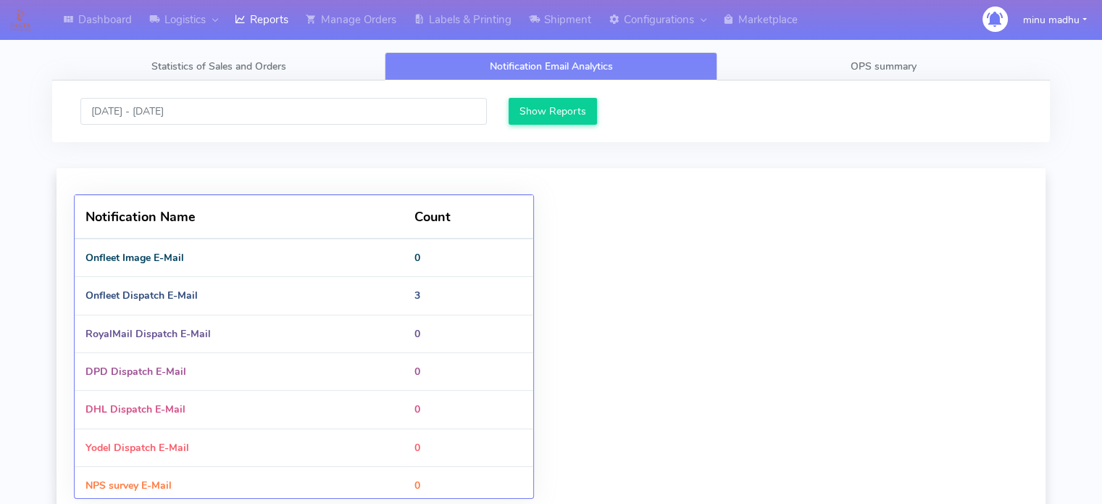
scroll to position [349, 483]
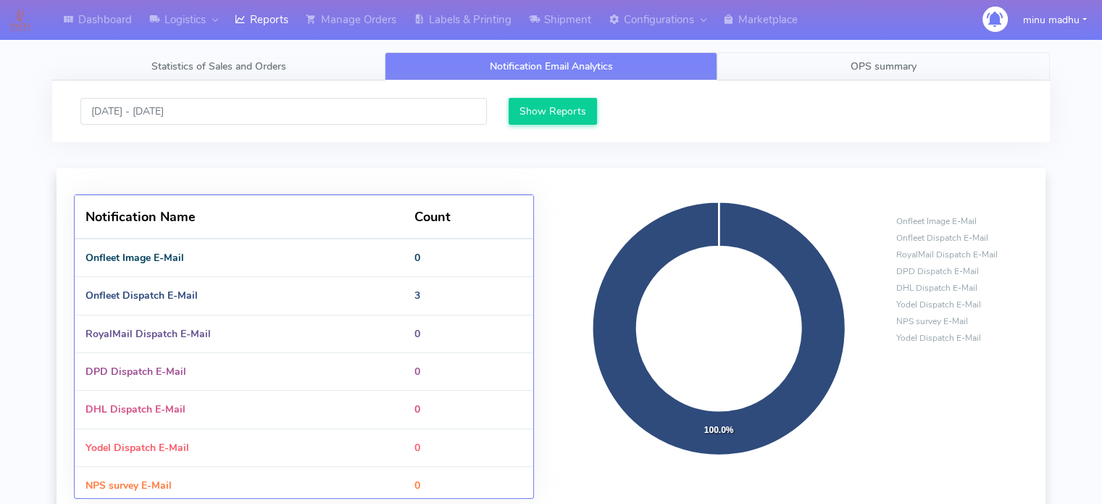
click at [897, 60] on span "OPS summary" at bounding box center [884, 66] width 66 height 14
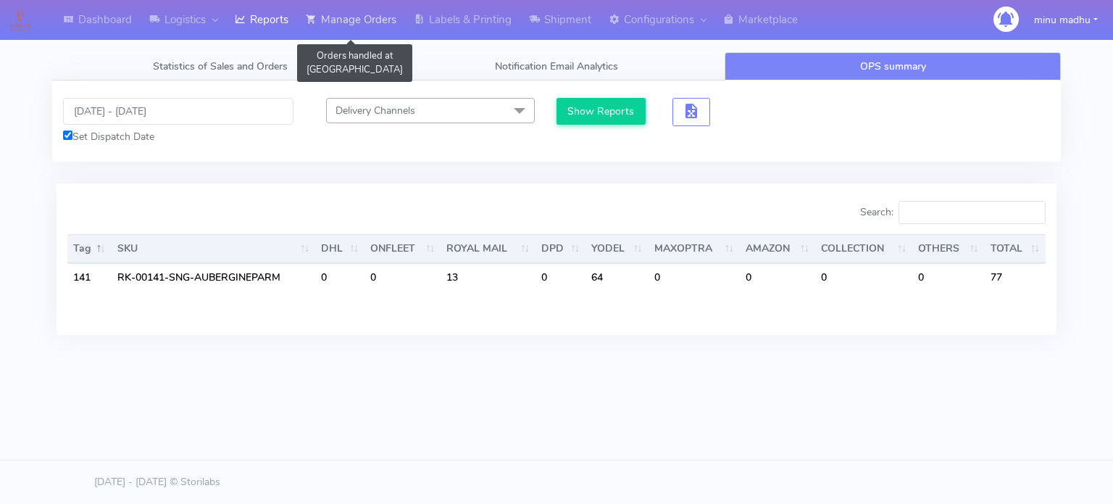
click at [362, 20] on link "Manage Orders" at bounding box center [351, 20] width 108 height 40
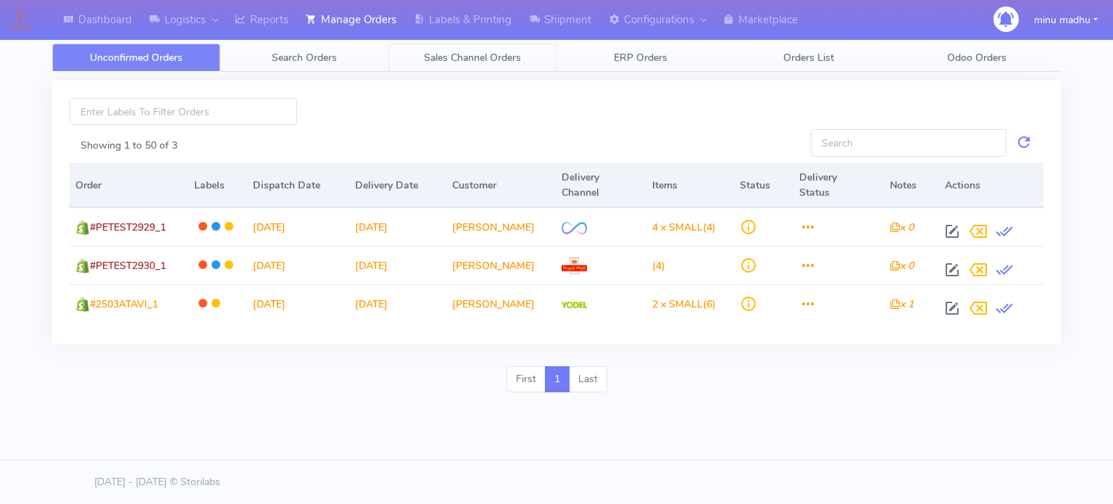
click at [484, 56] on span "Sales Channel Orders" at bounding box center [472, 58] width 97 height 14
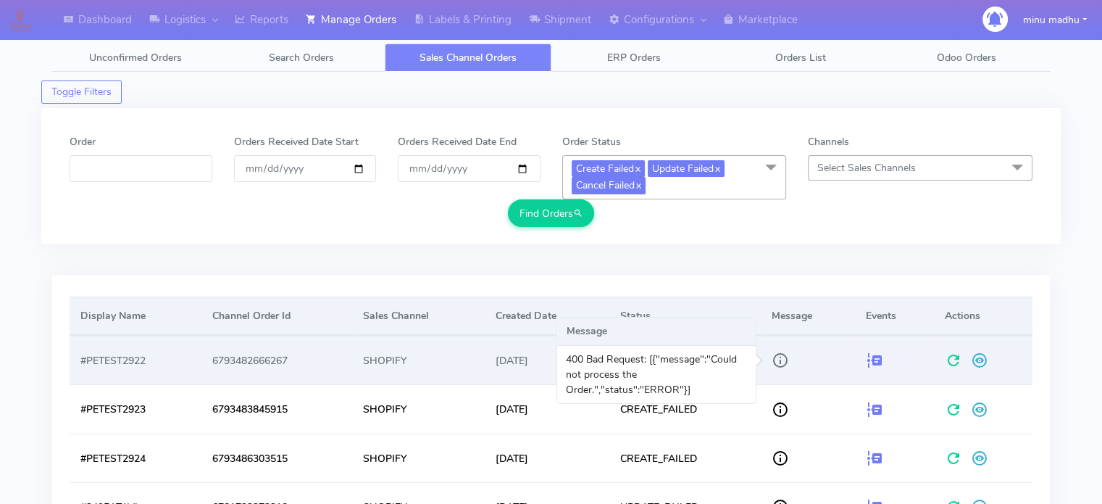
click at [784, 359] on span at bounding box center [780, 363] width 17 height 14
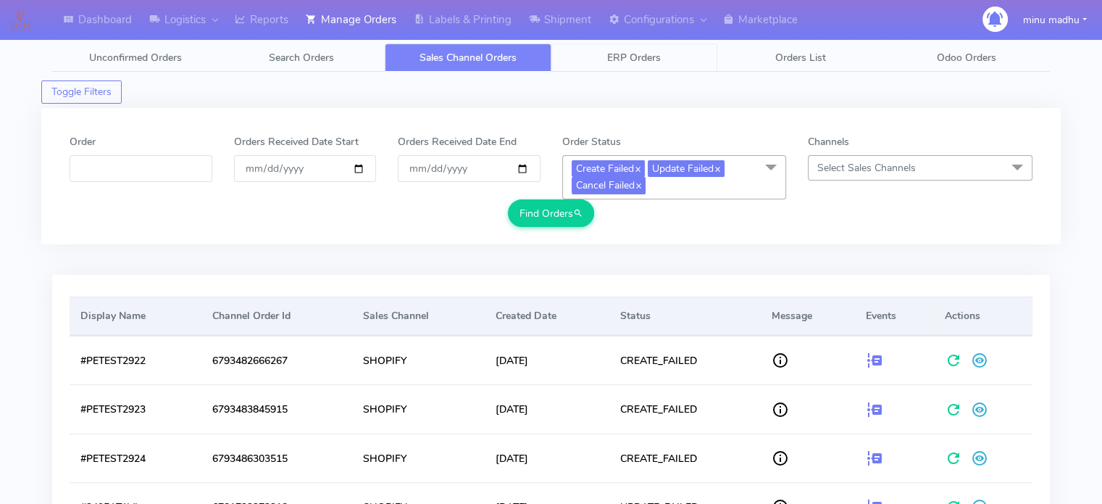
click at [635, 56] on span "ERP Orders" at bounding box center [634, 58] width 54 height 14
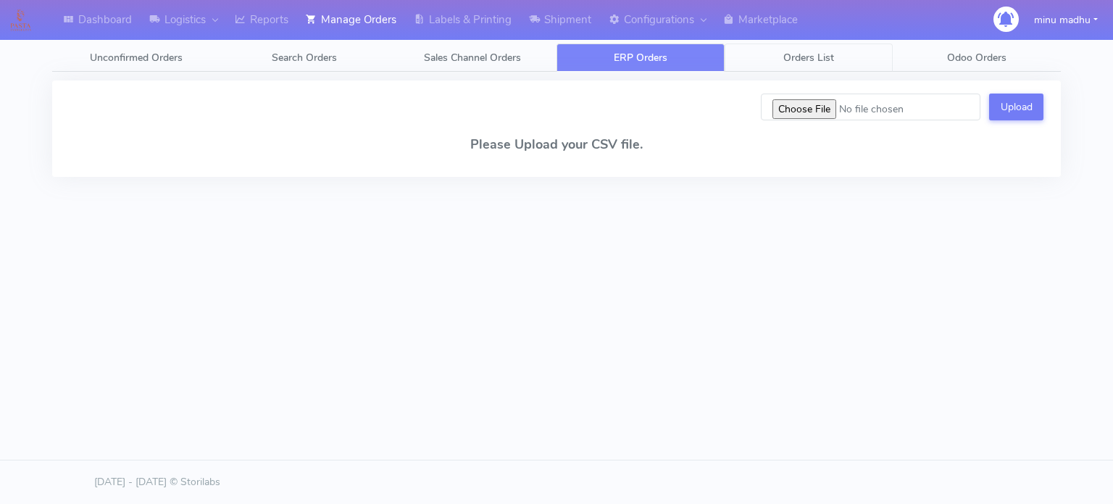
click at [811, 63] on span "Orders List" at bounding box center [808, 58] width 51 height 14
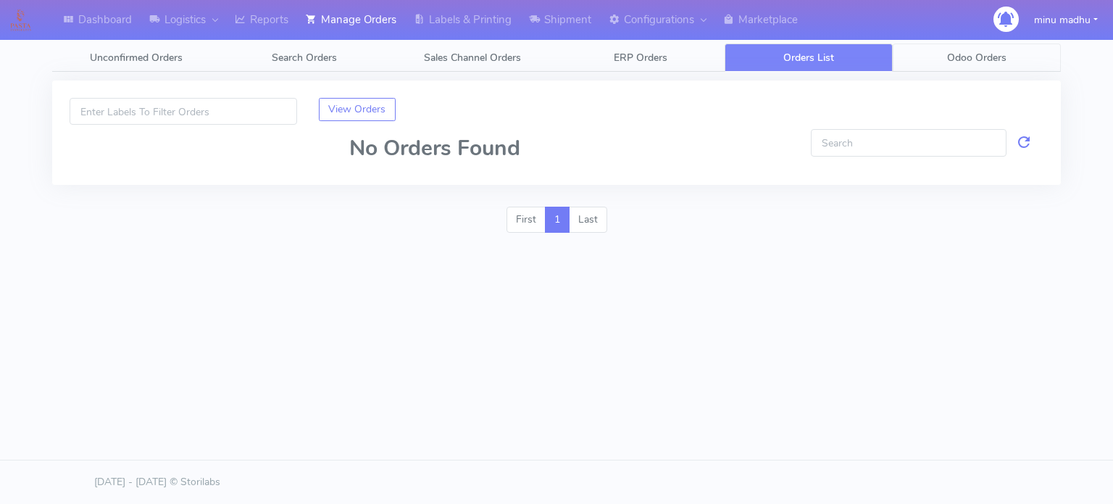
click at [970, 56] on span "Odoo Orders" at bounding box center [976, 58] width 59 height 14
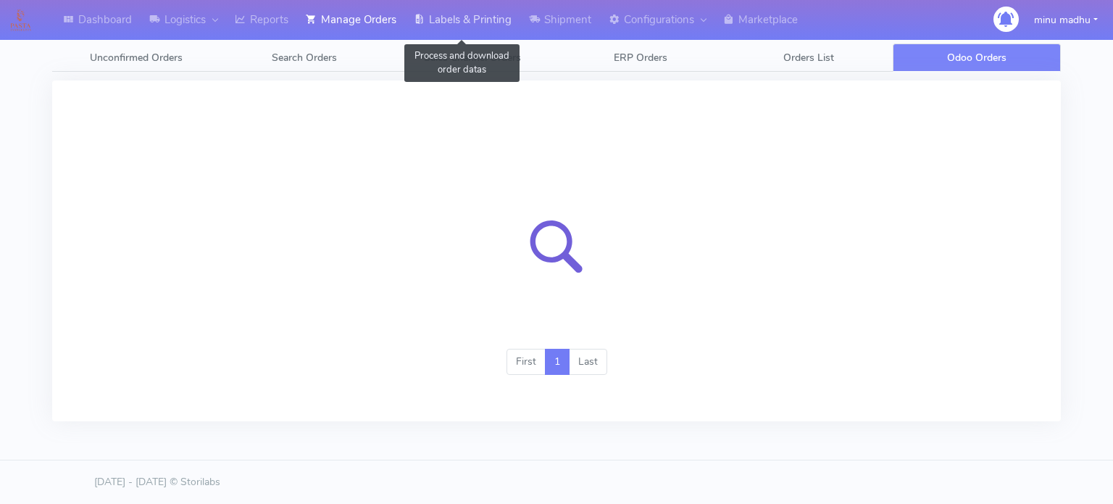
click at [464, 20] on link "Labels & Printing" at bounding box center [462, 20] width 115 height 40
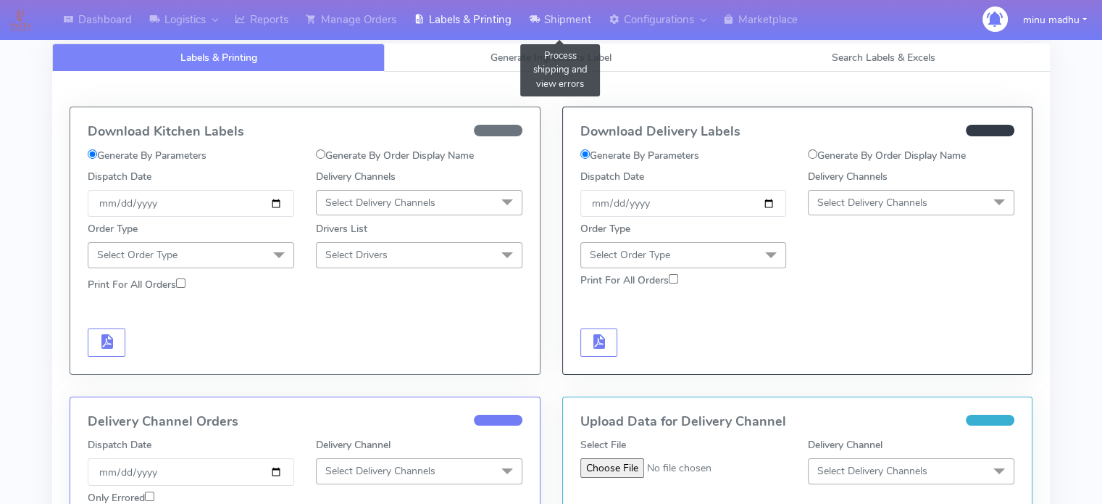
click at [570, 19] on link "Shipment" at bounding box center [560, 20] width 80 height 40
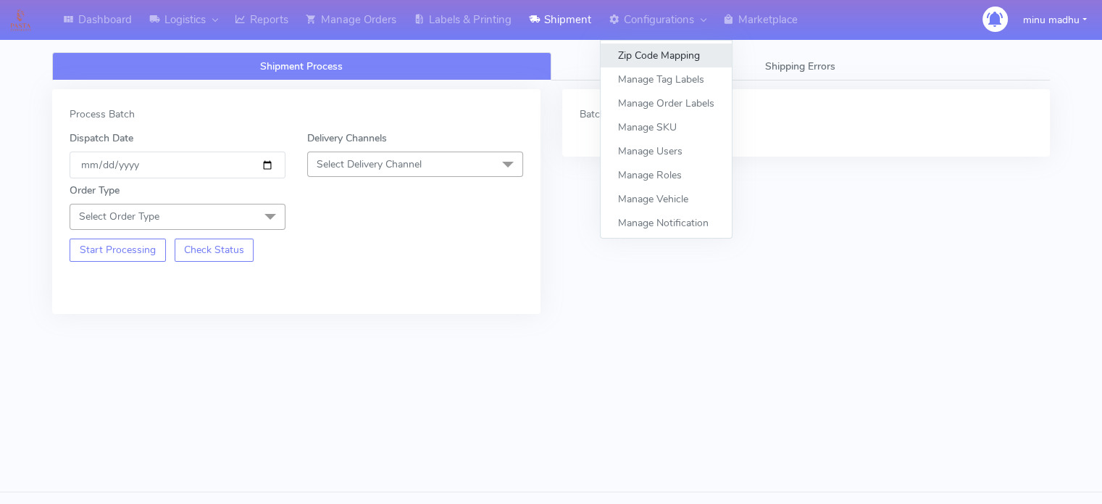
click at [654, 54] on link "Zip Code Mapping" at bounding box center [666, 55] width 131 height 24
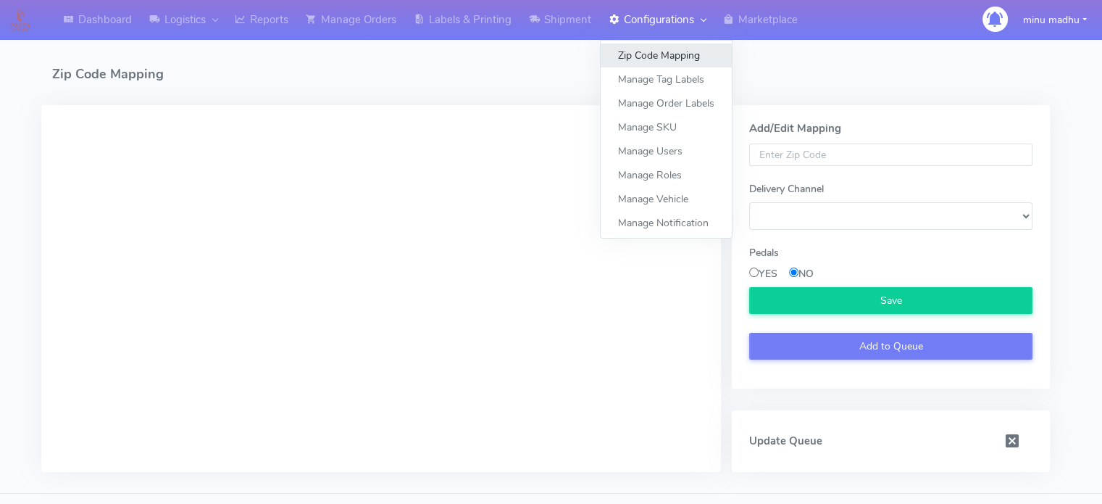
select select
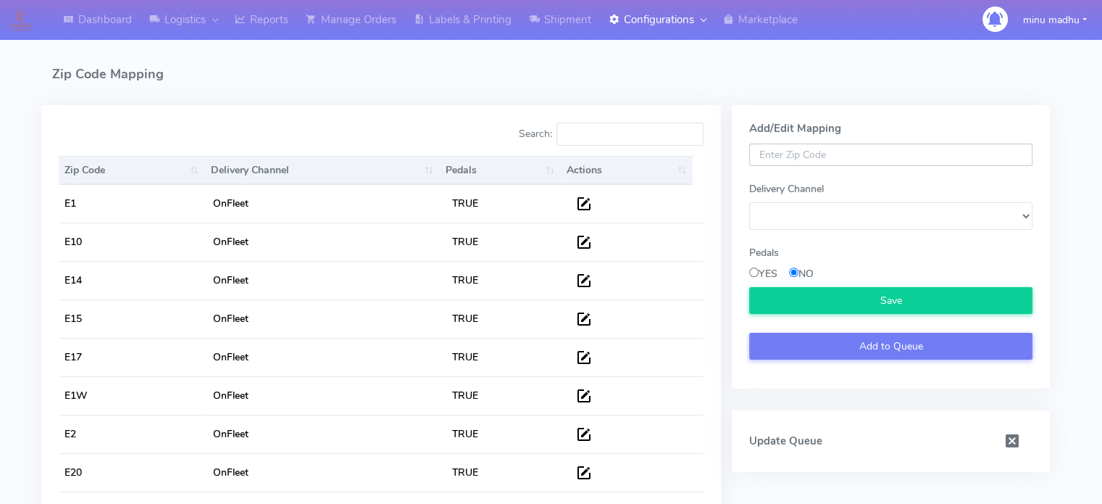
click at [803, 156] on input "text" at bounding box center [890, 154] width 283 height 23
type input "sa"
click at [797, 223] on select "DHL OnFleet Royal Mail DPD Yodel MaxOptra Amazon Collection" at bounding box center [890, 215] width 283 height 27
select select "5"
click at [749, 202] on select "DHL OnFleet Royal Mail DPD Yodel MaxOptra Amazon Collection" at bounding box center [890, 215] width 283 height 27
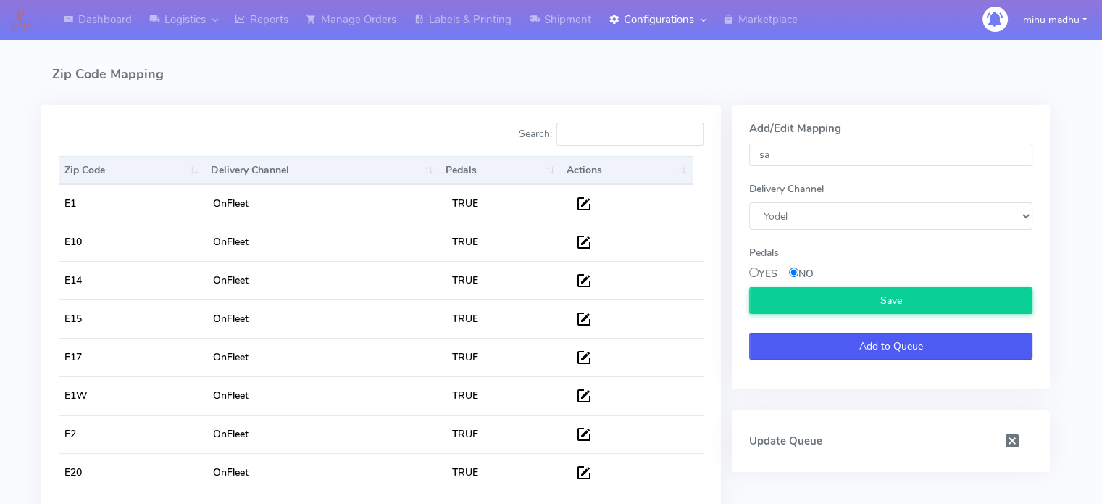
click at [772, 346] on button "Add to Queue" at bounding box center [890, 346] width 283 height 27
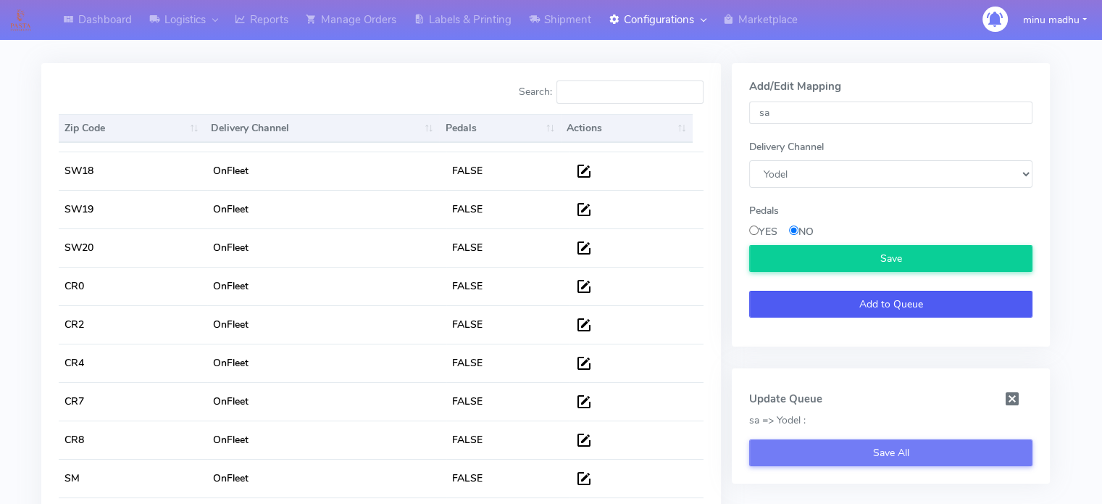
scroll to position [41, 0]
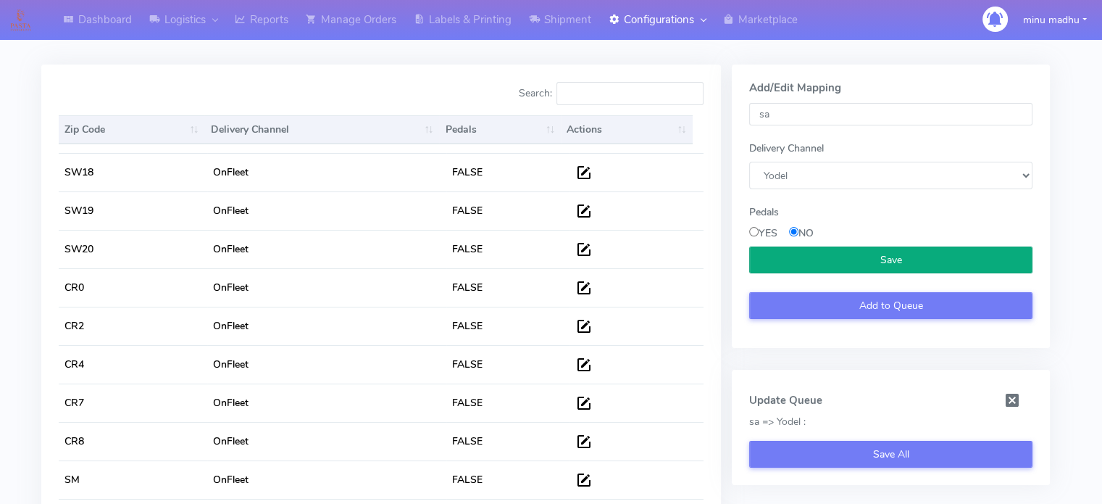
click at [880, 251] on button "Save" at bounding box center [890, 259] width 283 height 27
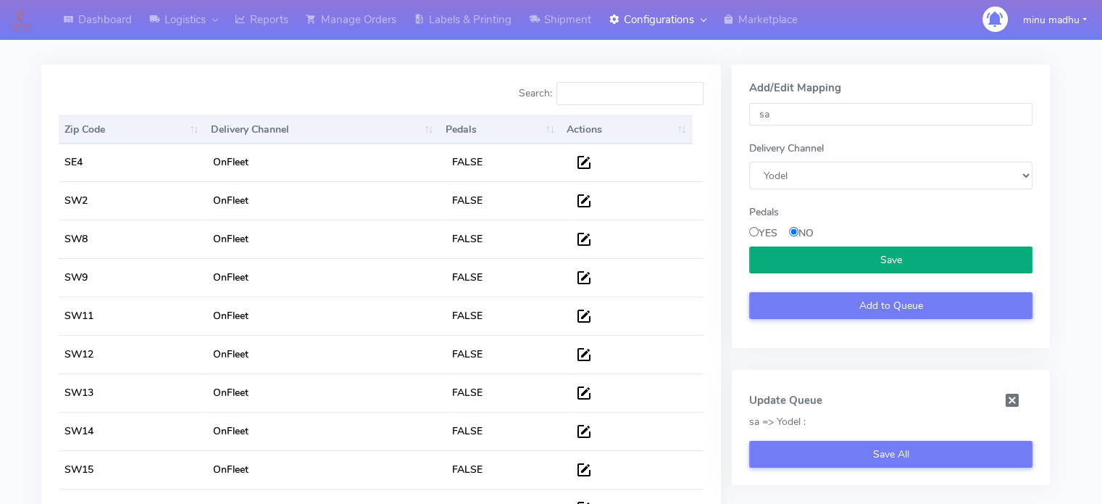
scroll to position [27945, 0]
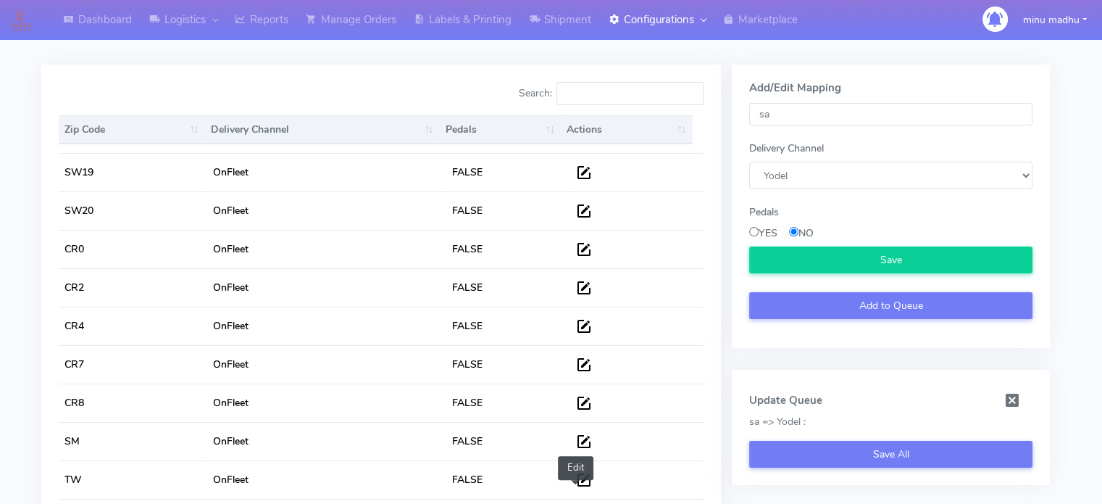
type input "SA"
select select "5"
drag, startPoint x: 791, startPoint y: 110, endPoint x: 747, endPoint y: 117, distance: 44.7
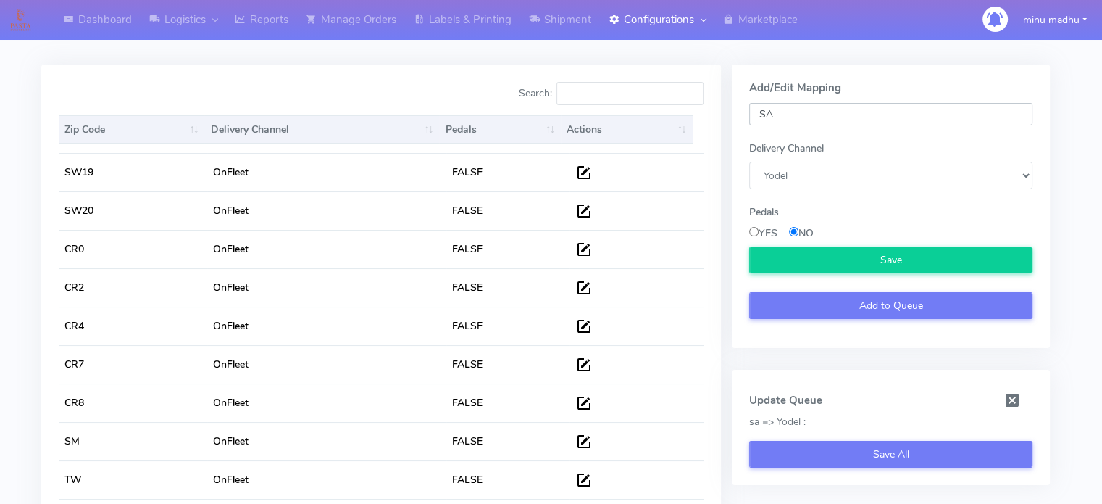
click at [747, 117] on div "SA Delivery Channel DHL OnFleet Royal Mail DPD Yodel MaxOptra Amazon Collection…" at bounding box center [890, 211] width 305 height 217
click at [808, 170] on select "DHL OnFleet Royal Mail DPD Yodel MaxOptra Amazon Collection" at bounding box center [890, 175] width 283 height 27
click at [1080, 325] on div "Dashboard Logistics London Logistics Reports Manage Orders Labels & Printing Sh…" at bounding box center [551, 291] width 1102 height 610
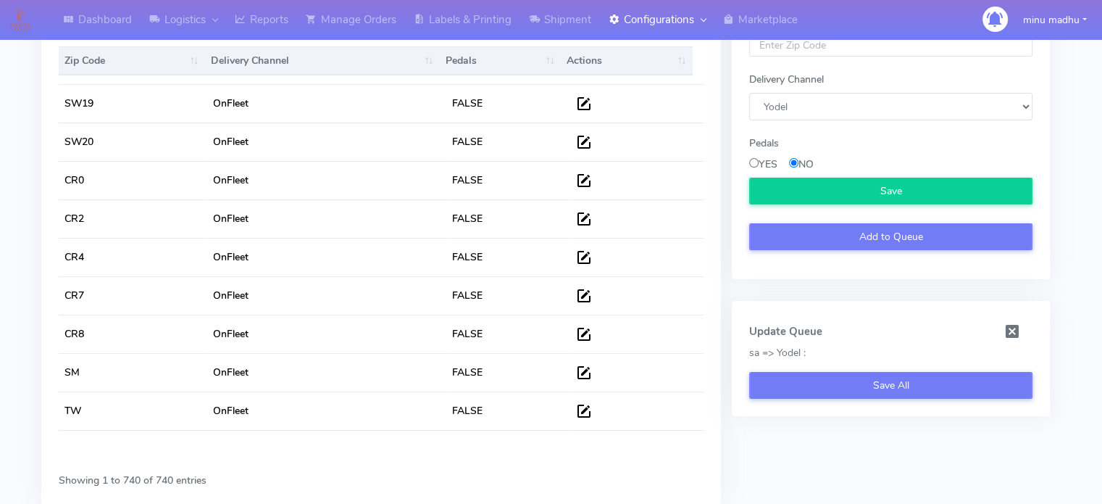
click at [1014, 333] on span at bounding box center [1018, 331] width 51 height 27
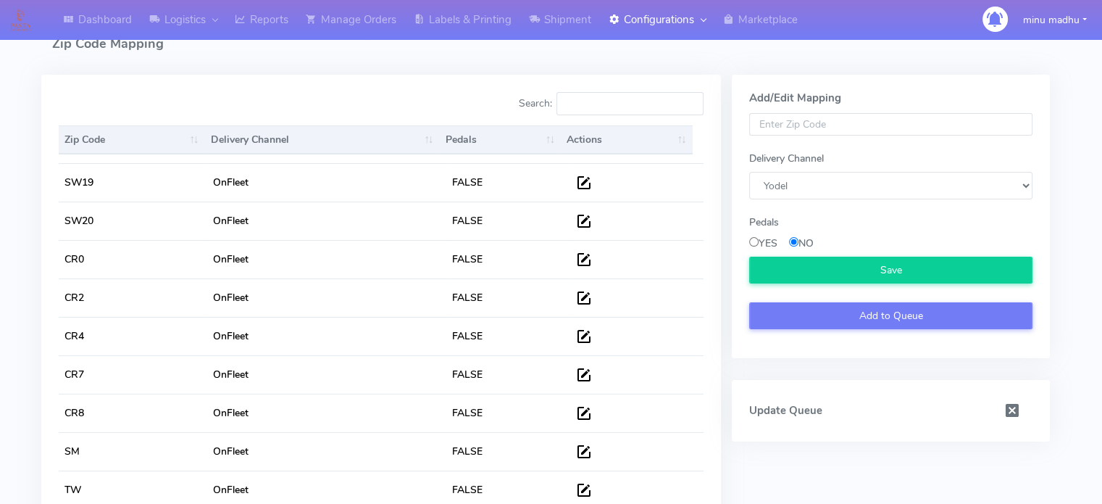
scroll to position [0, 0]
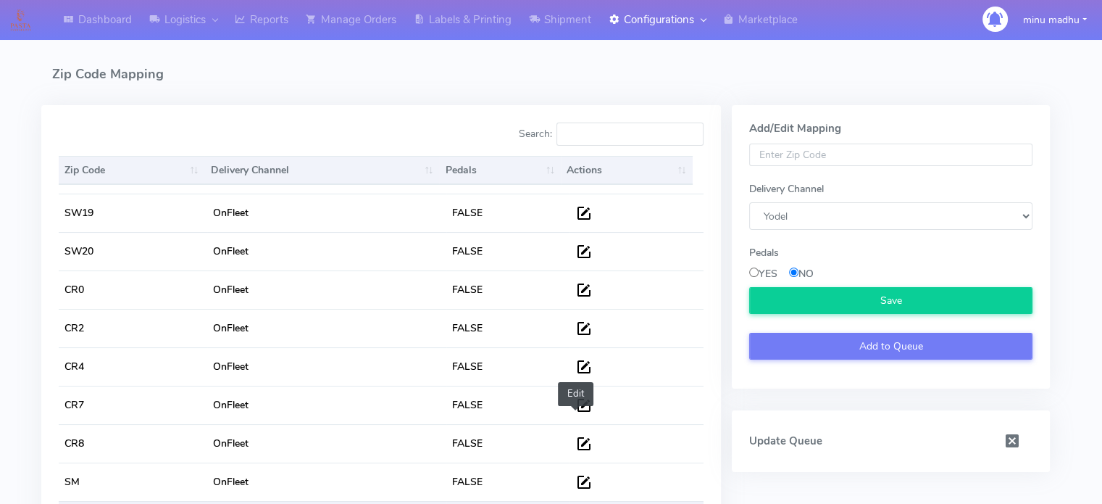
type input "TW"
select select "2"
drag, startPoint x: 781, startPoint y: 153, endPoint x: 733, endPoint y: 162, distance: 48.6
click at [733, 162] on div "Add/Edit Mapping TW Delivery Channel DHL OnFleet Royal Mail DPD Yodel MaxOptra …" at bounding box center [891, 246] width 318 height 283
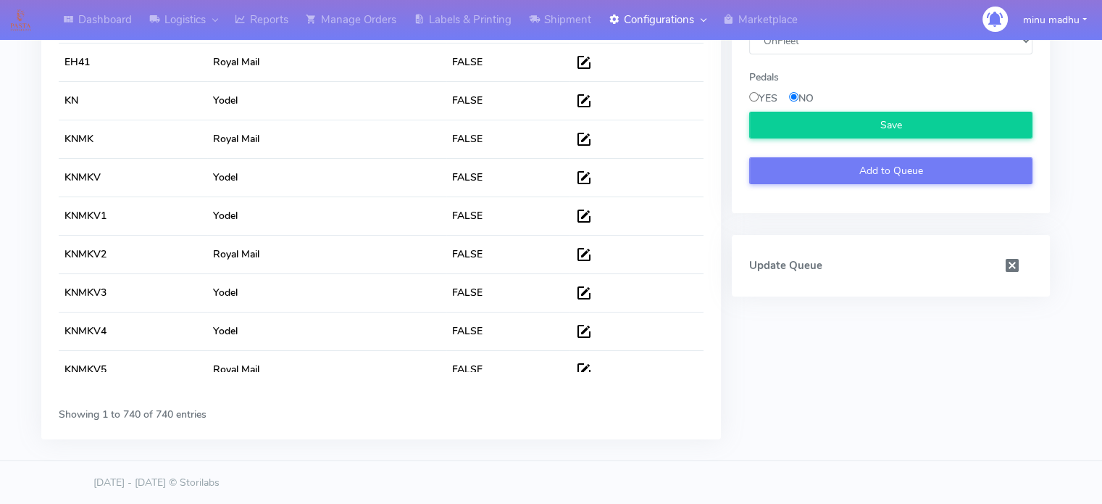
scroll to position [27109, 0]
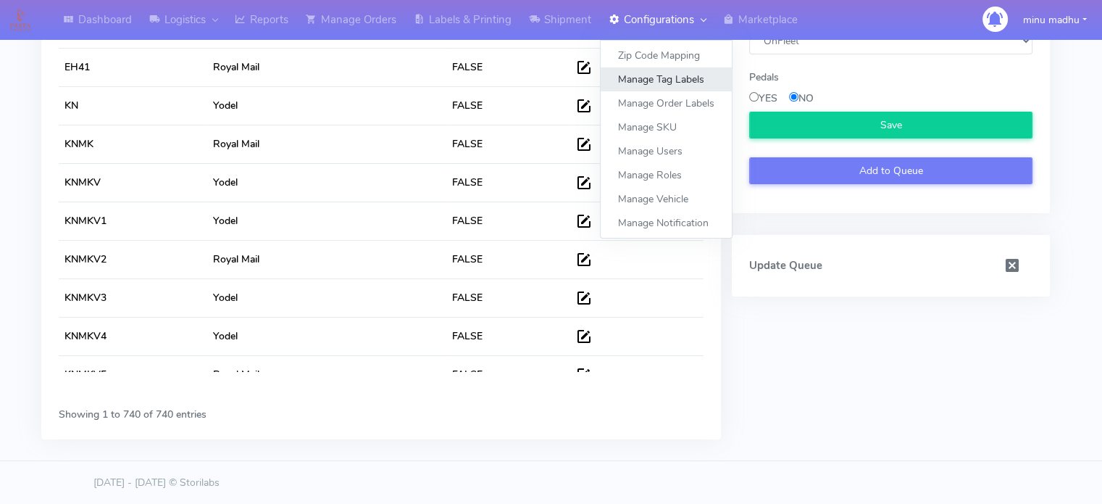
click at [658, 74] on link "Manage Tag Labels" at bounding box center [666, 79] width 131 height 24
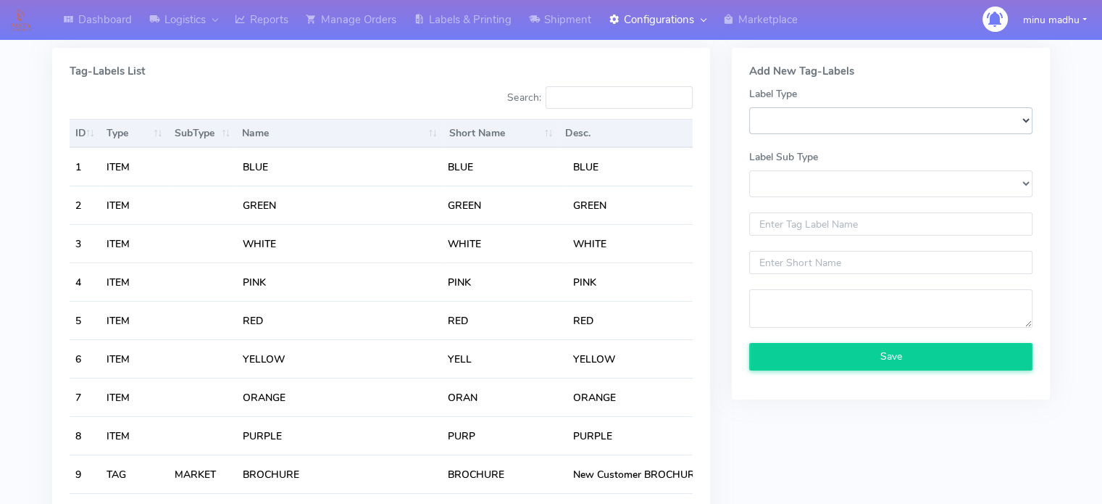
click at [811, 131] on select "SKU_LABEL ITEM ADD_ON ALERT TAG" at bounding box center [890, 120] width 283 height 27
select select "ITEM"
click at [749, 107] on select "SKU_LABEL ITEM ADD_ON ALERT TAG" at bounding box center [890, 120] width 283 height 27
select select
click at [783, 175] on select "Label Sub Type" at bounding box center [890, 183] width 283 height 27
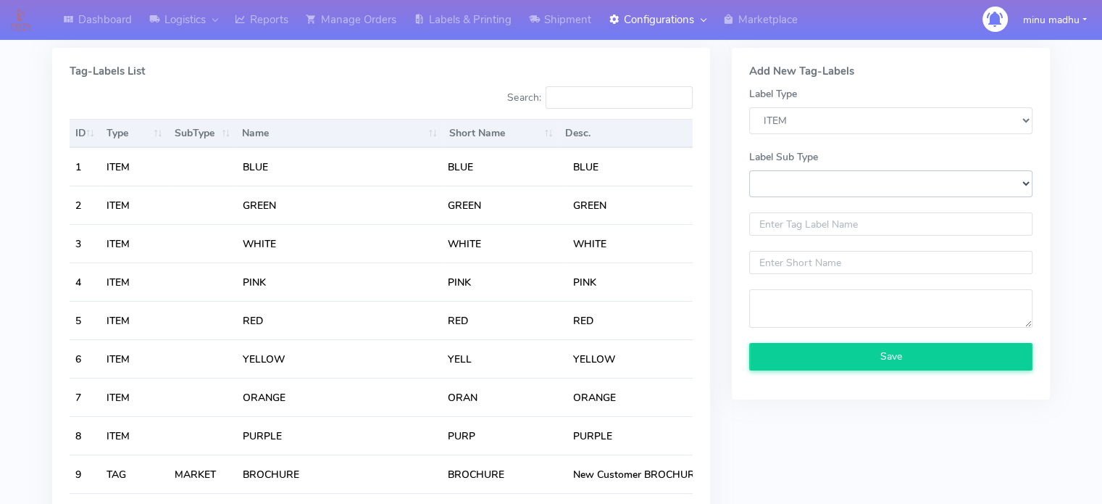
click at [1025, 183] on select "Label Sub Type" at bounding box center [890, 183] width 283 height 27
click at [940, 187] on select "Label Sub Type" at bounding box center [890, 183] width 283 height 27
click at [1029, 178] on select "Label Sub Type" at bounding box center [890, 183] width 283 height 27
click at [1026, 183] on select "Label Sub Type" at bounding box center [890, 183] width 283 height 27
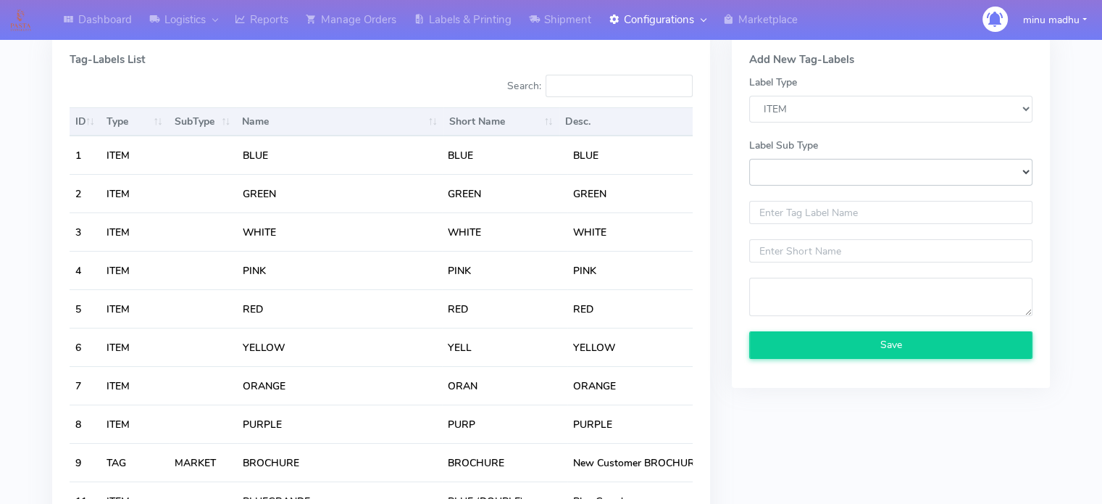
scroll to position [12, 0]
click at [888, 212] on input "text" at bounding box center [890, 212] width 283 height 23
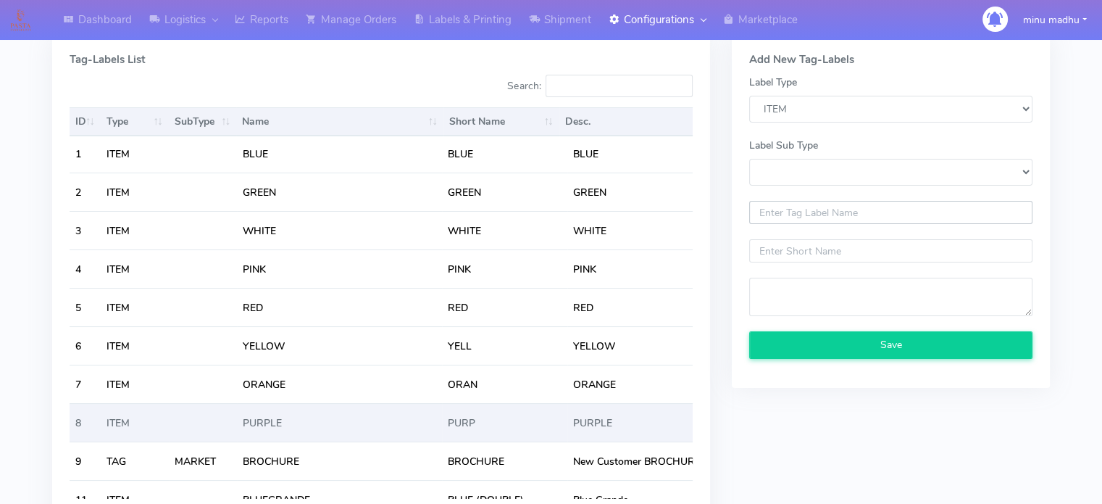
scroll to position [0, 0]
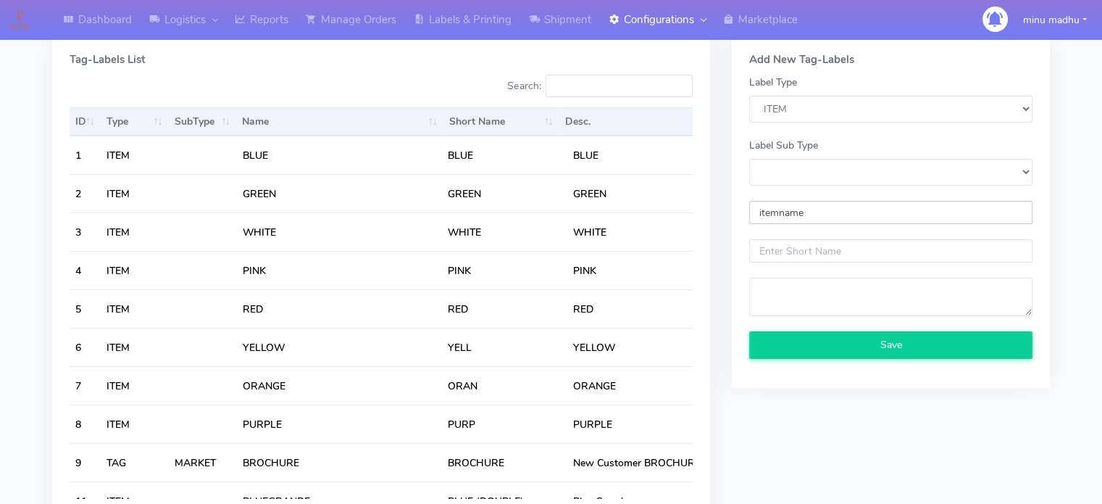
type input "itemname"
click at [785, 257] on input "text" at bounding box center [890, 250] width 283 height 23
type input "itn"
click at [786, 296] on textarea at bounding box center [890, 296] width 283 height 38
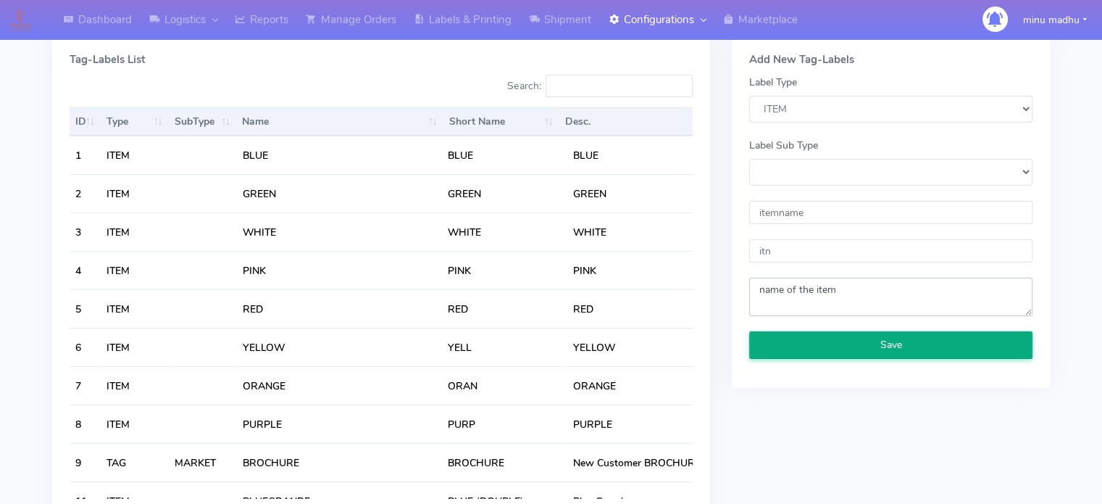
type textarea "name of the item"
click at [817, 346] on button "Save" at bounding box center [890, 344] width 283 height 27
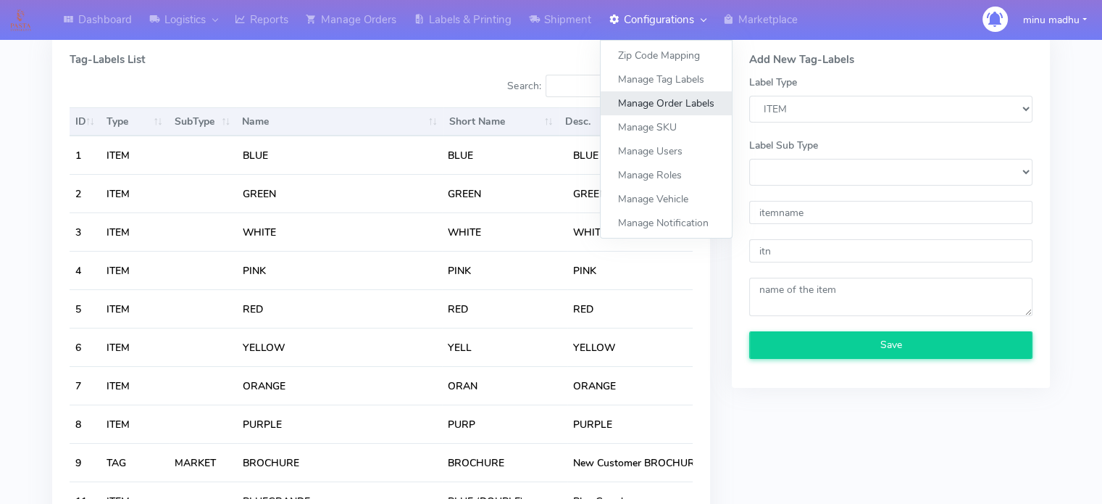
click at [667, 102] on link "Manage Order Labels" at bounding box center [666, 103] width 131 height 24
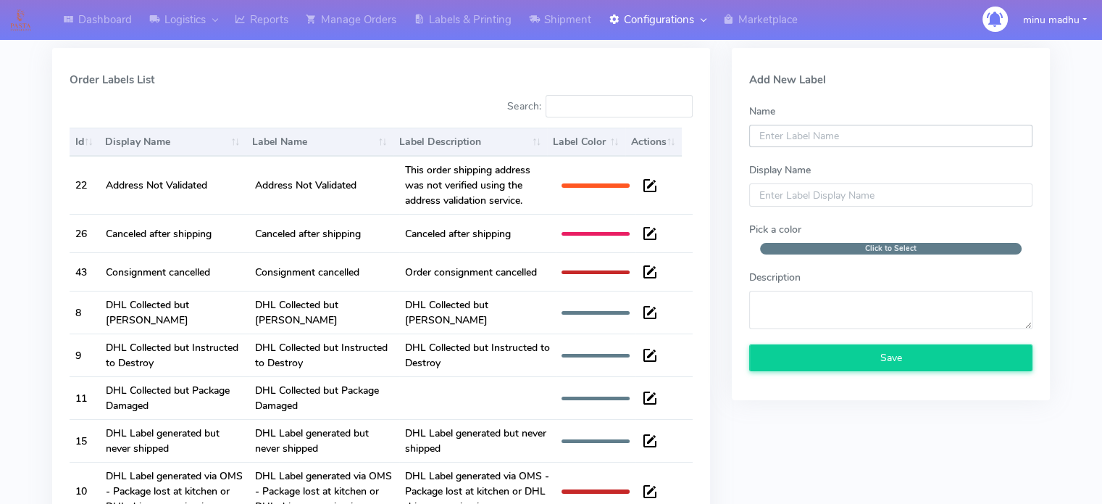
click at [835, 141] on input "Name" at bounding box center [890, 136] width 283 height 23
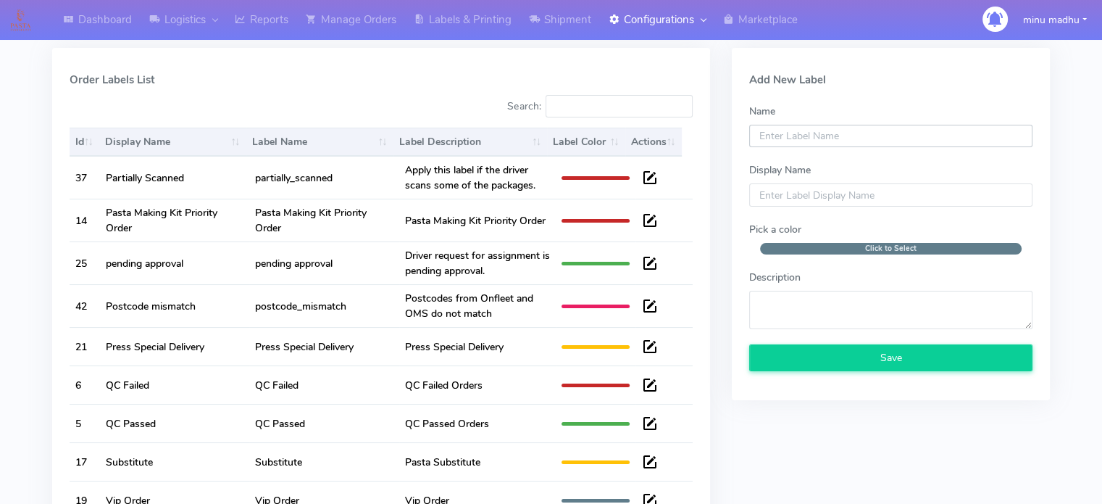
scroll to position [121, 0]
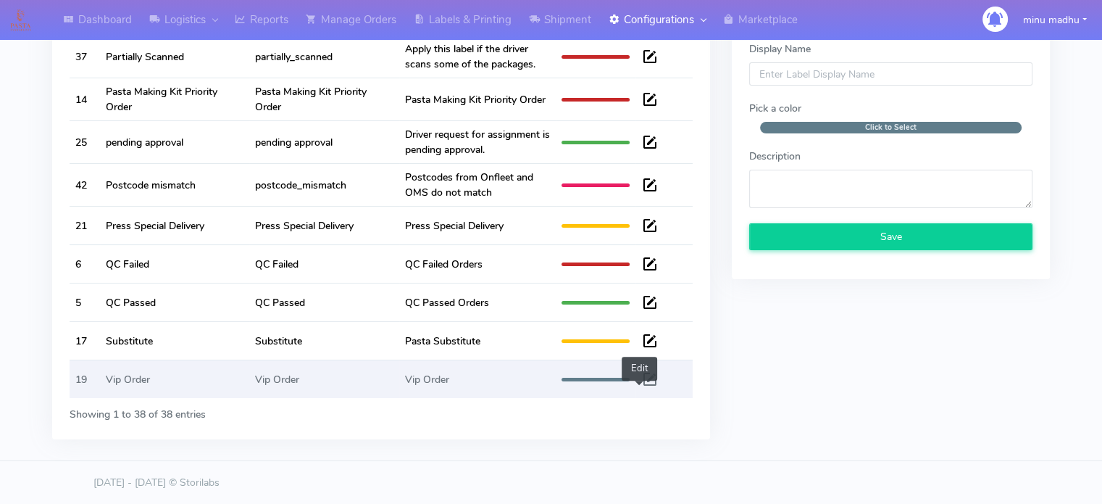
click at [641, 380] on span at bounding box center [649, 382] width 17 height 14
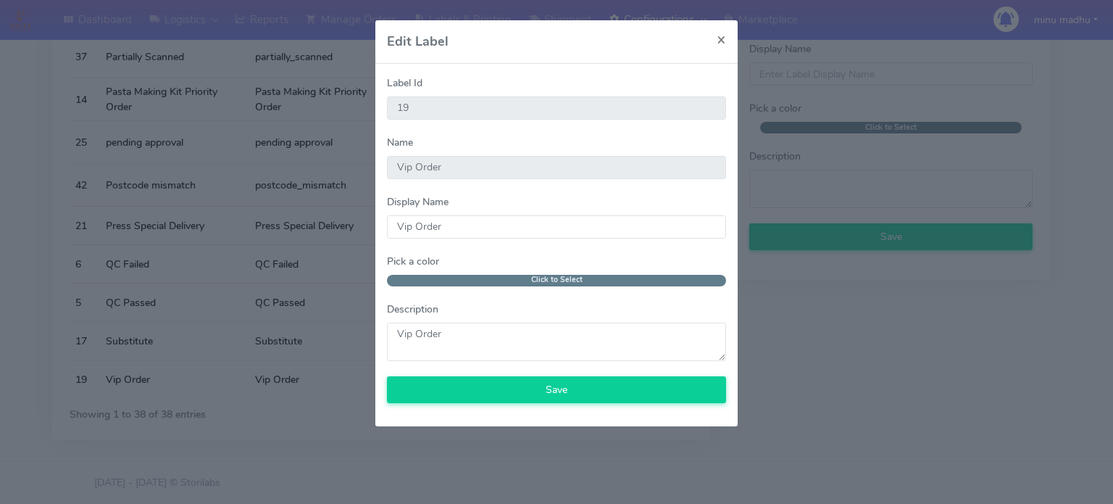
click at [849, 416] on modal-container "Edit Label × Label Id 19 Name Vip Order Display Name Vip Order Pick a color Cli…" at bounding box center [556, 252] width 1113 height 504
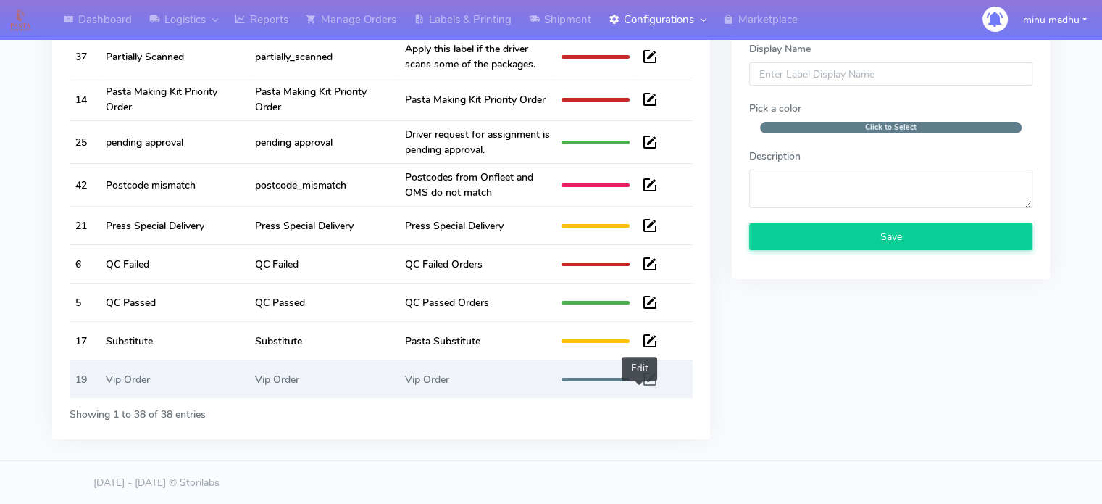
click at [641, 376] on span at bounding box center [649, 382] width 17 height 14
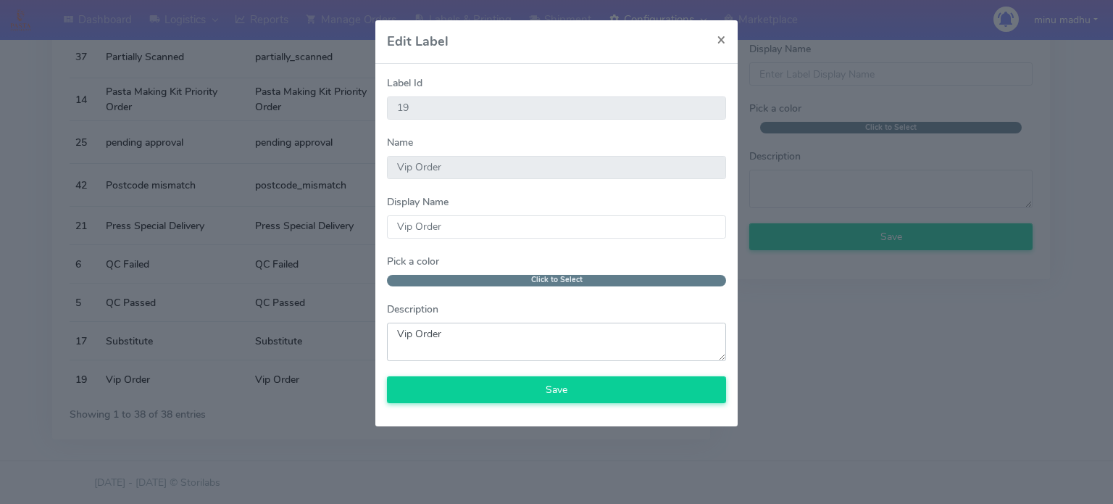
click at [534, 351] on textarea "Description" at bounding box center [556, 341] width 339 height 38
click at [470, 230] on input "Vip Order" at bounding box center [556, 226] width 339 height 23
click at [722, 36] on span "×" at bounding box center [721, 39] width 9 height 20
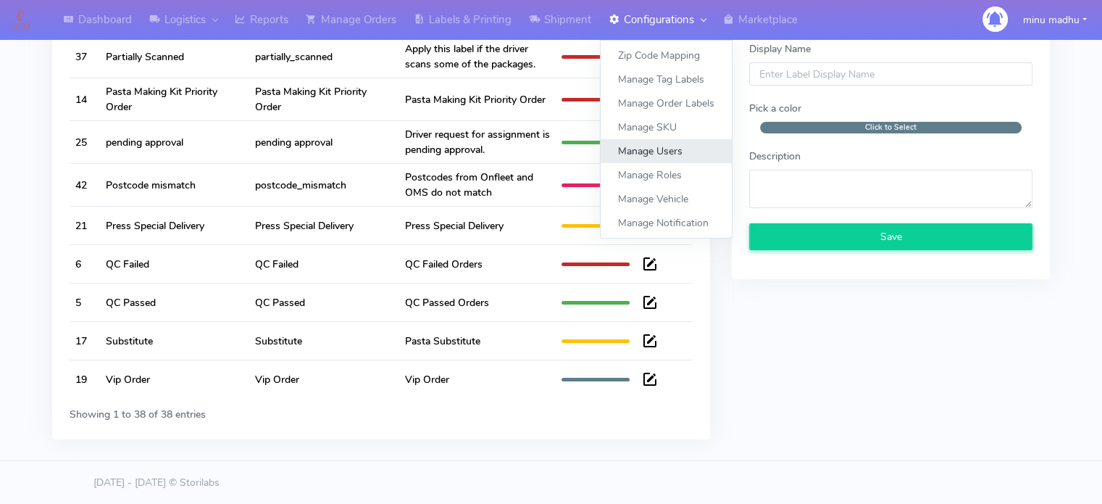
click at [649, 156] on link "Manage Users" at bounding box center [666, 151] width 131 height 24
select select "A"
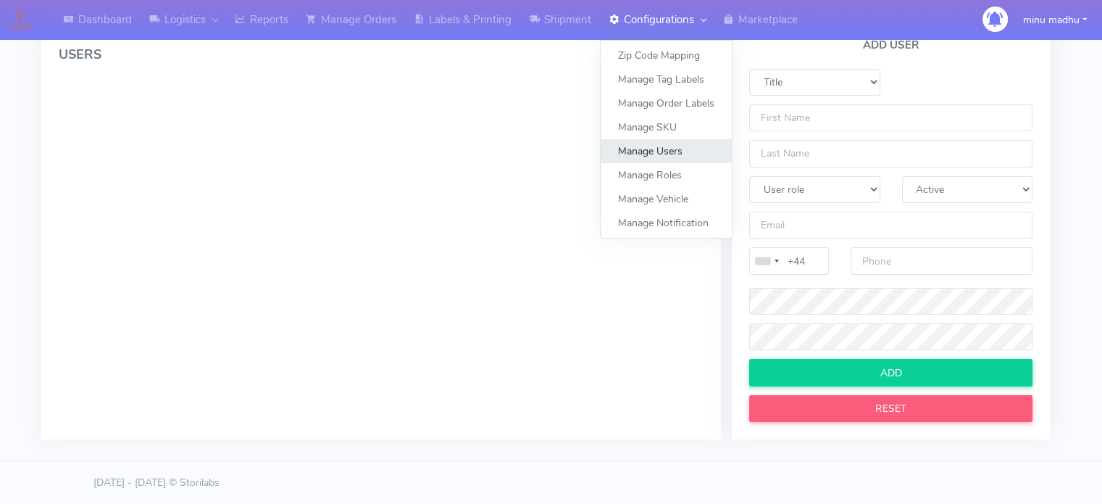
select select
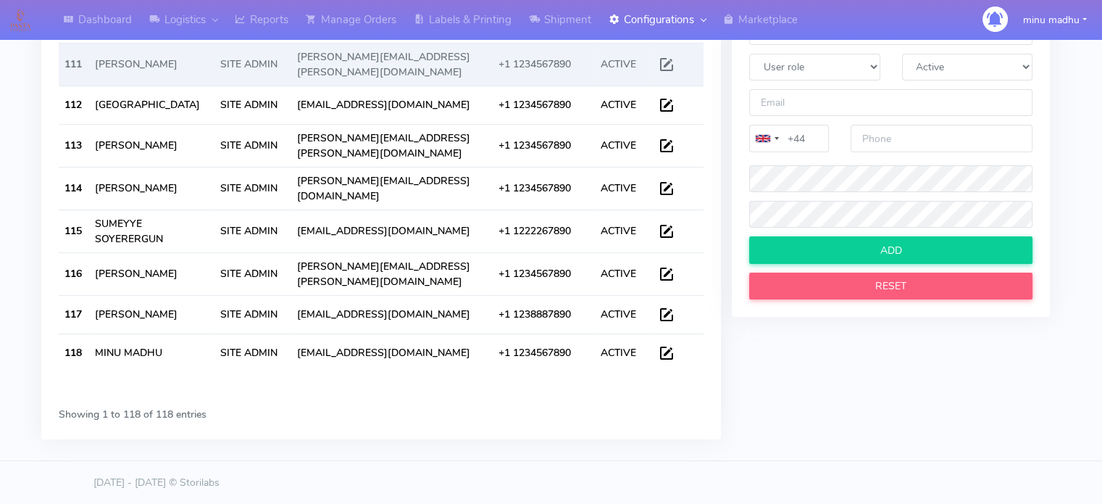
scroll to position [170, 0]
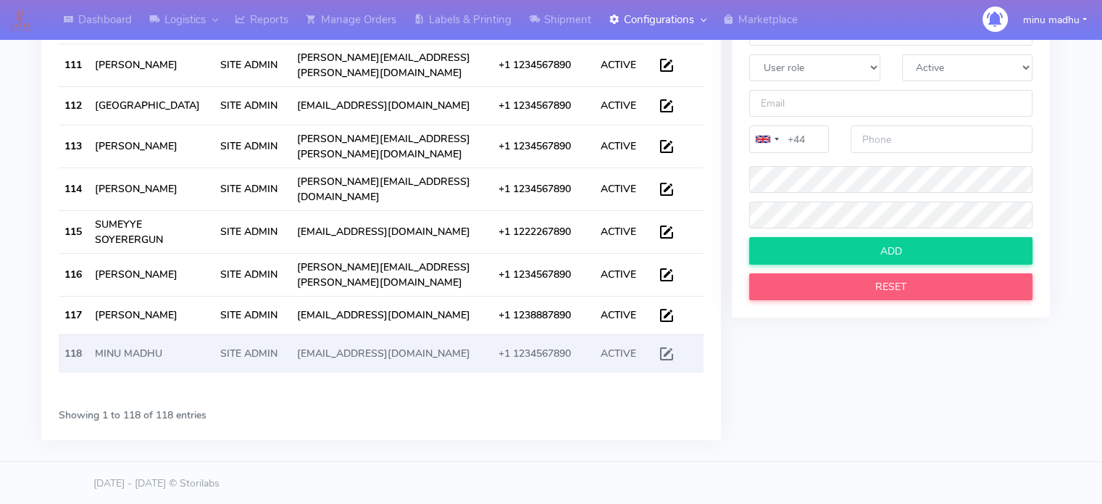
click at [437, 338] on td "minu@storilabs.com" at bounding box center [391, 353] width 201 height 38
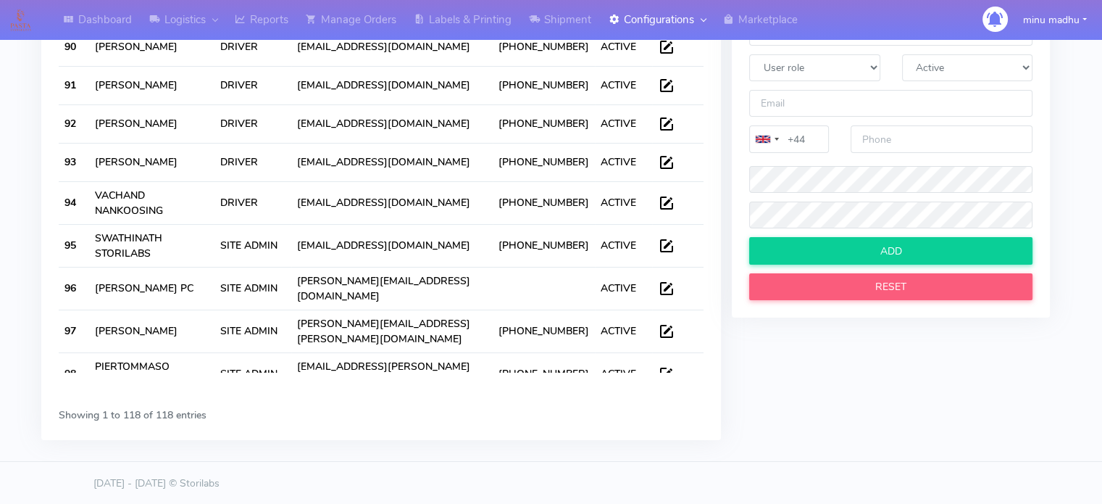
scroll to position [3589, 0]
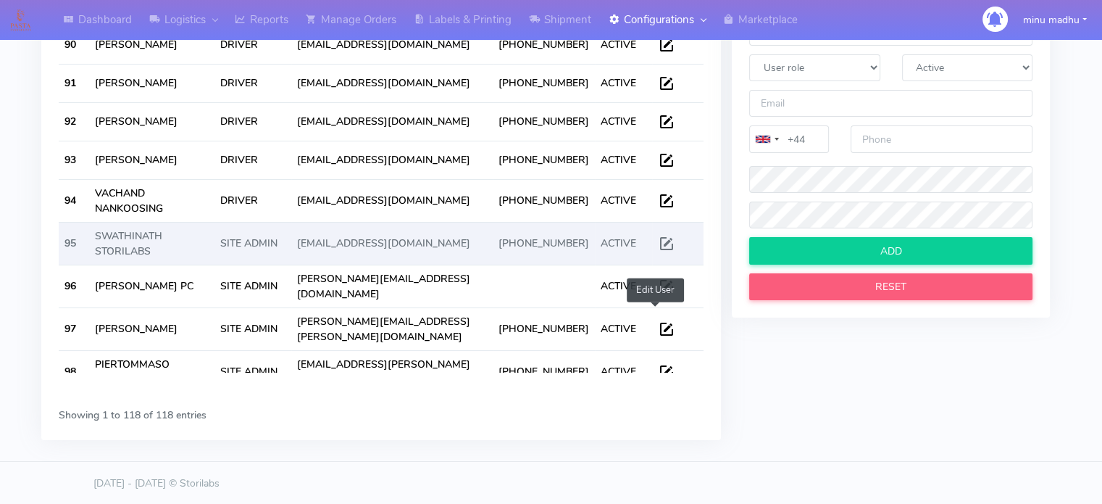
click at [658, 254] on span at bounding box center [666, 247] width 17 height 14
select select "Mr"
select select "SA"
select select "A"
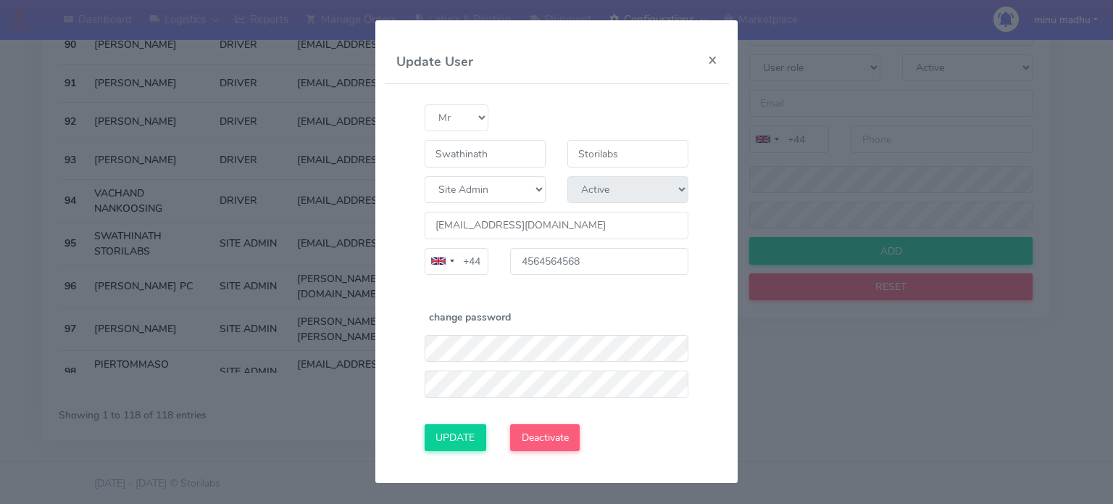
click at [824, 338] on modal-container "Update User × Title Mr Ms Mx Mrs Miss Swathinath Storilabs User Role Site Admin…" at bounding box center [556, 252] width 1113 height 504
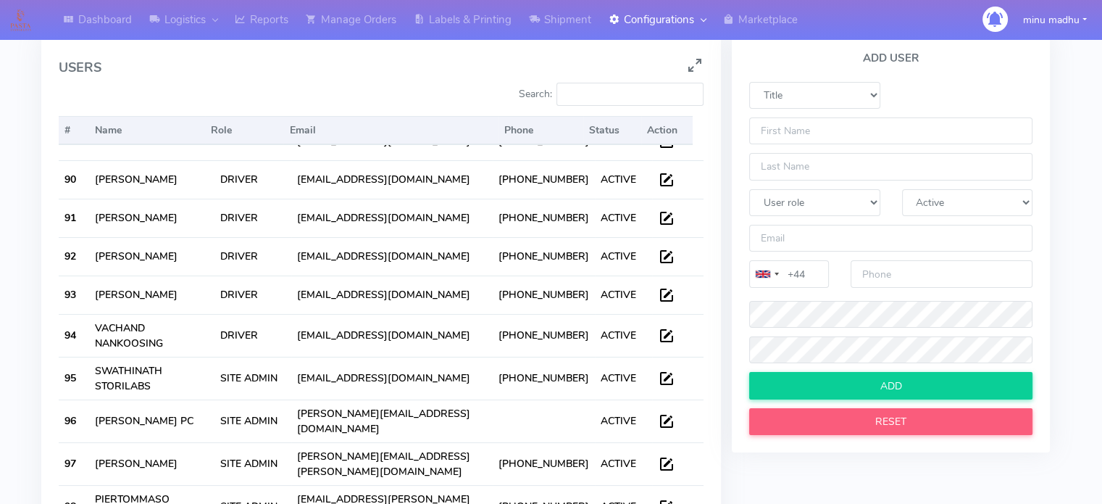
scroll to position [34, 0]
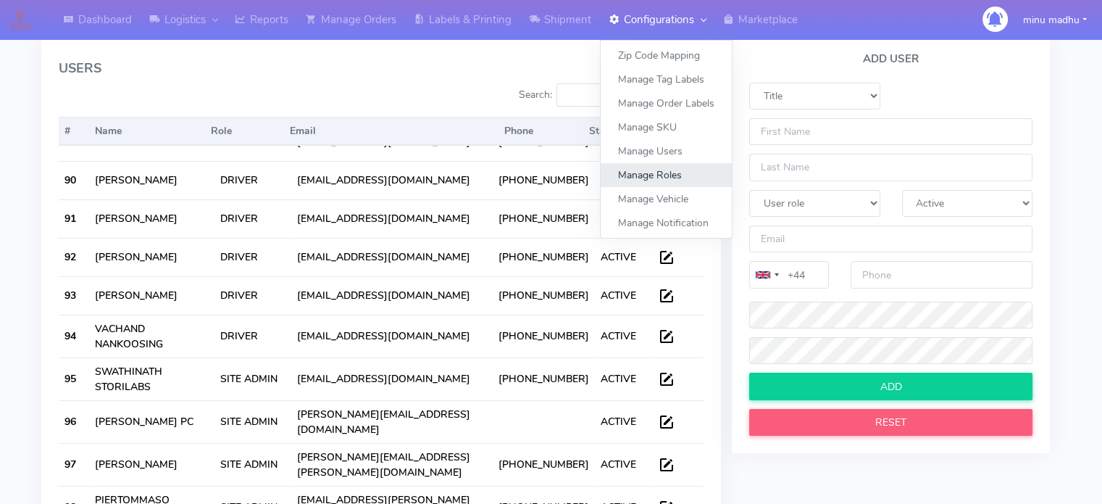
click at [663, 175] on link "Manage Roles" at bounding box center [666, 175] width 131 height 24
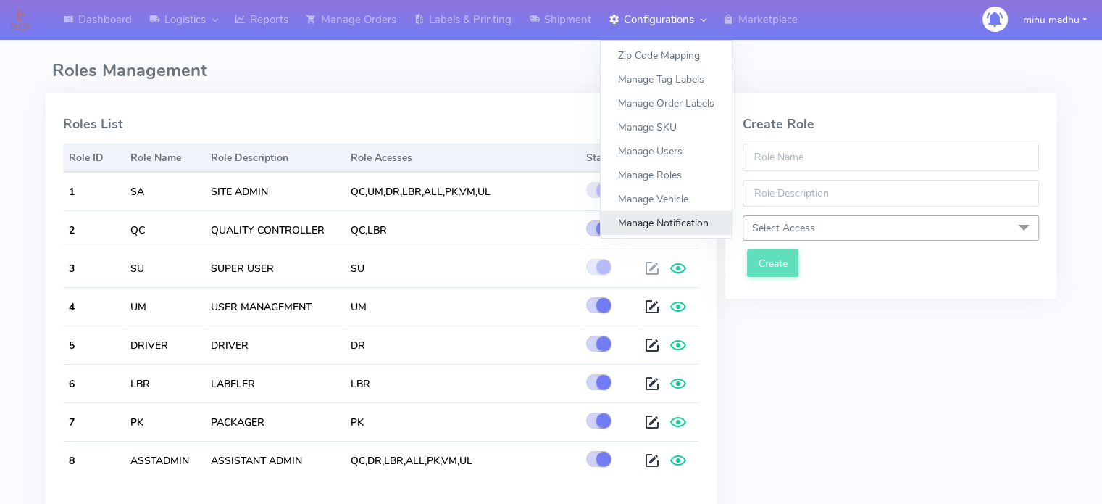
click at [657, 216] on link "Manage Notification" at bounding box center [666, 223] width 131 height 24
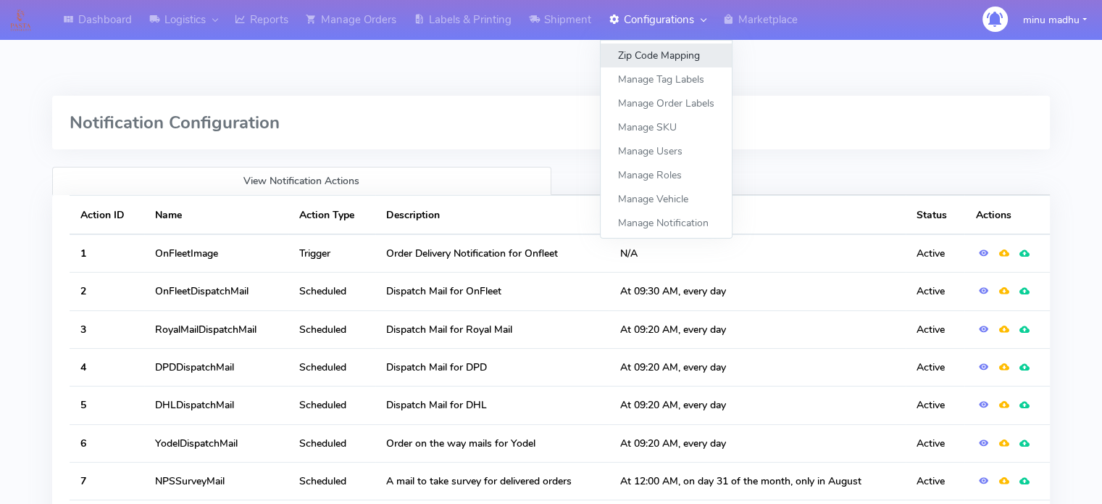
click at [643, 52] on link "Zip Code Mapping" at bounding box center [666, 55] width 131 height 24
select select
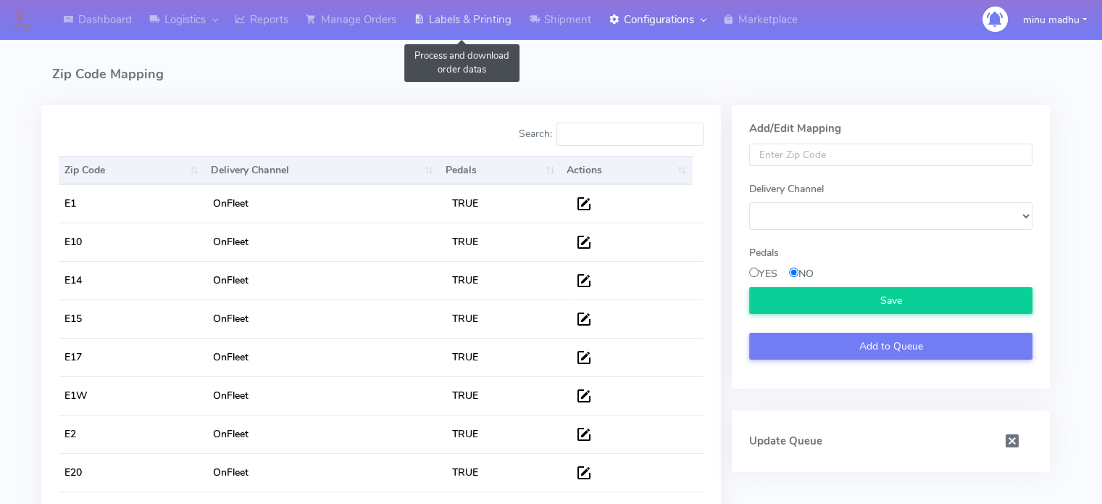
click at [481, 9] on link "Labels & Printing" at bounding box center [462, 20] width 115 height 40
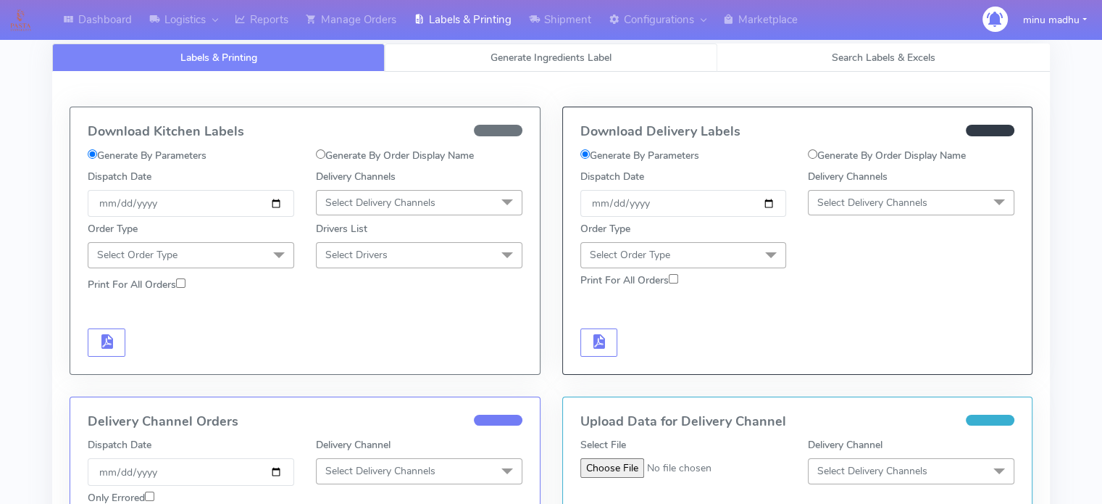
click at [548, 60] on span "Generate Ingredients Label" at bounding box center [550, 58] width 121 height 14
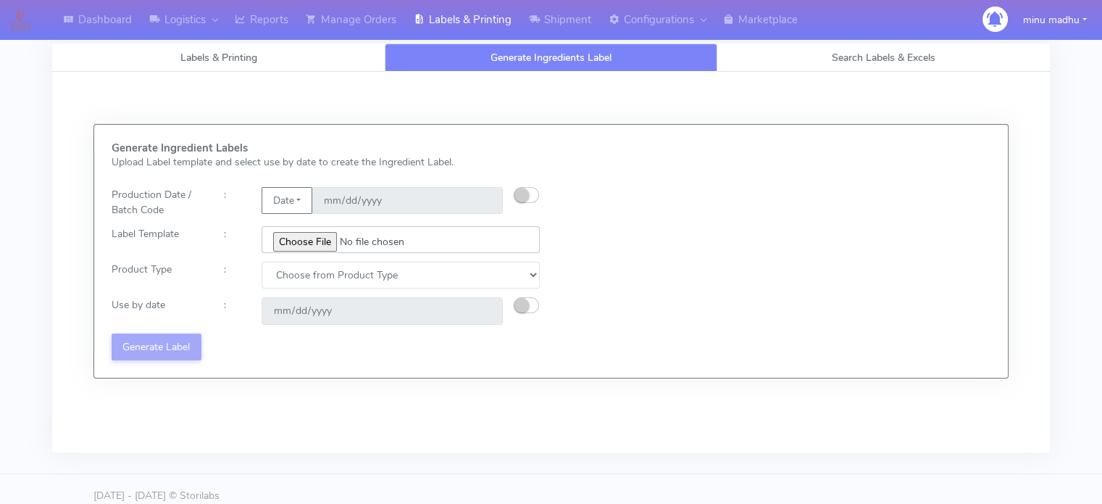
click at [295, 235] on input "file" at bounding box center [401, 239] width 278 height 27
type input "C:\fakepath\Carbonara abcgdaj.jpg"
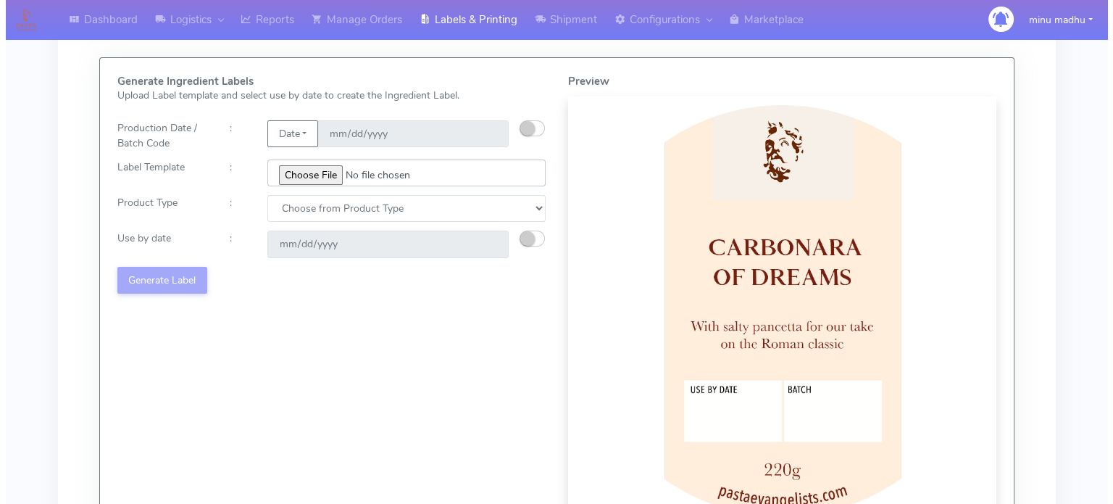
scroll to position [70, 0]
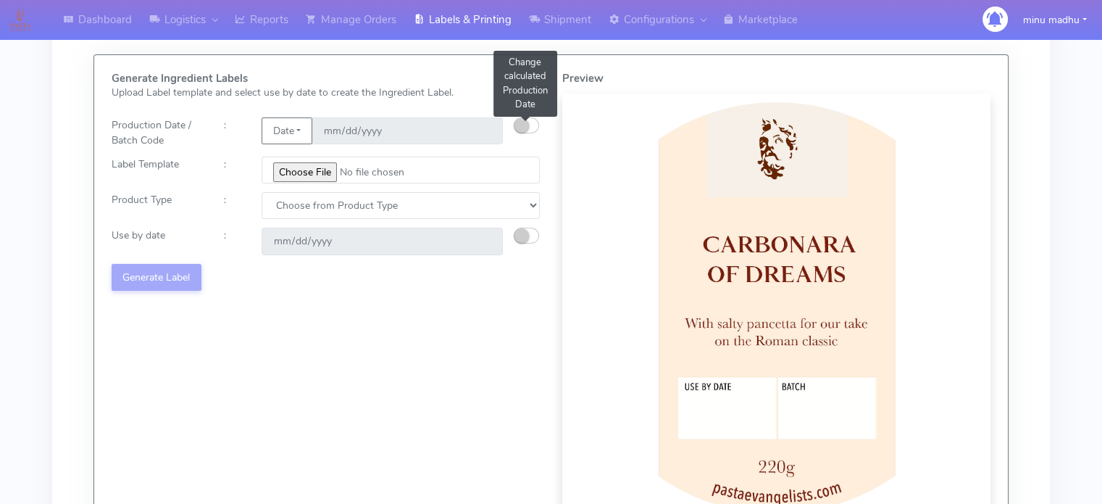
click at [533, 125] on button "button" at bounding box center [526, 125] width 25 height 16
click at [389, 211] on select "Choose from Product Type ECOM ERETAIL CIRCULAR CIRC_DESERTS LASAGNE" at bounding box center [401, 205] width 278 height 27
select select "0"
click at [262, 192] on select "Choose from Product Type ECOM ERETAIL CIRCULAR CIRC_DESERTS LASAGNE" at bounding box center [401, 205] width 278 height 27
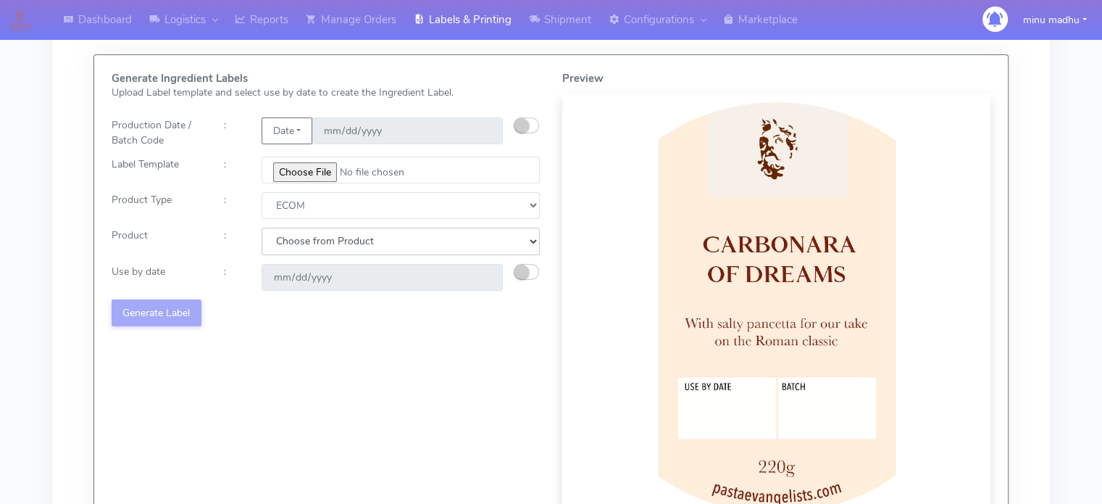
click at [309, 240] on select "Choose from Product PLAIN PASTA (EXCEPT HURRA) HURRA FILLED PASTA BUTTER (INTER…" at bounding box center [401, 240] width 278 height 27
select select "0"
click at [262, 227] on select "Choose from Product PLAIN PASTA (EXCEPT HURRA) HURRA FILLED PASTA BUTTER (INTER…" at bounding box center [401, 240] width 278 height 27
type input "2025-10-15"
click at [149, 312] on button "Generate Label" at bounding box center [157, 312] width 90 height 27
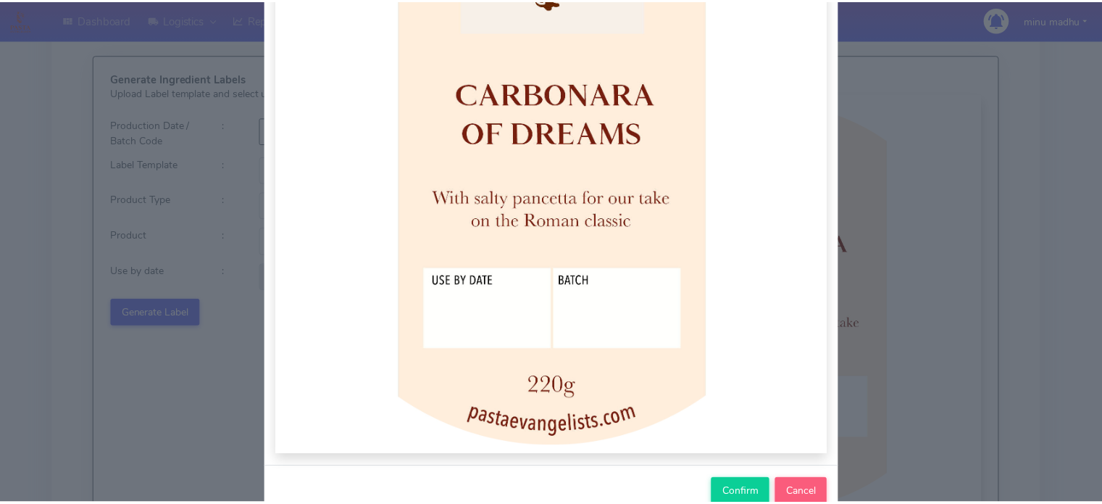
scroll to position [305, 0]
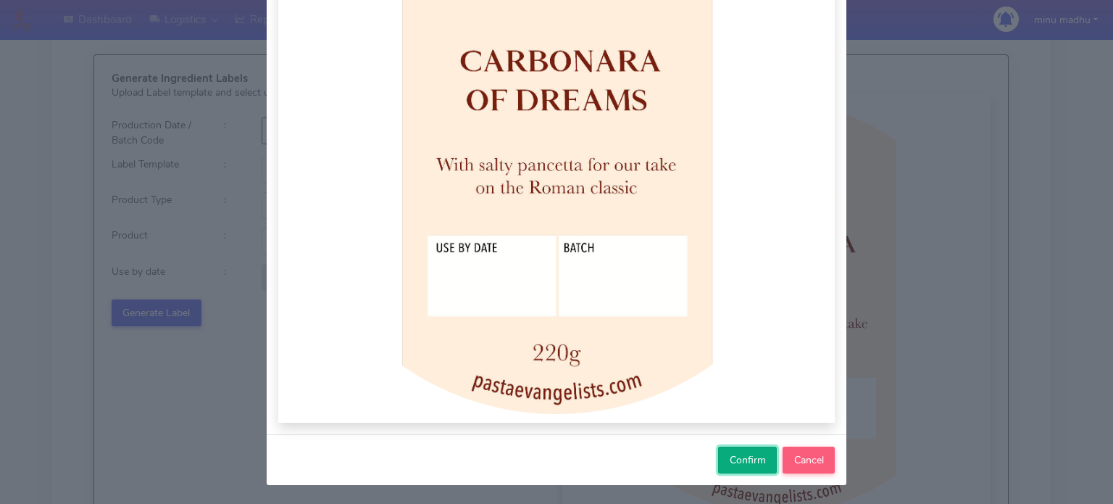
click at [745, 460] on span "Confirm" at bounding box center [748, 460] width 36 height 14
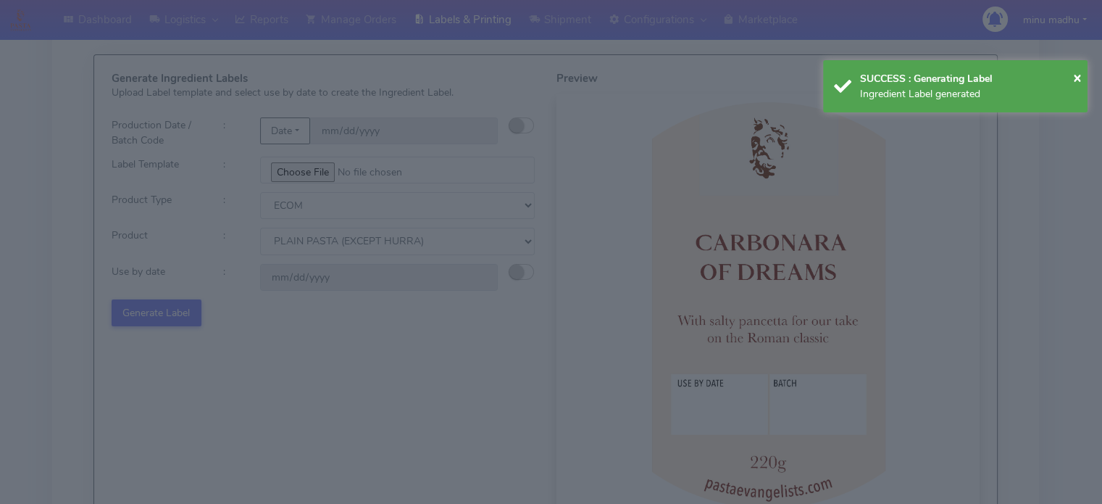
select select
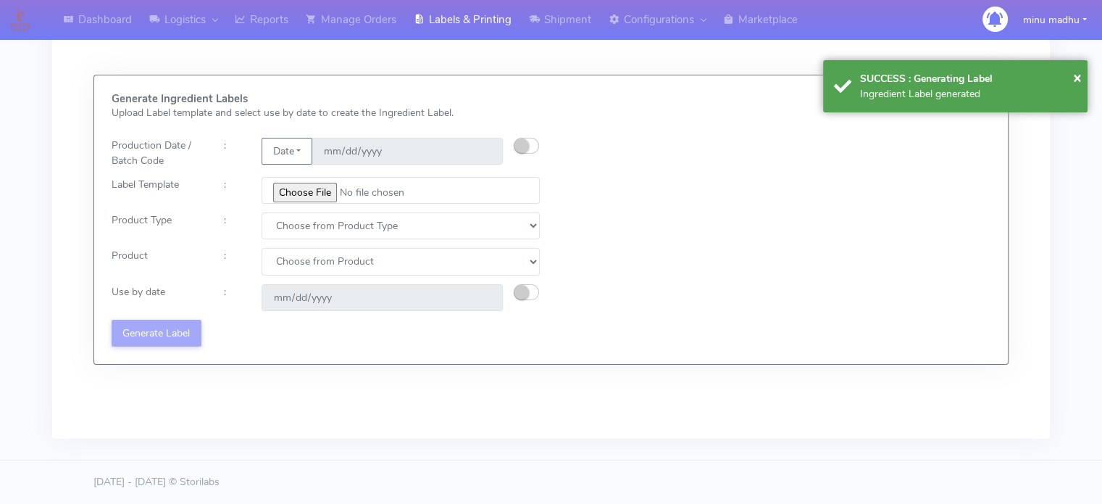
scroll to position [49, 0]
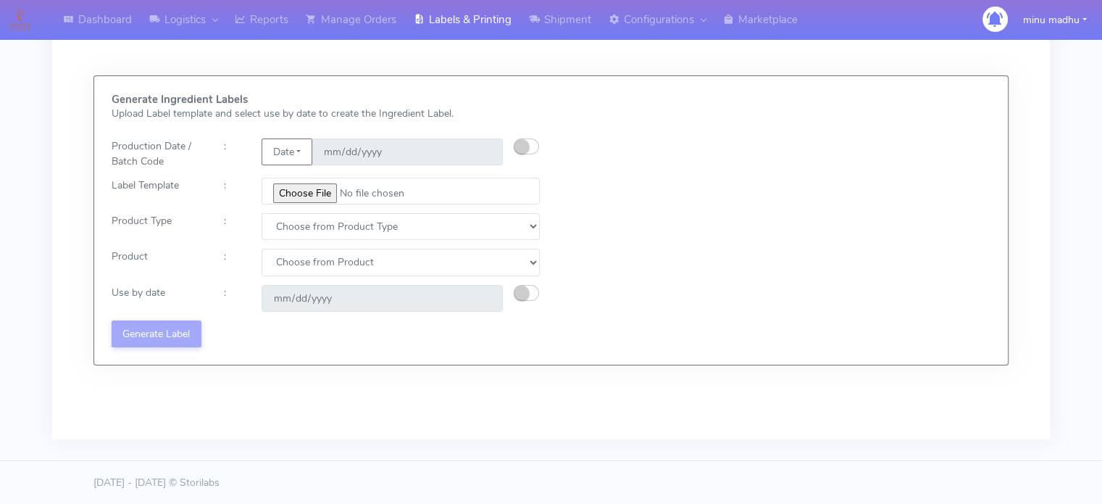
click at [793, 340] on div "Generate Ingredient Labels Upload Label template and select use by date to crea…" at bounding box center [551, 220] width 901 height 254
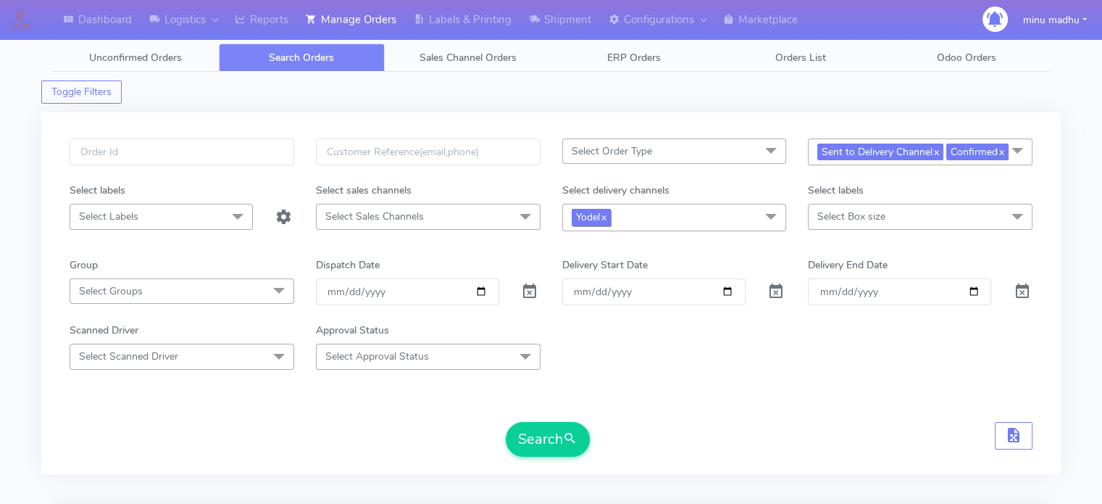
click at [606, 217] on link "x" at bounding box center [603, 216] width 7 height 15
click at [939, 151] on link "x" at bounding box center [935, 150] width 7 height 15
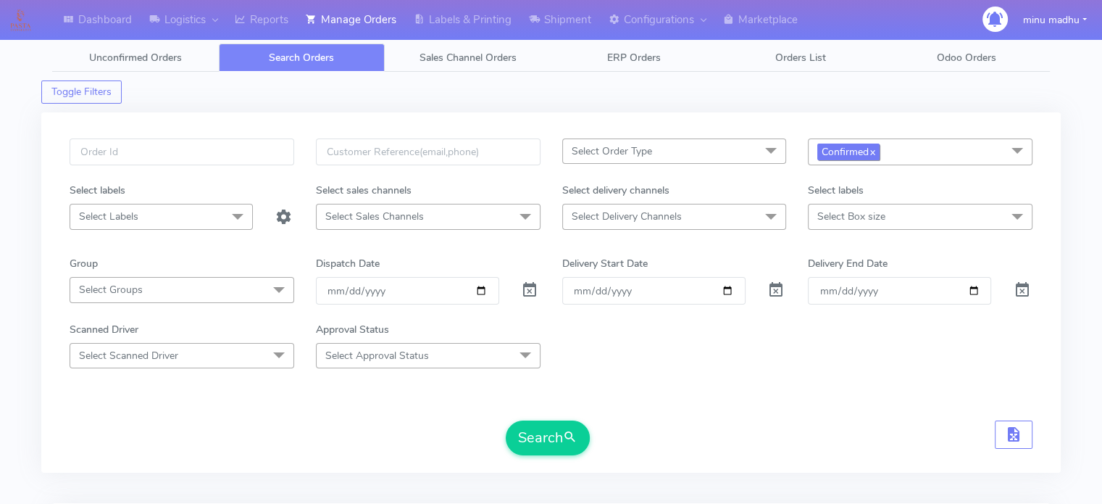
click at [875, 153] on link "x" at bounding box center [872, 150] width 7 height 15
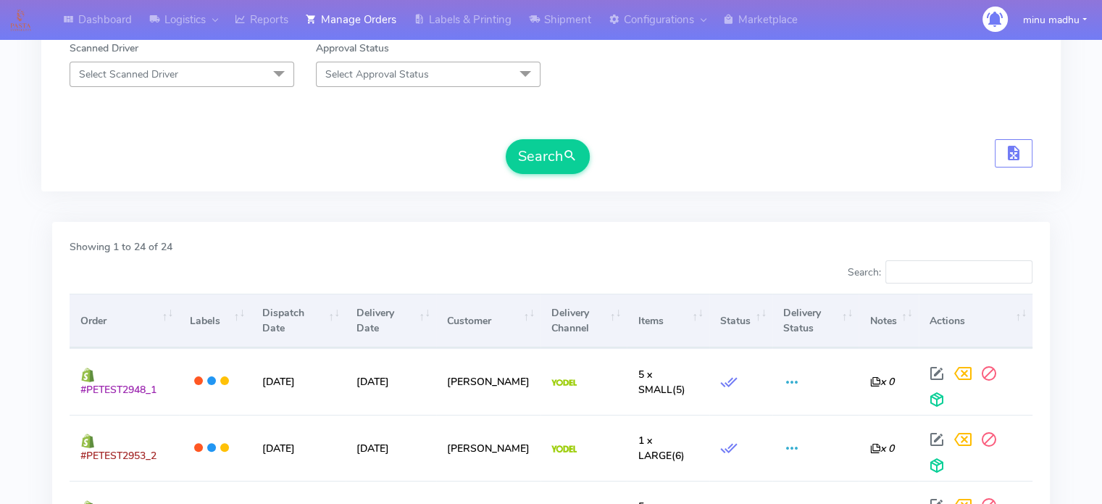
scroll to position [324, 0]
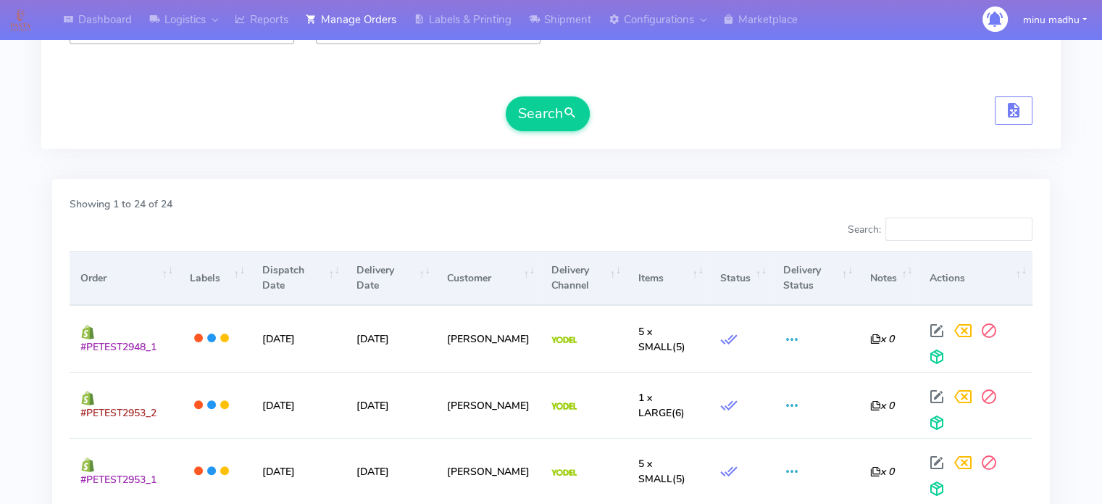
drag, startPoint x: 164, startPoint y: 411, endPoint x: 62, endPoint y: 425, distance: 103.2
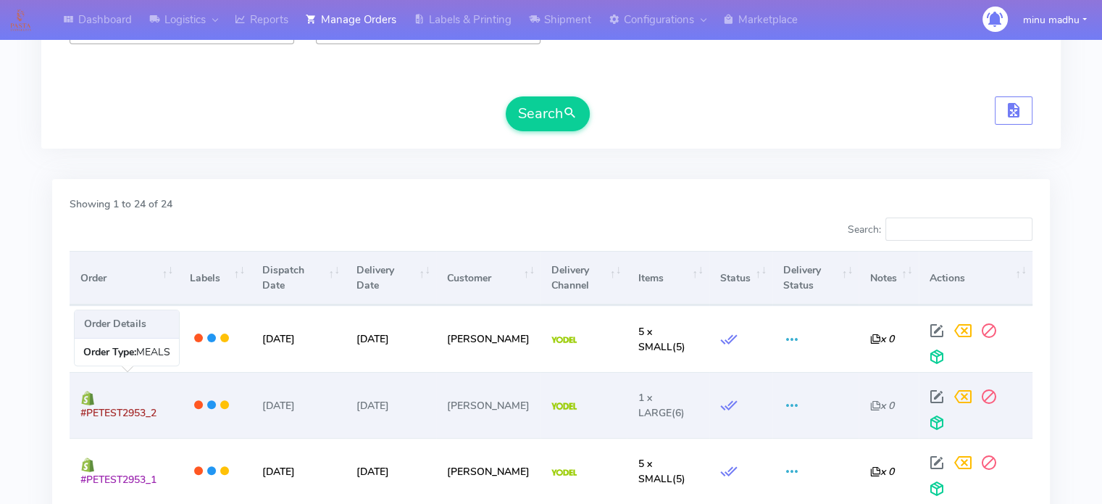
click at [130, 423] on td "#PETEST2953_2" at bounding box center [124, 405] width 109 height 66
drag, startPoint x: 166, startPoint y: 414, endPoint x: 70, endPoint y: 431, distance: 97.9
click at [70, 431] on td "#PETEST2953_2" at bounding box center [124, 405] width 109 height 66
copy span "#PETEST2953_2"
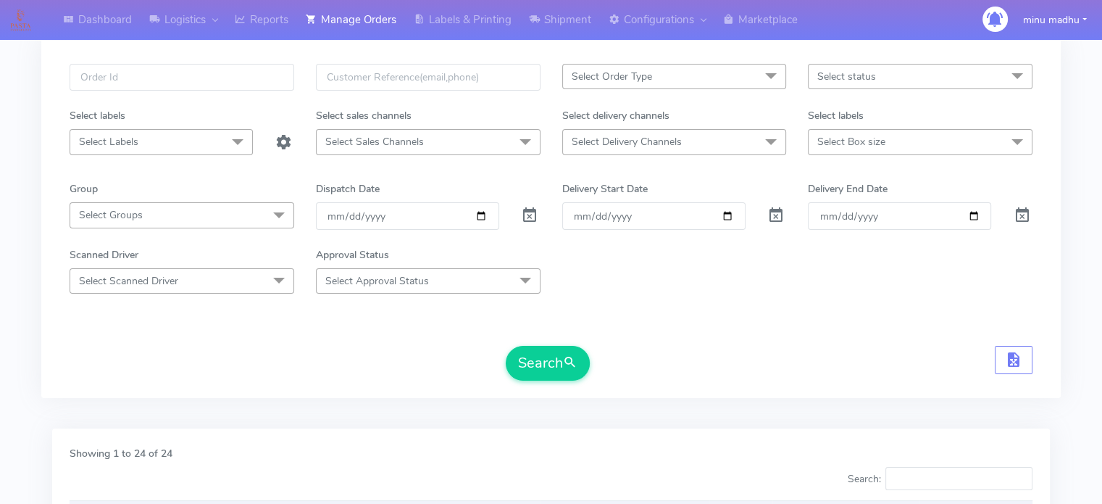
scroll to position [0, 0]
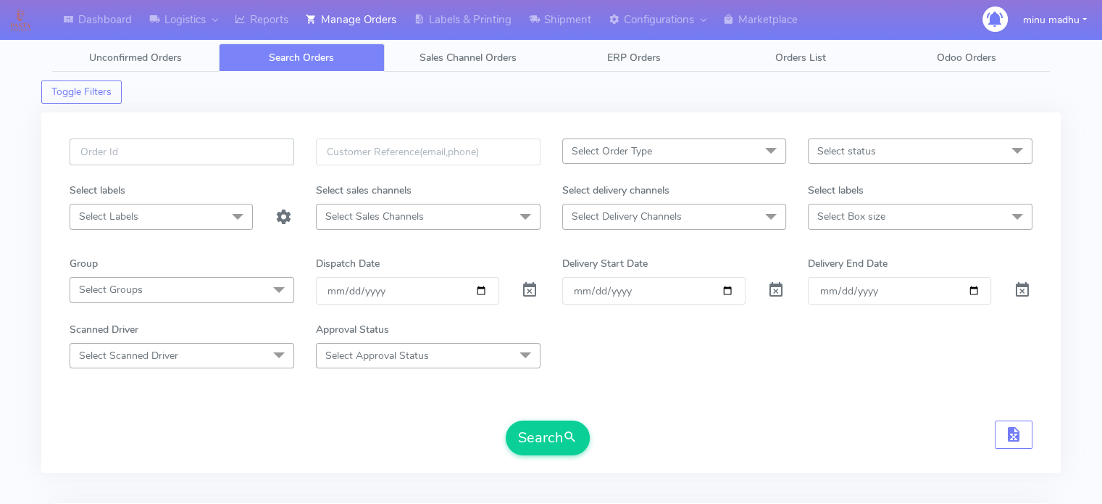
click at [168, 152] on input "text" at bounding box center [182, 151] width 225 height 27
paste input "#PETEST2953_2"
type input "#PETEST2953_2"
